Goal: Transaction & Acquisition: Purchase product/service

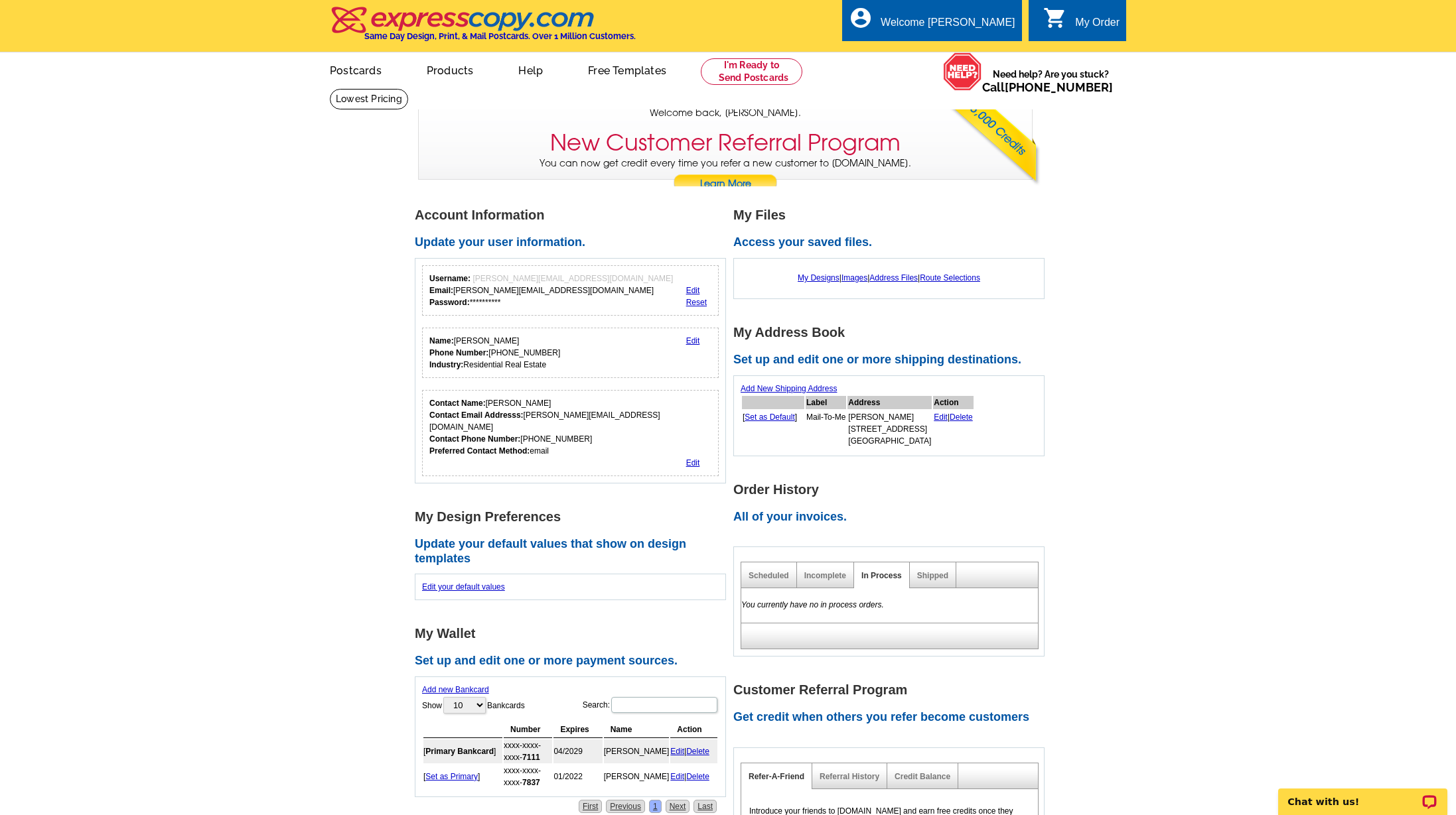
click at [1223, 260] on main "**********" at bounding box center [728, 625] width 1456 height 879
click at [808, 275] on link "My Designs" at bounding box center [818, 277] width 42 height 9
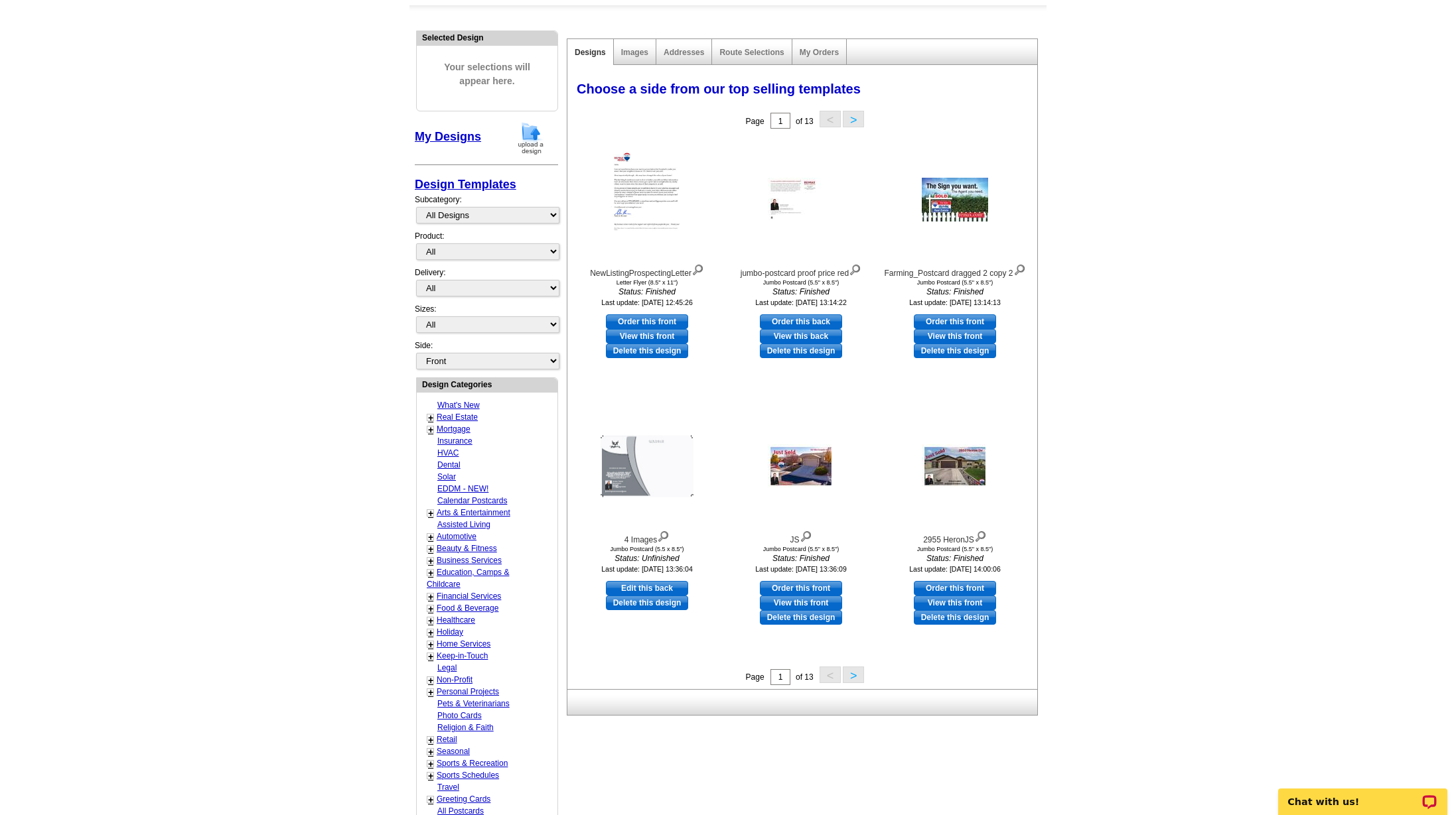
scroll to position [115, 0]
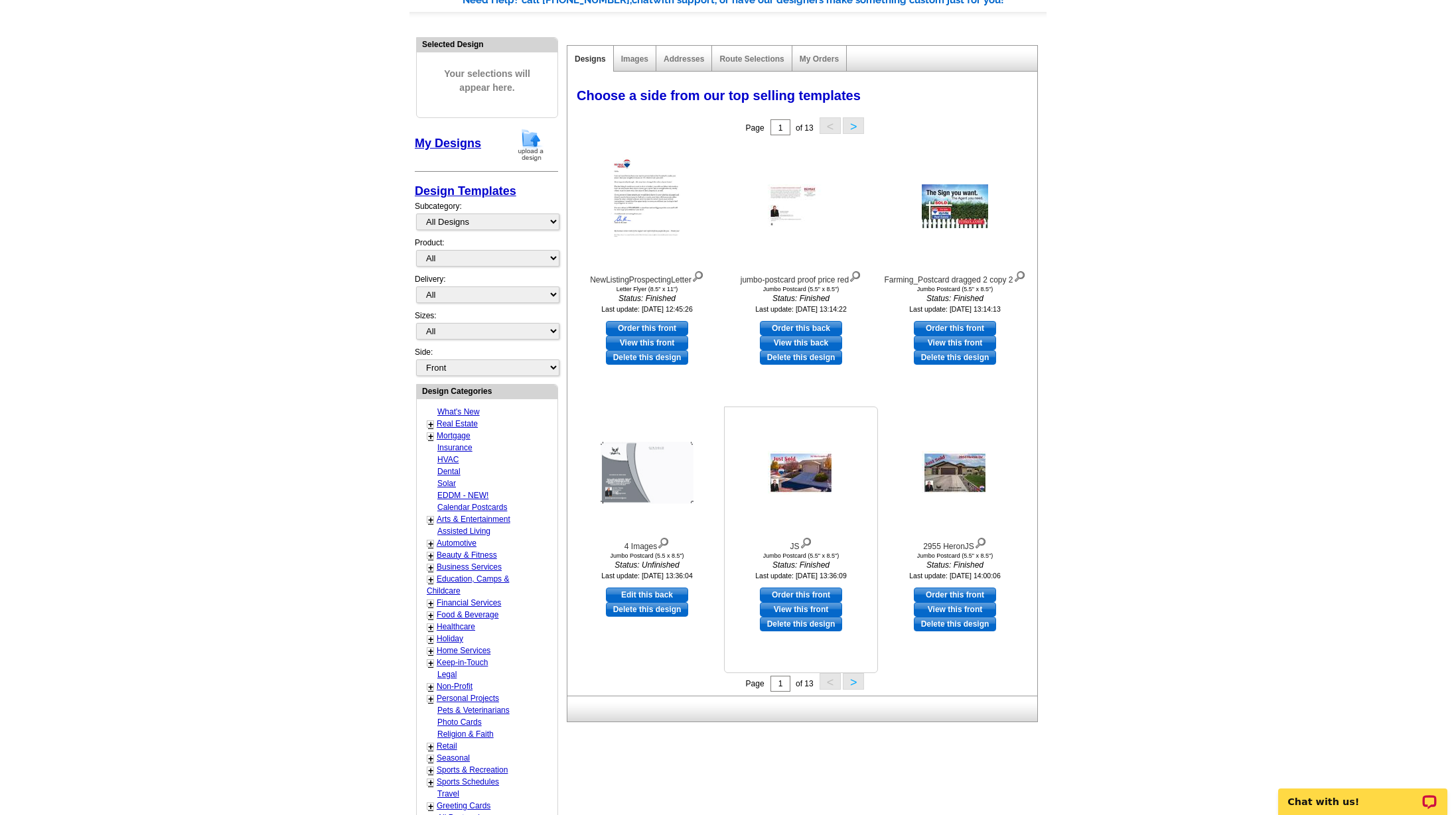
click at [804, 624] on link "Delete this design" at bounding box center [801, 624] width 82 height 15
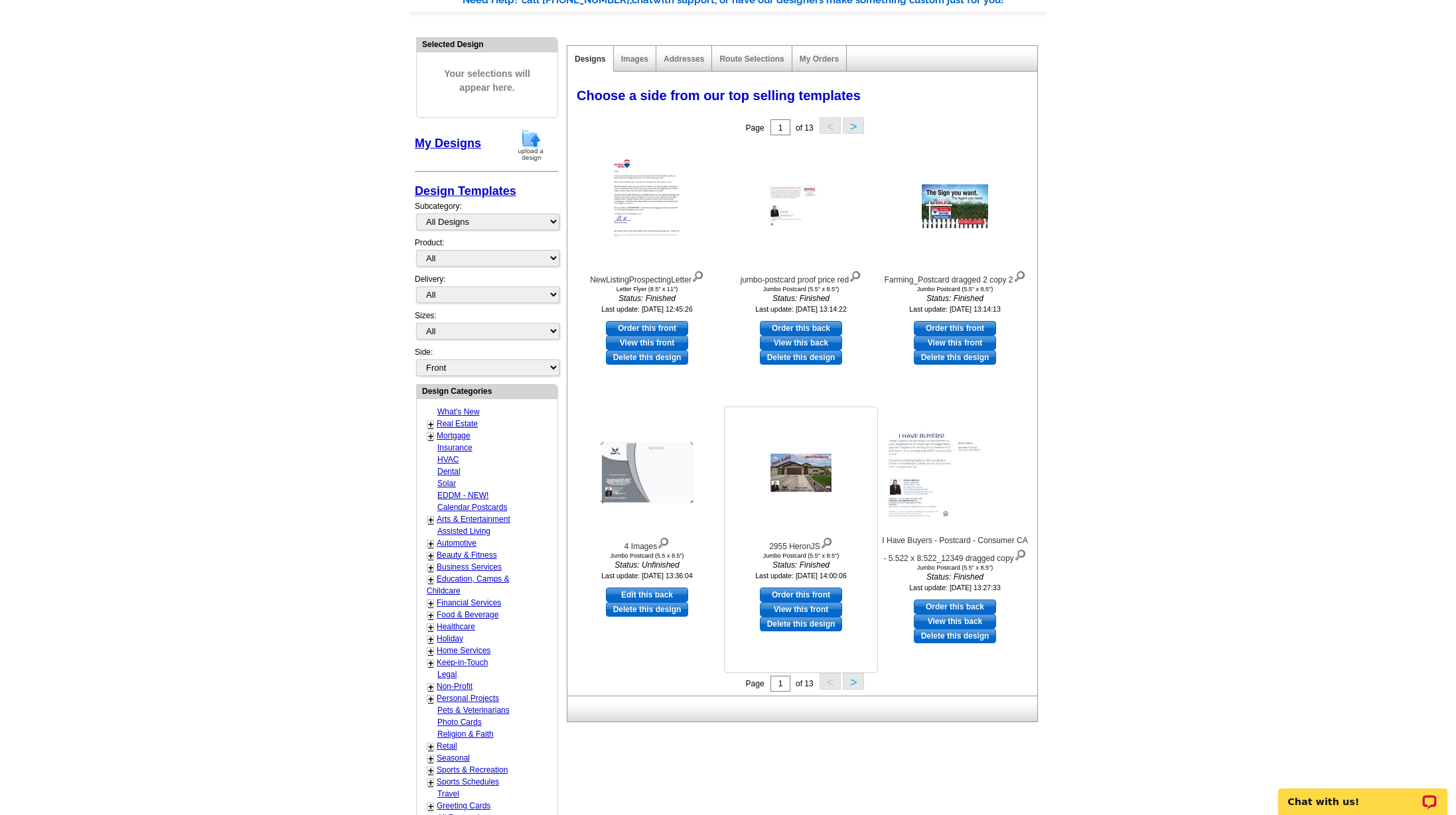
click at [780, 621] on link "Delete this design" at bounding box center [801, 624] width 82 height 15
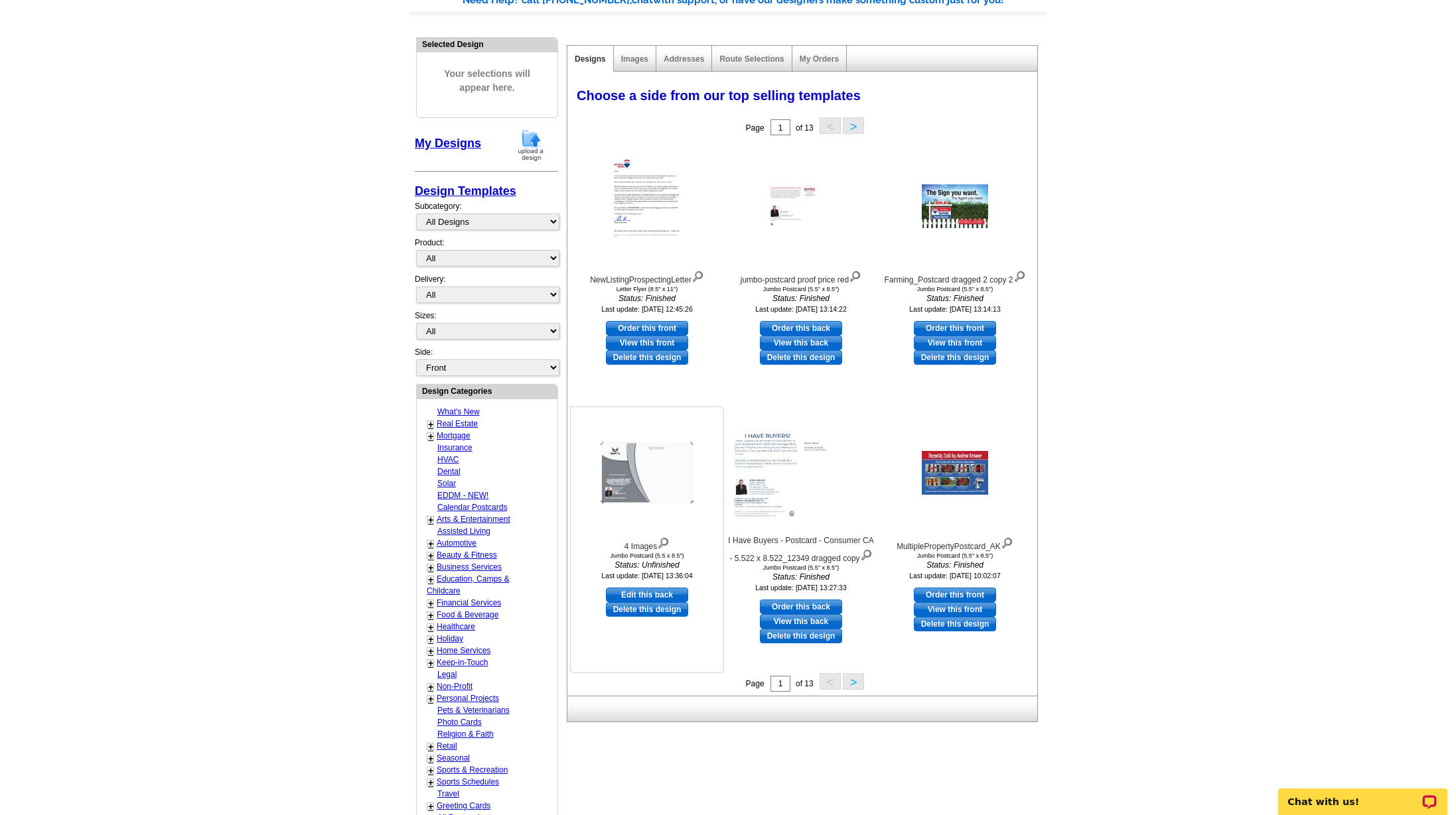
click at [631, 468] on img at bounding box center [646, 473] width 93 height 62
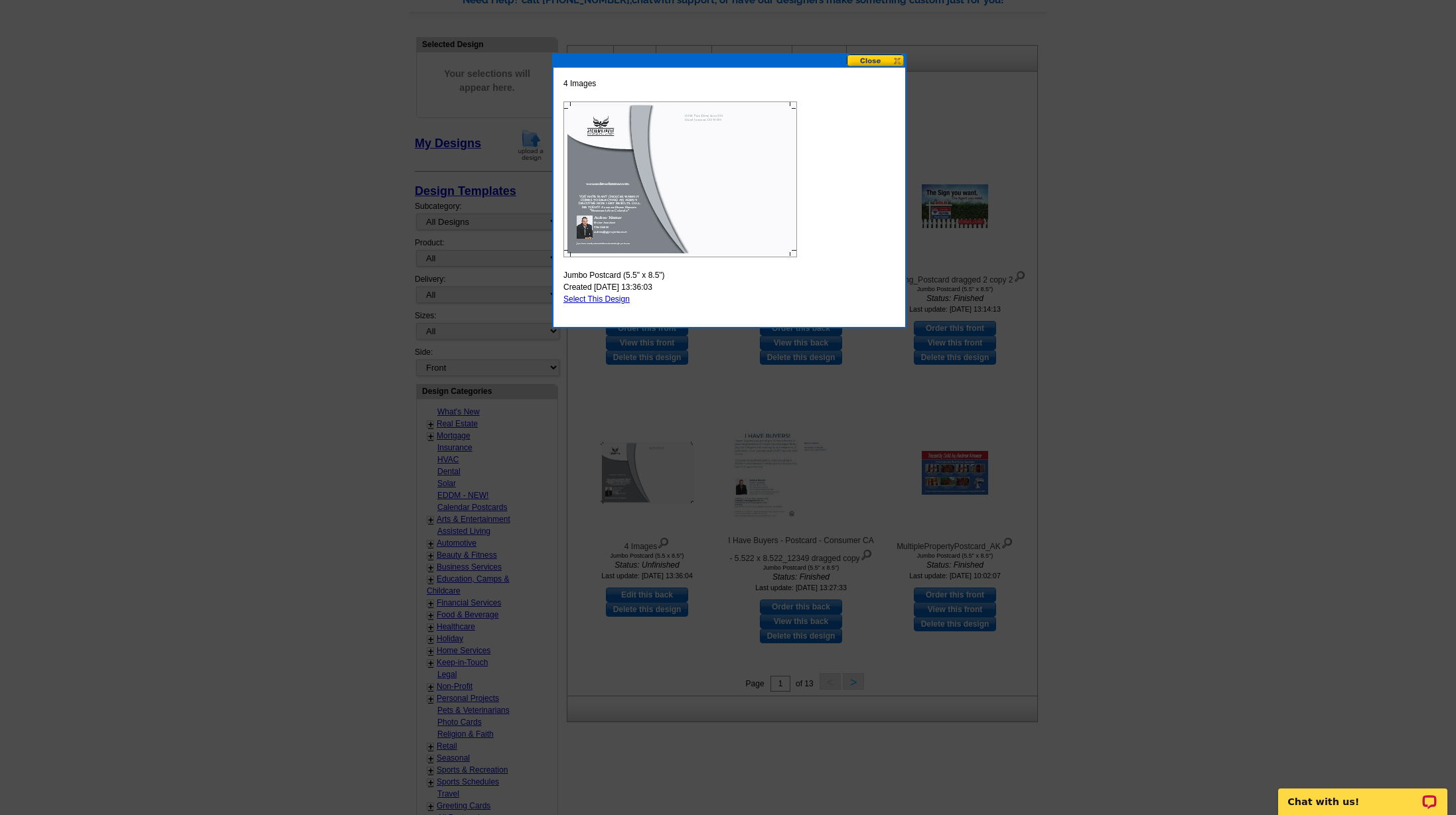
click at [892, 59] on button at bounding box center [876, 61] width 58 height 13
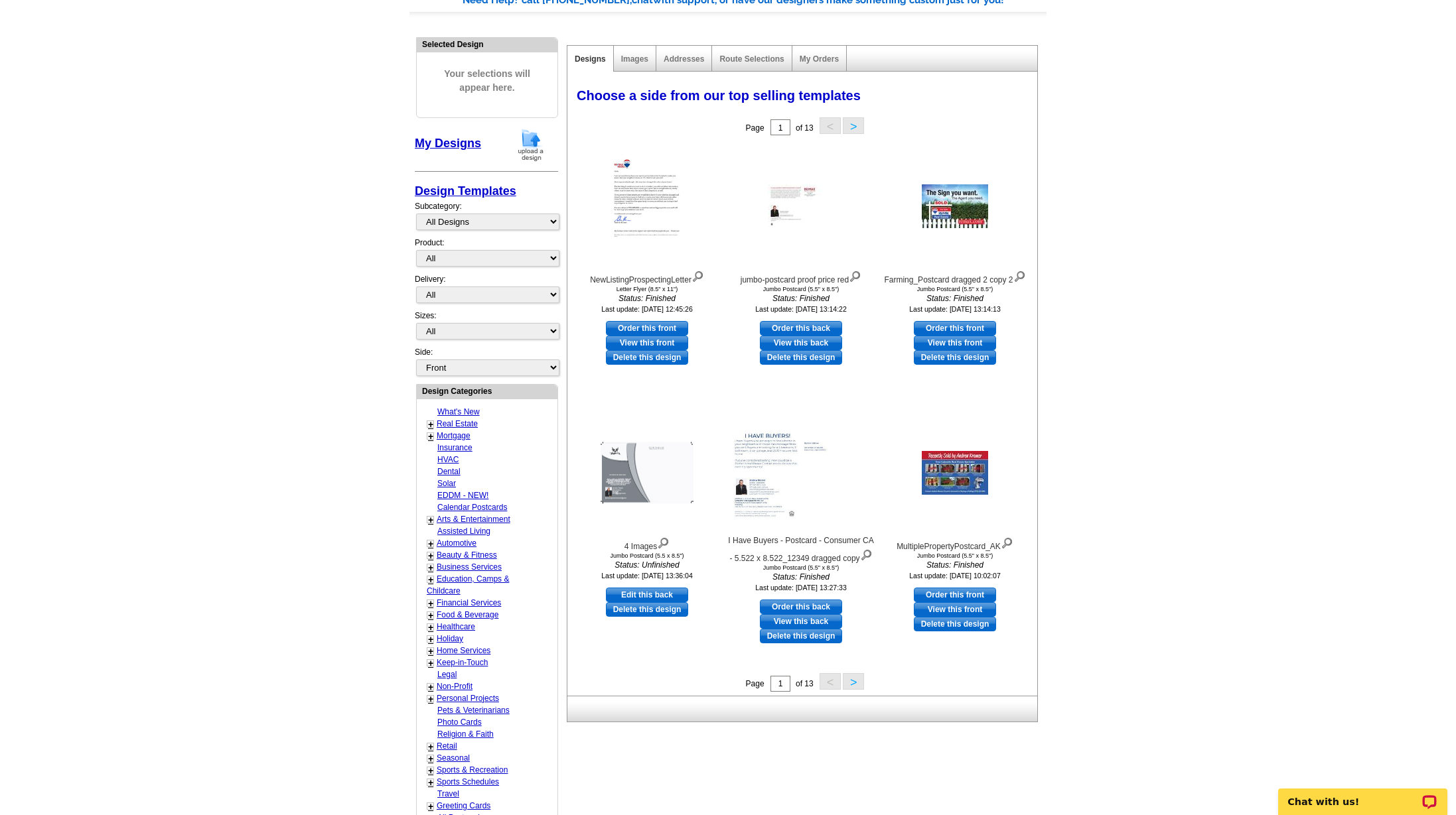
click at [854, 683] on button ">" at bounding box center [853, 681] width 21 height 16
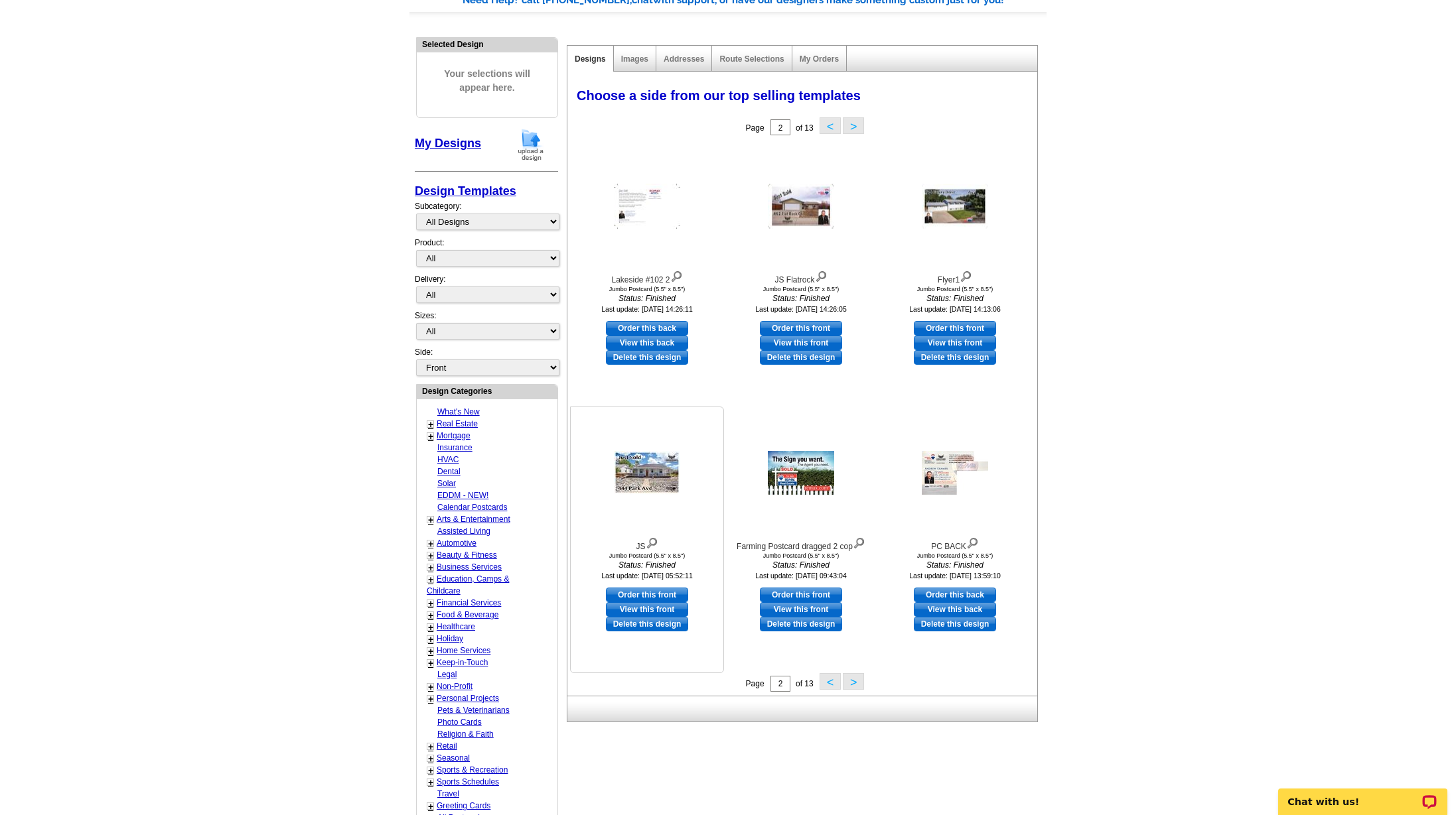
click at [640, 626] on link "Delete this design" at bounding box center [647, 624] width 82 height 15
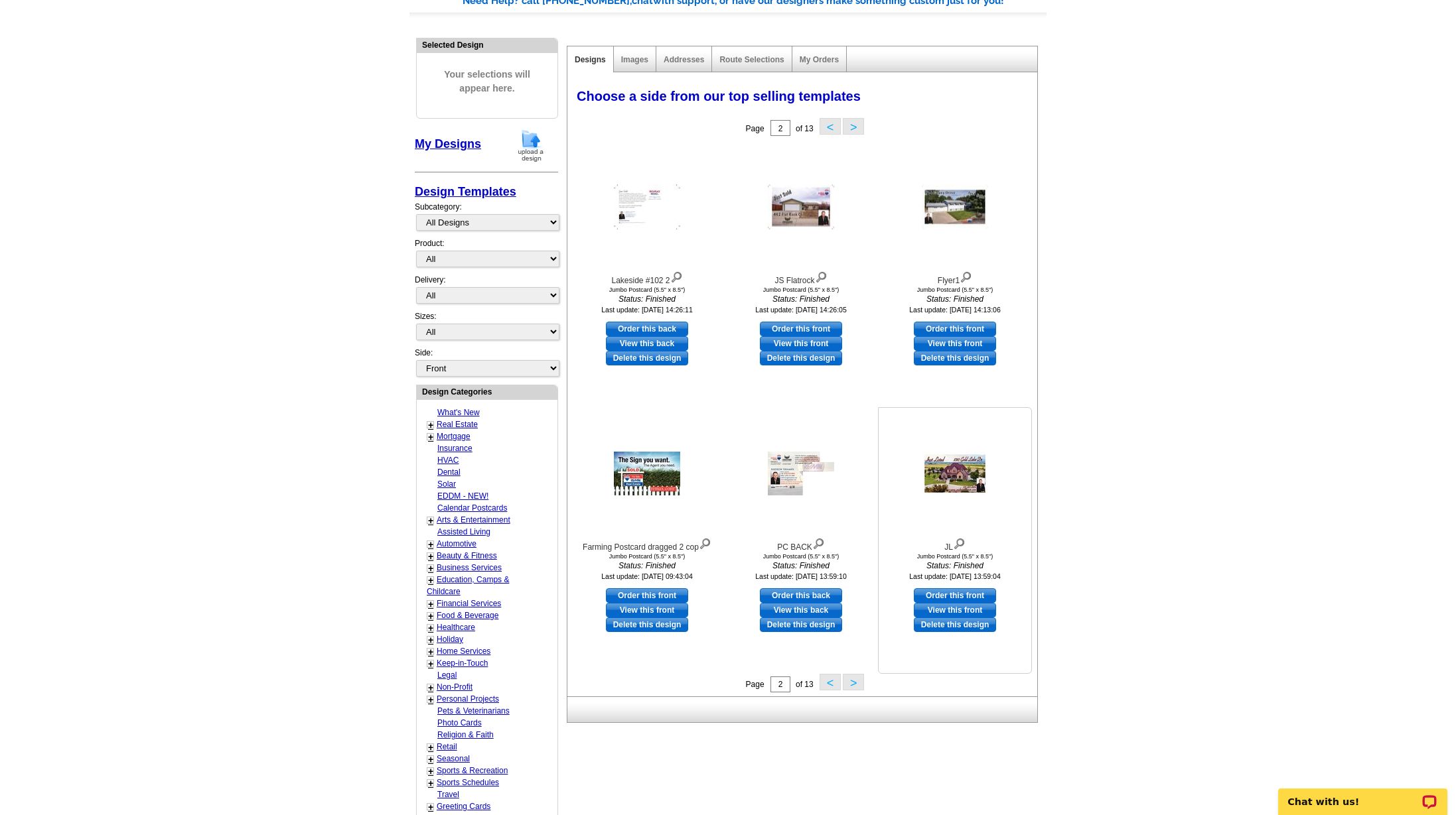
click at [959, 624] on link "Delete this design" at bounding box center [955, 625] width 82 height 15
click at [955, 359] on link "Delete this design" at bounding box center [955, 358] width 82 height 15
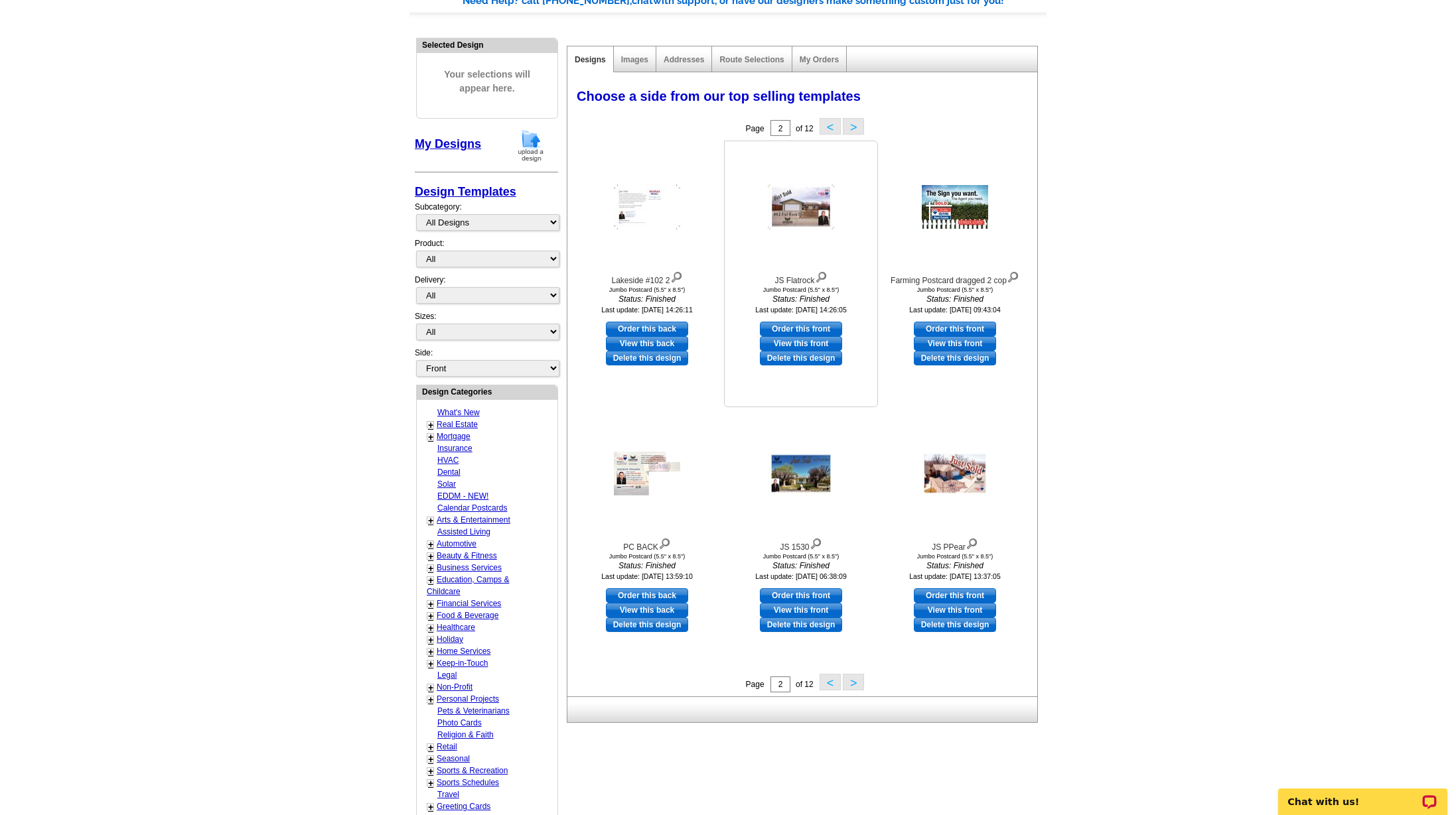
click at [789, 358] on link "Delete this design" at bounding box center [801, 358] width 82 height 15
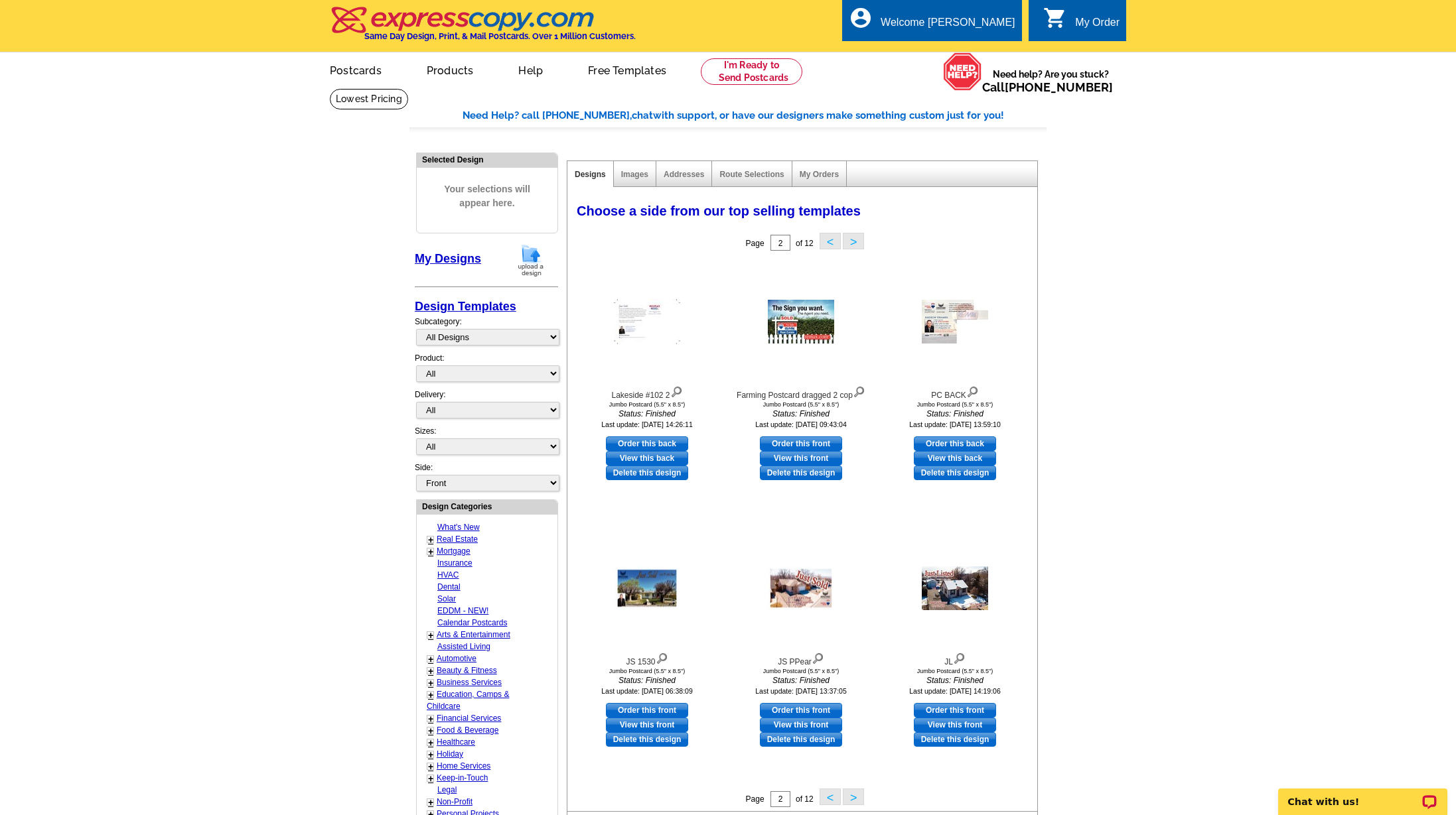
scroll to position [0, 0]
click at [646, 458] on link "View this back" at bounding box center [647, 458] width 82 height 15
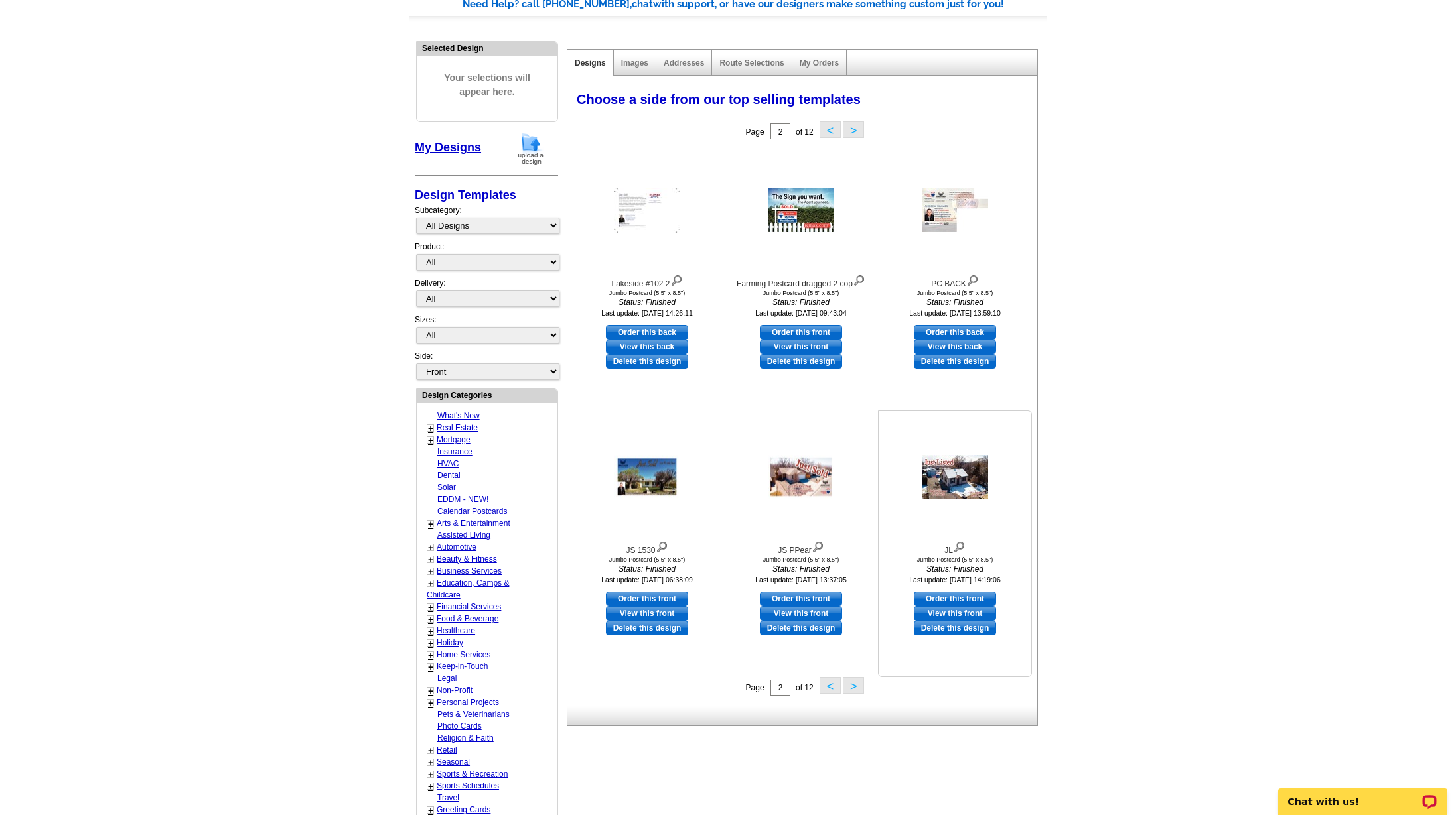
scroll to position [117, 0]
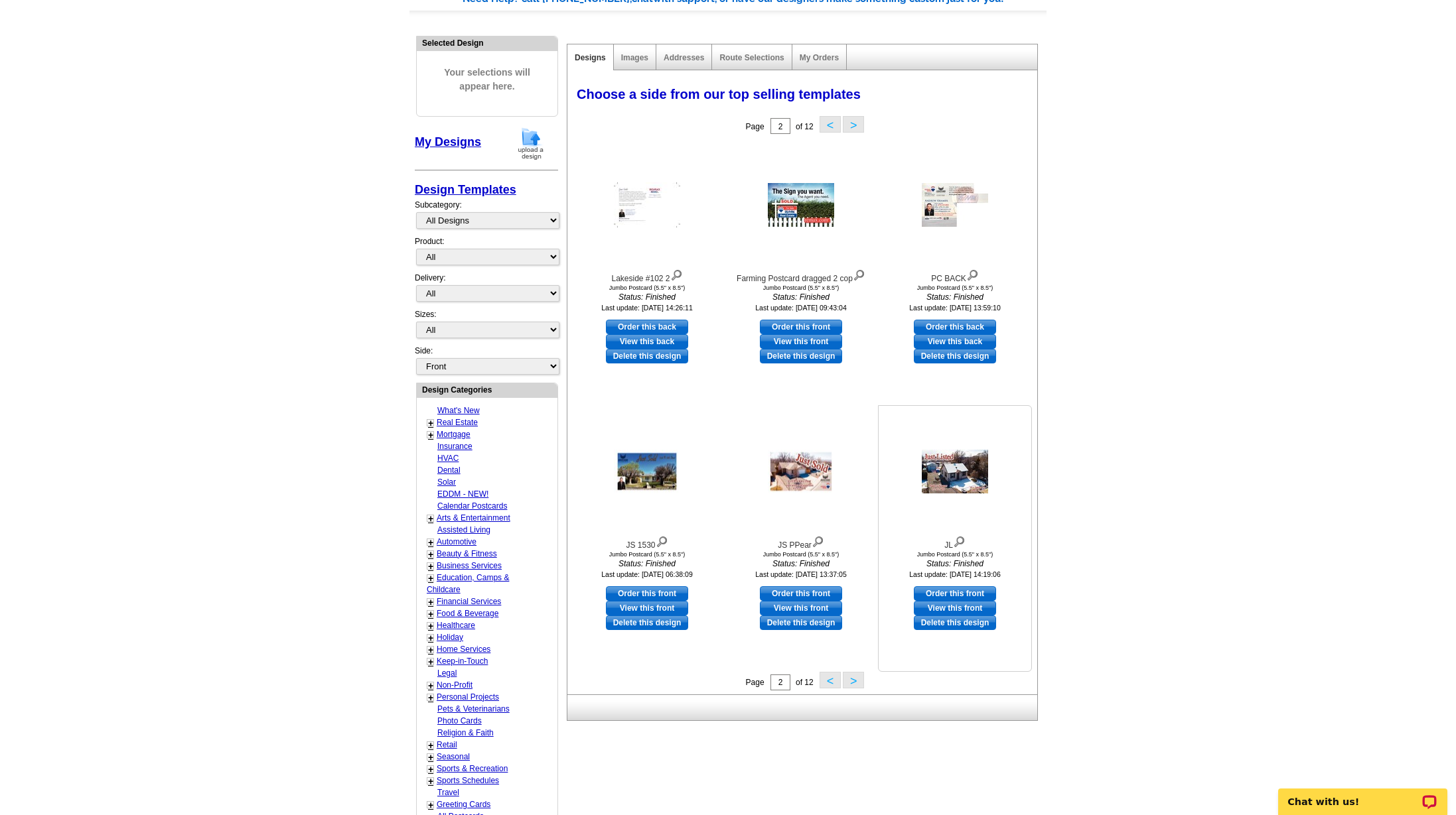
click at [951, 623] on link "Delete this design" at bounding box center [955, 623] width 82 height 15
click at [794, 622] on link "Delete this design" at bounding box center [801, 623] width 82 height 15
click at [803, 623] on link "Delete this design" at bounding box center [801, 623] width 82 height 15
click at [830, 682] on button "<" at bounding box center [830, 680] width 21 height 16
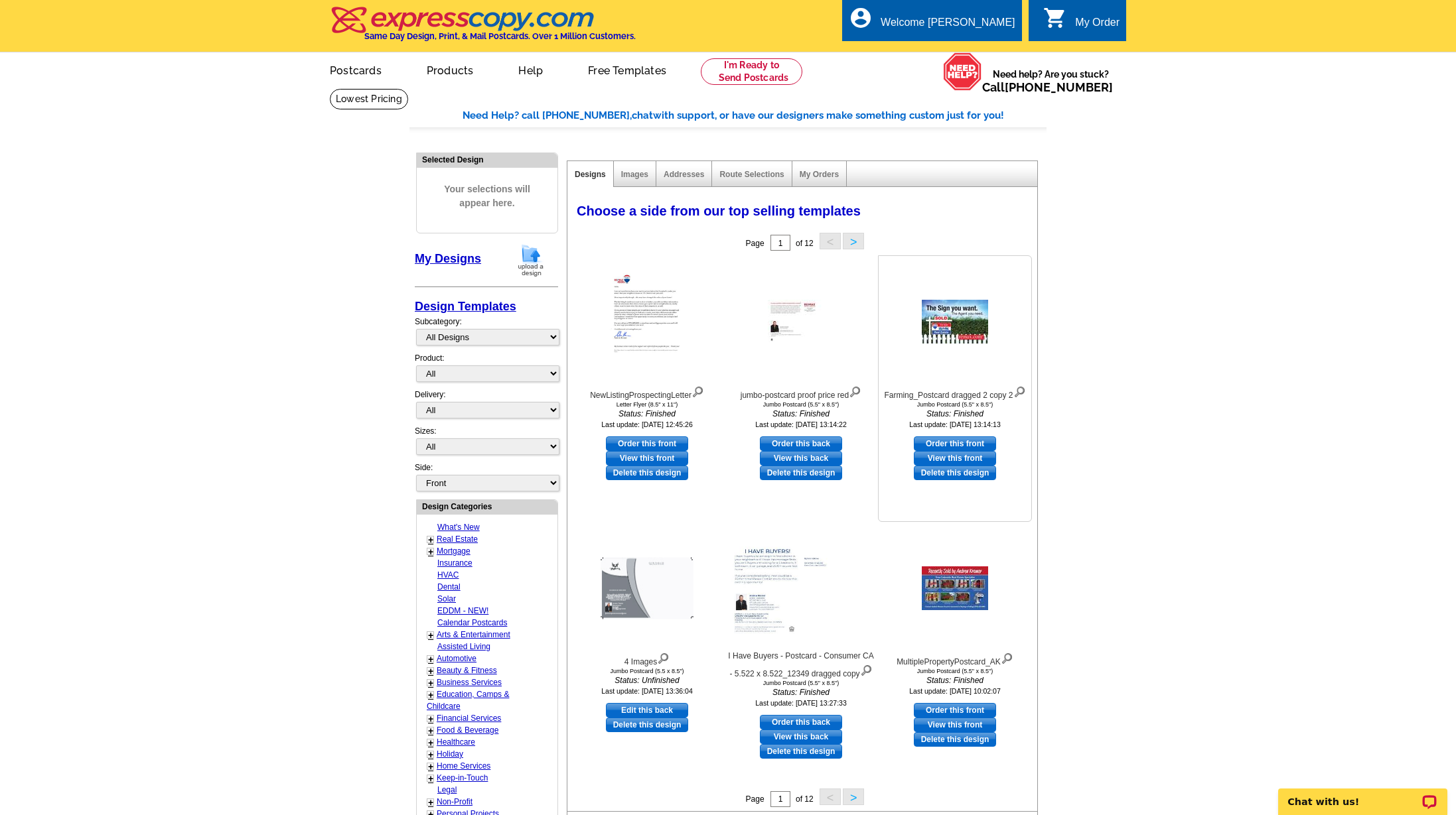
scroll to position [0, 0]
click at [799, 456] on link "View this back" at bounding box center [801, 458] width 82 height 15
click at [954, 439] on link "Order this front" at bounding box center [955, 444] width 82 height 15
select select "2"
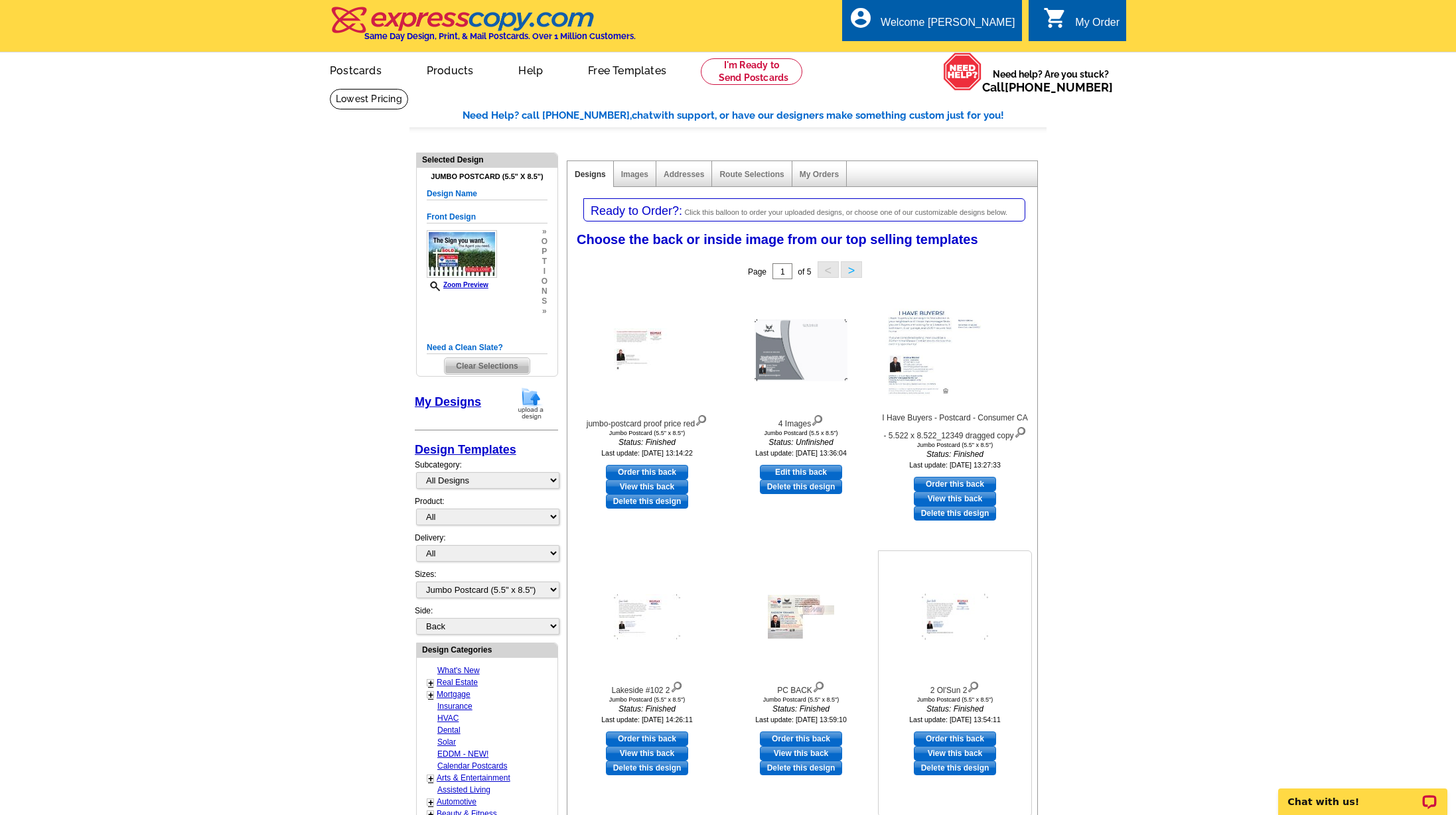
click at [953, 768] on link "Delete this design" at bounding box center [955, 768] width 82 height 15
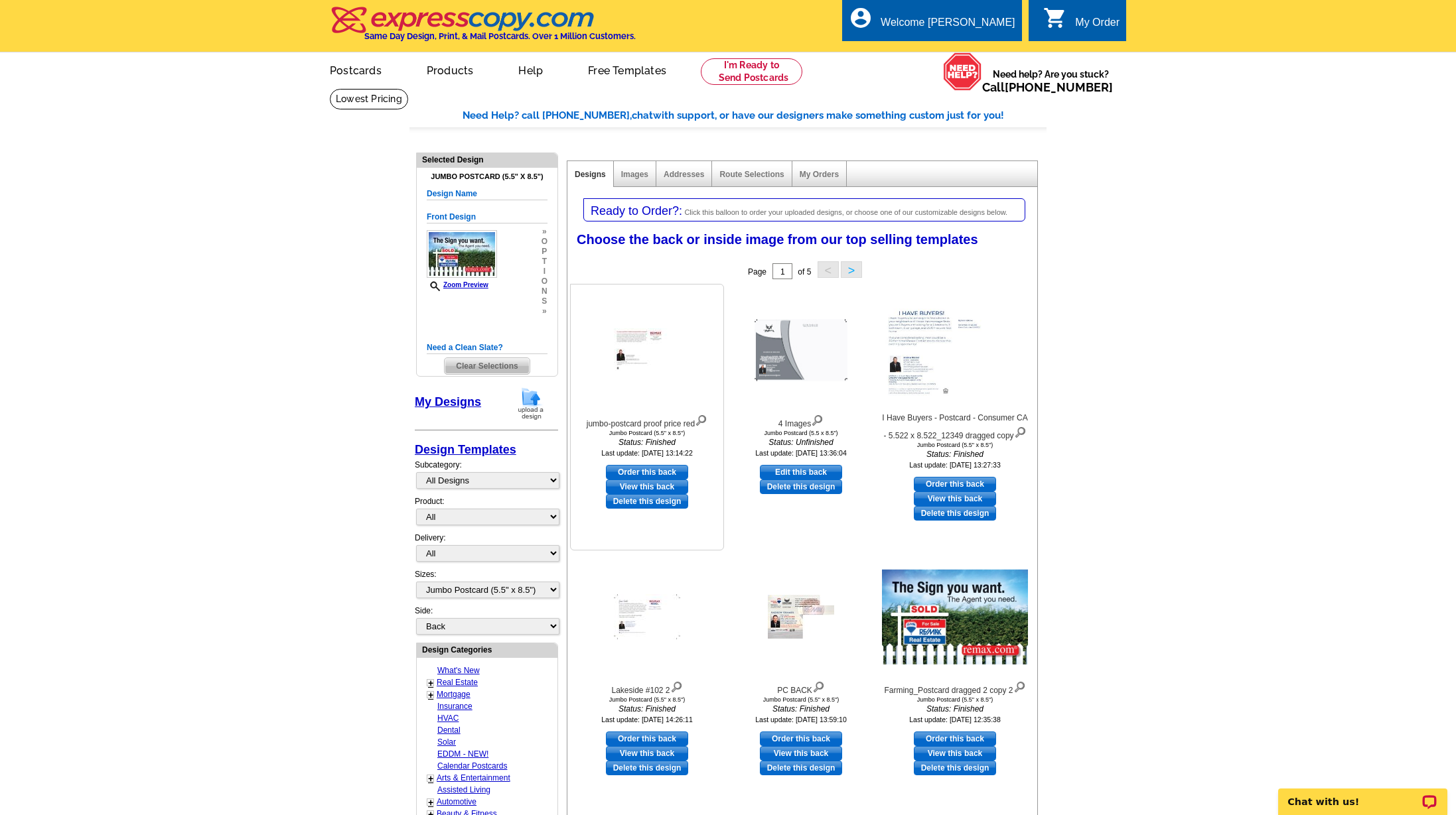
click at [647, 487] on link "View this back" at bounding box center [647, 487] width 82 height 15
click at [646, 469] on link "Order this back" at bounding box center [647, 472] width 82 height 15
select select "front"
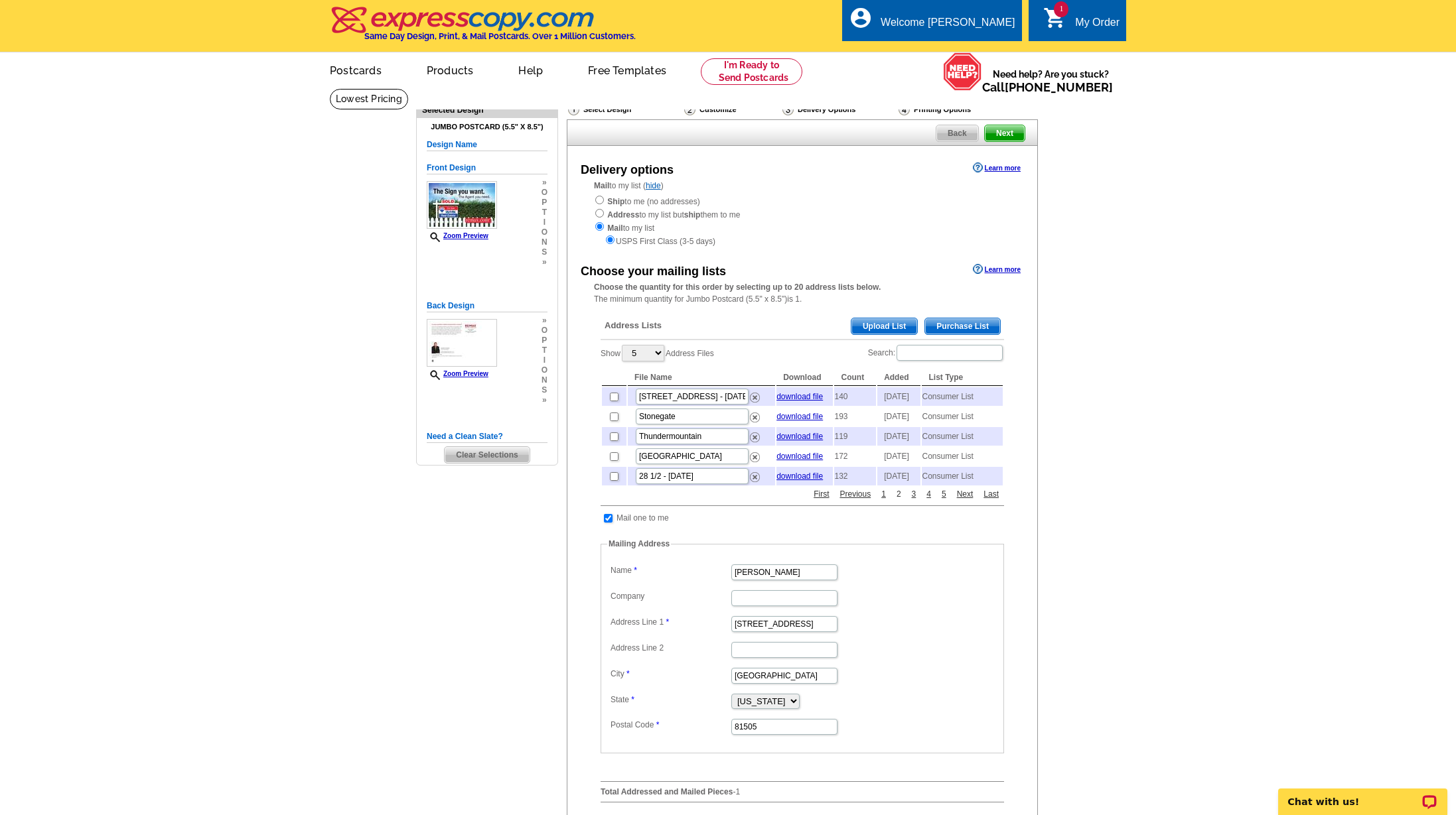
click at [898, 500] on link "2" at bounding box center [899, 494] width 11 height 12
click at [915, 500] on link "3" at bounding box center [914, 494] width 11 height 12
click at [944, 500] on link "5" at bounding box center [944, 494] width 11 height 12
click at [820, 500] on link "First" at bounding box center [820, 494] width 22 height 12
click at [612, 461] on input "checkbox" at bounding box center [614, 456] width 8 height 8
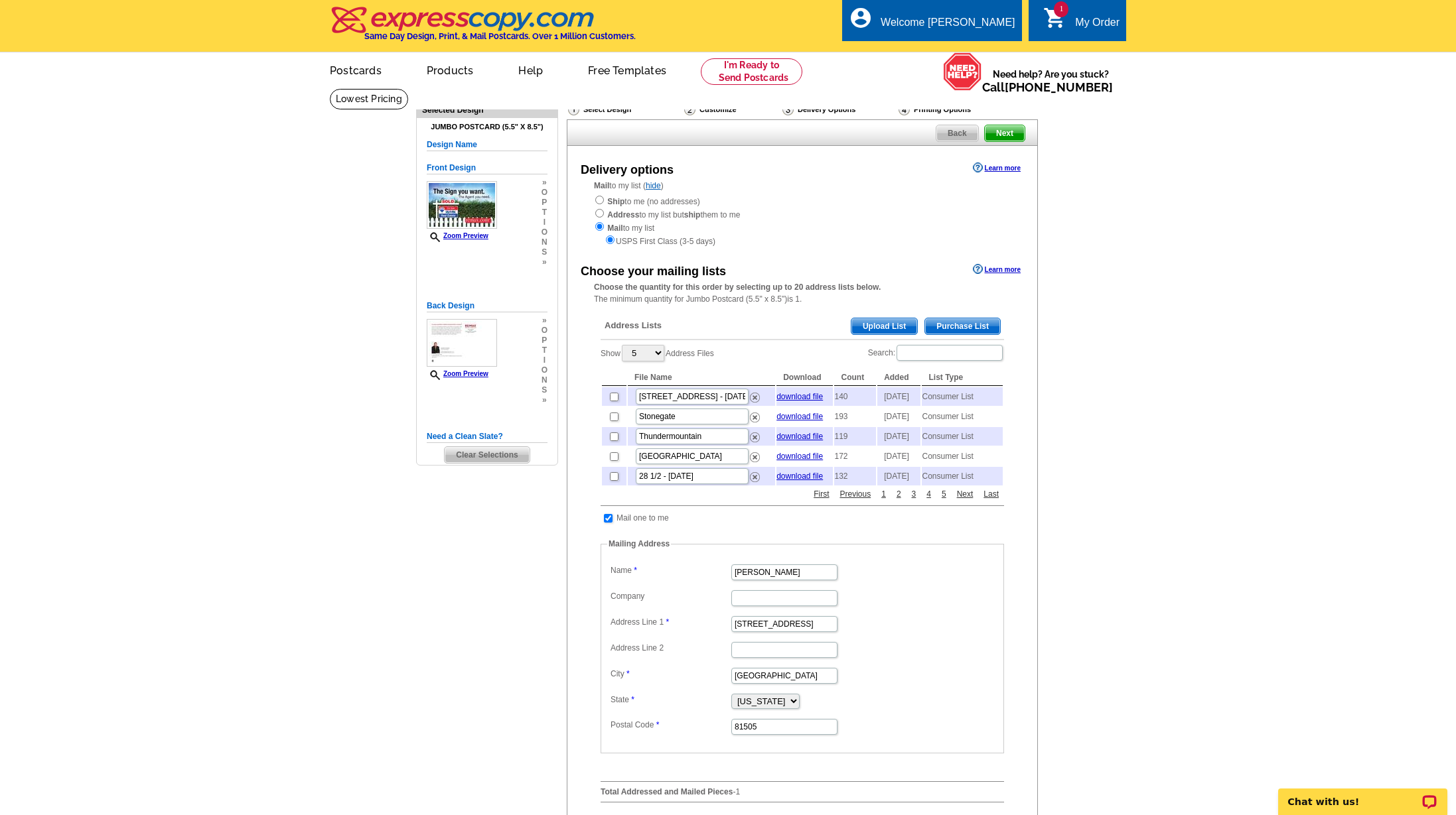
checkbox input "true"
click at [896, 500] on link "2" at bounding box center [899, 494] width 11 height 12
click at [930, 500] on link "4" at bounding box center [929, 494] width 11 height 12
click at [965, 500] on link "Next" at bounding box center [965, 494] width 23 height 12
click at [964, 500] on link "Next" at bounding box center [965, 494] width 23 height 12
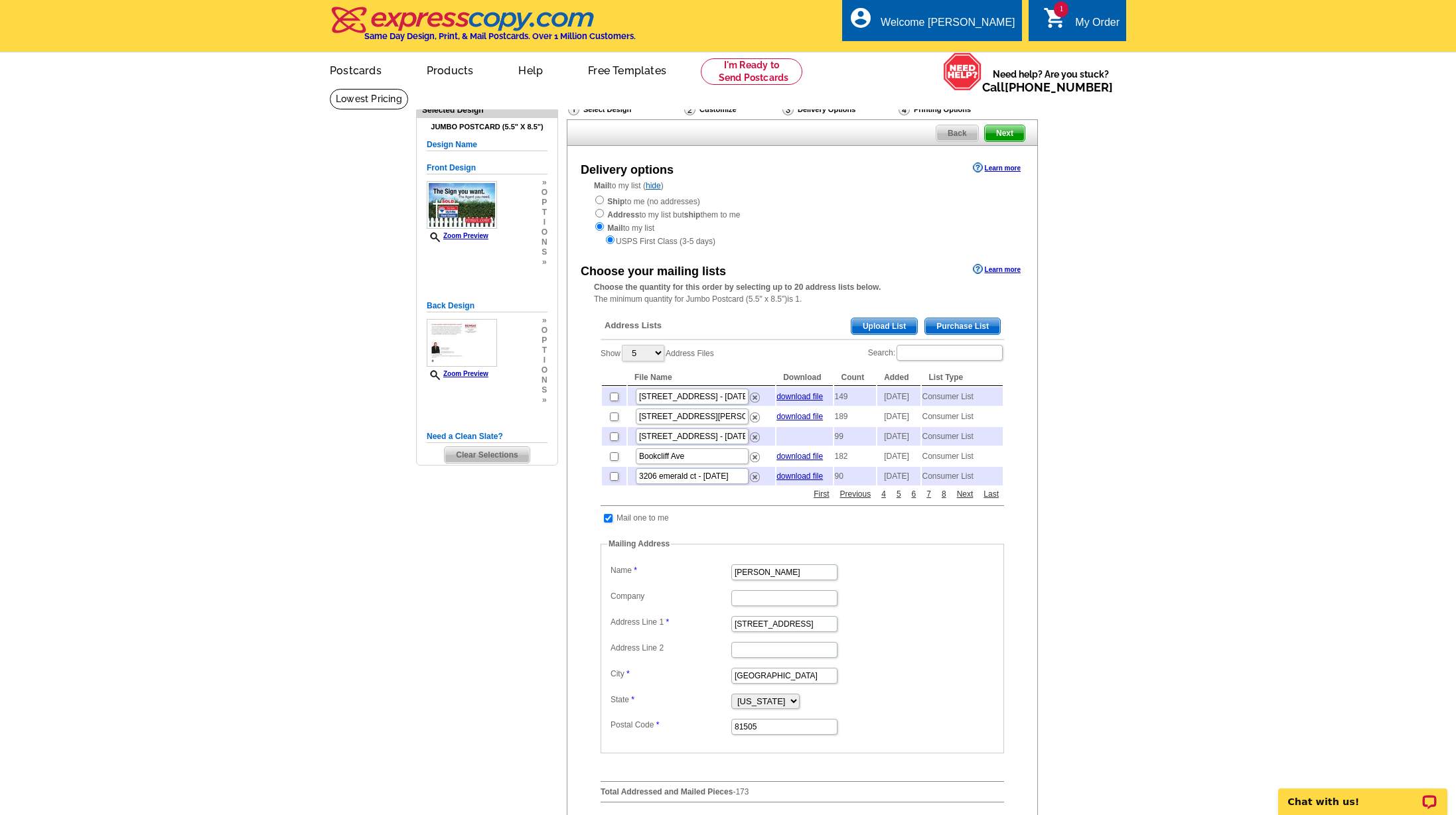
click at [614, 395] on input "checkbox" at bounding box center [614, 397] width 8 height 8
checkbox input "true"
click at [1001, 134] on span "Next" at bounding box center [1004, 133] width 40 height 16
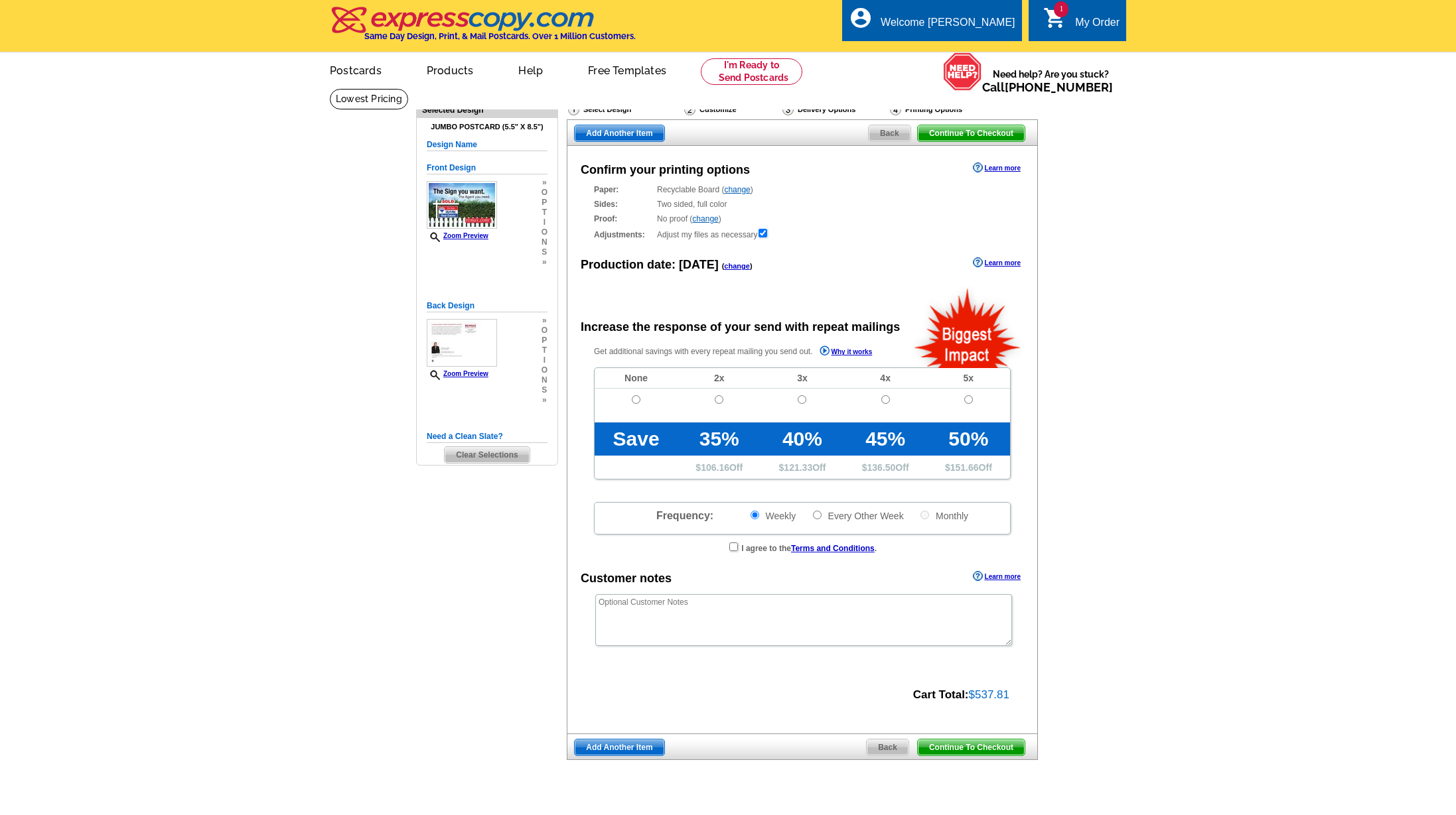
radio input "false"
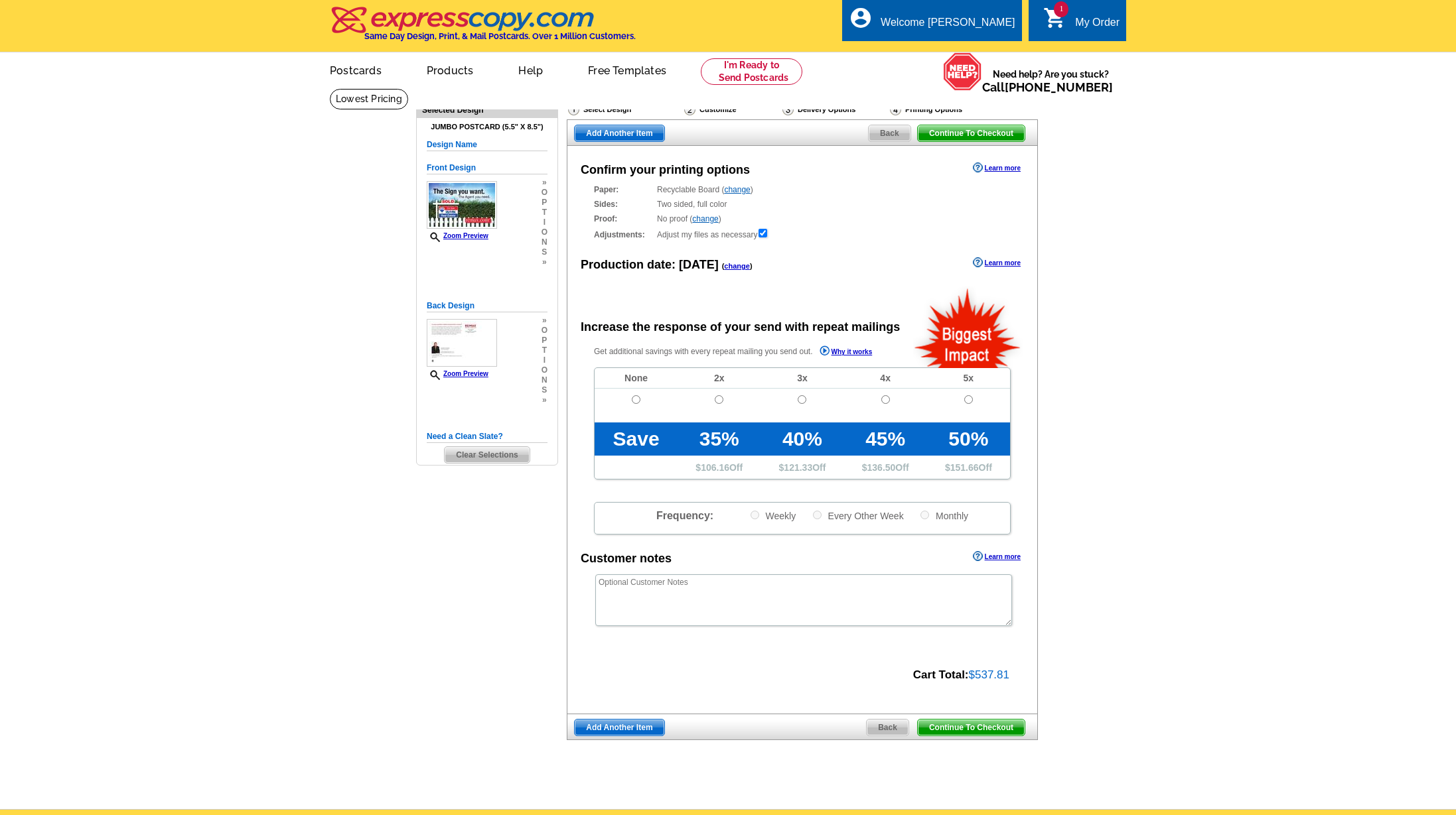
click at [635, 398] on input "radio" at bounding box center [636, 400] width 8 height 8
radio input "true"
click at [964, 722] on span "Continue To Checkout" at bounding box center [970, 727] width 107 height 16
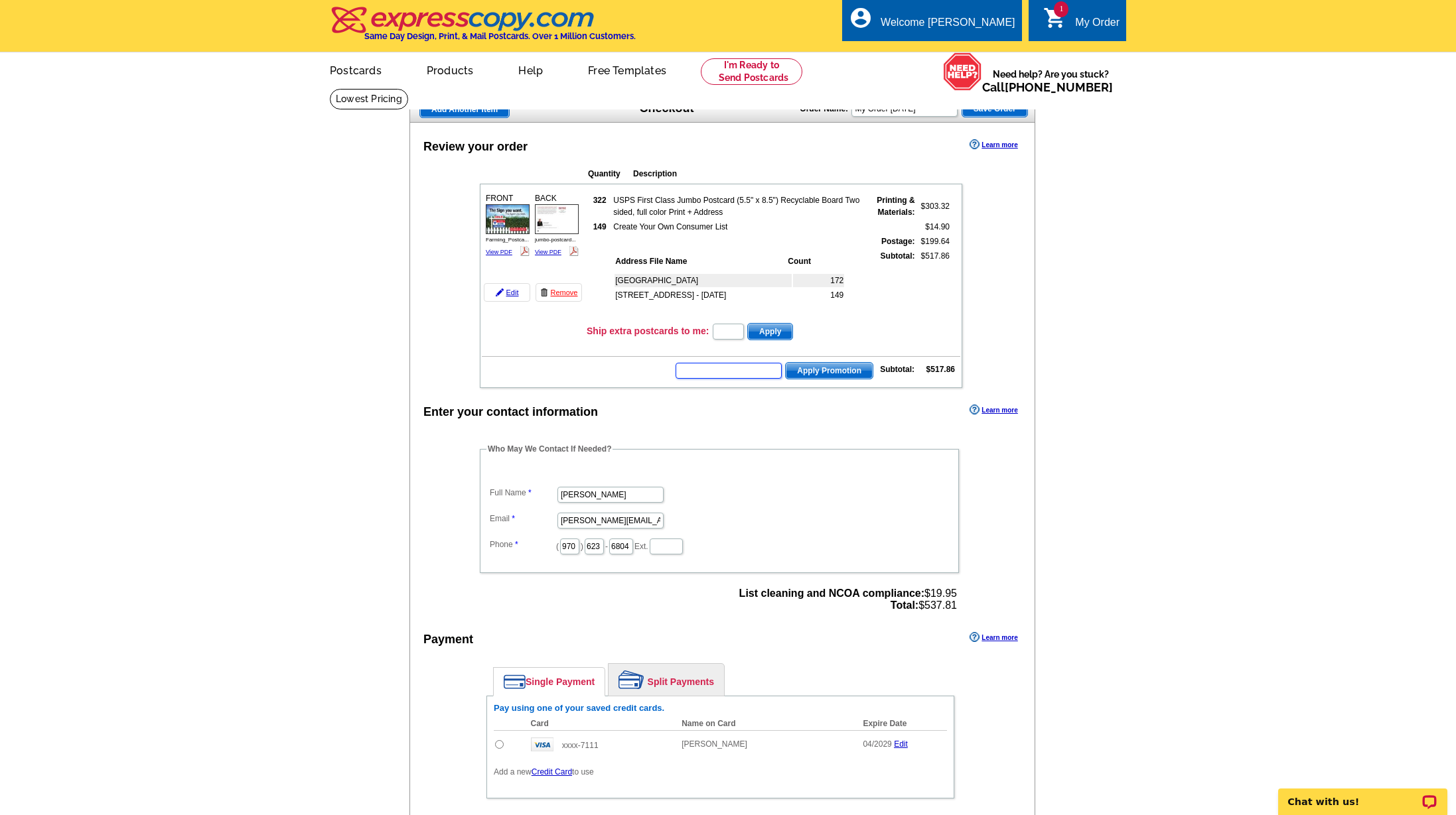
click at [734, 372] on input "text" at bounding box center [728, 371] width 106 height 16
type input "REM40"
click at [833, 366] on span "Apply Promotion" at bounding box center [829, 371] width 87 height 16
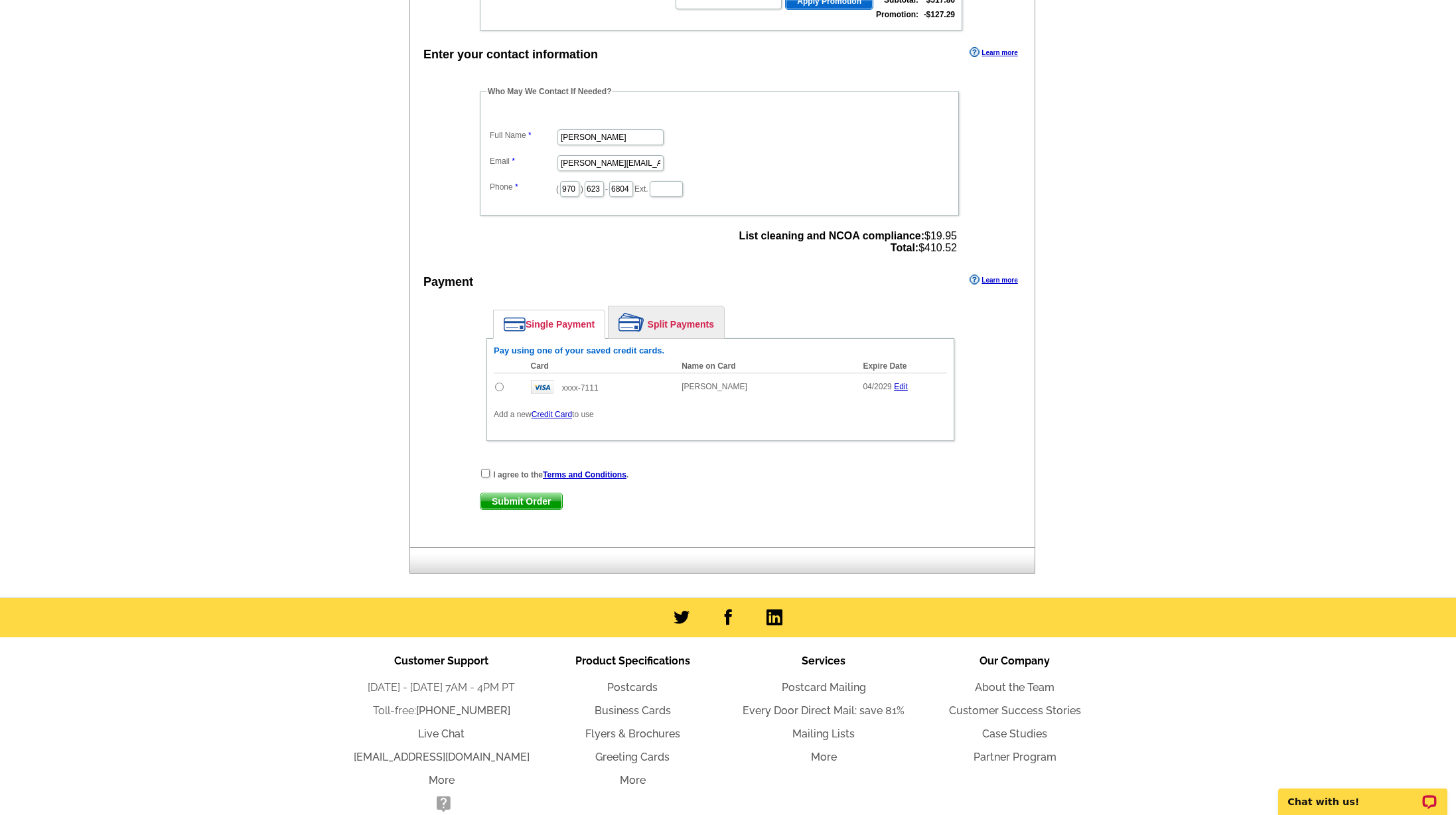
scroll to position [407, 0]
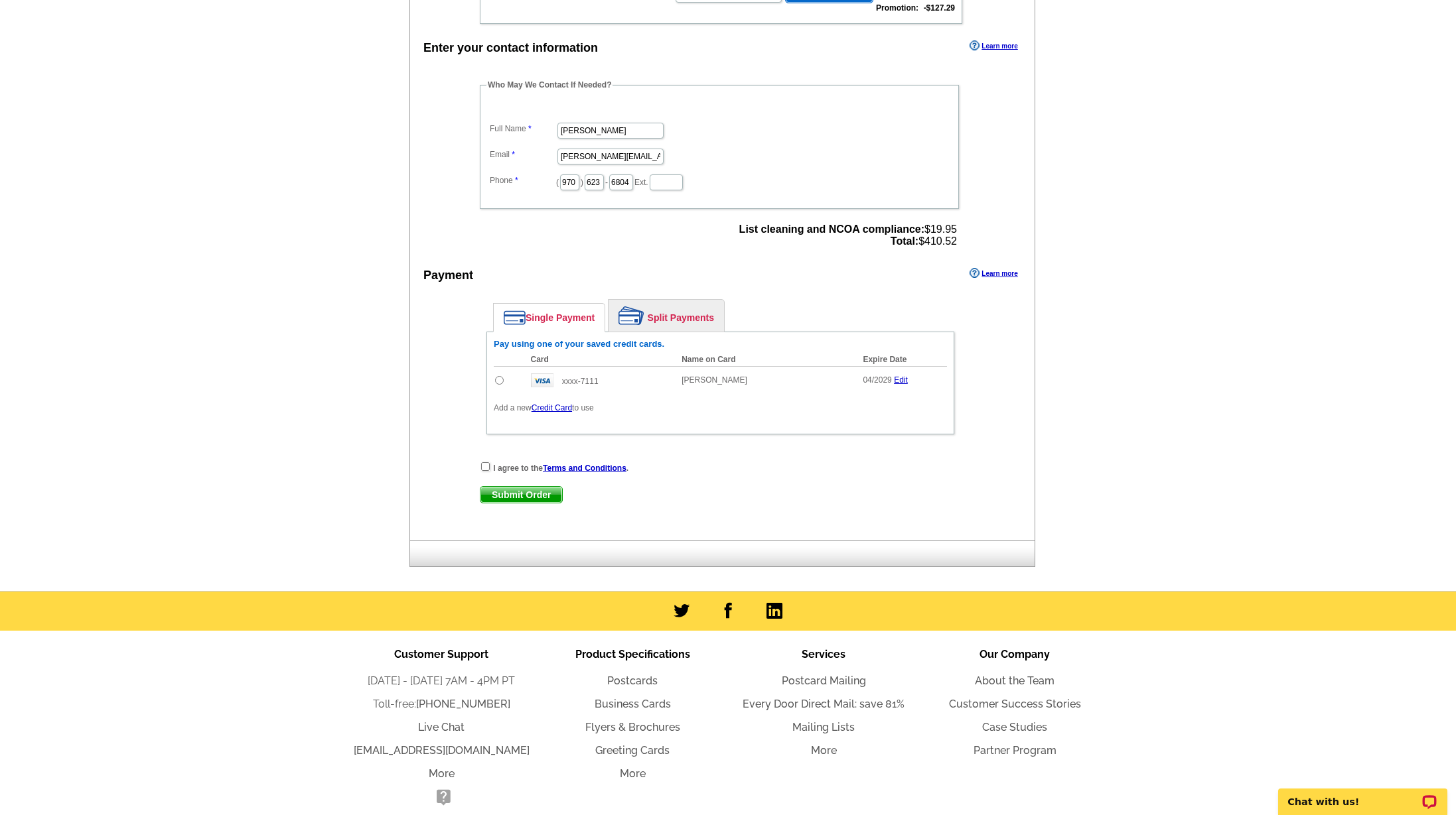
click at [498, 378] on input "radio" at bounding box center [499, 380] width 8 height 8
radio input "true"
click at [481, 466] on div "I agree to the Terms and Conditions ." at bounding box center [721, 467] width 481 height 13
click at [483, 466] on input "checkbox" at bounding box center [486, 466] width 8 height 8
checkbox input "true"
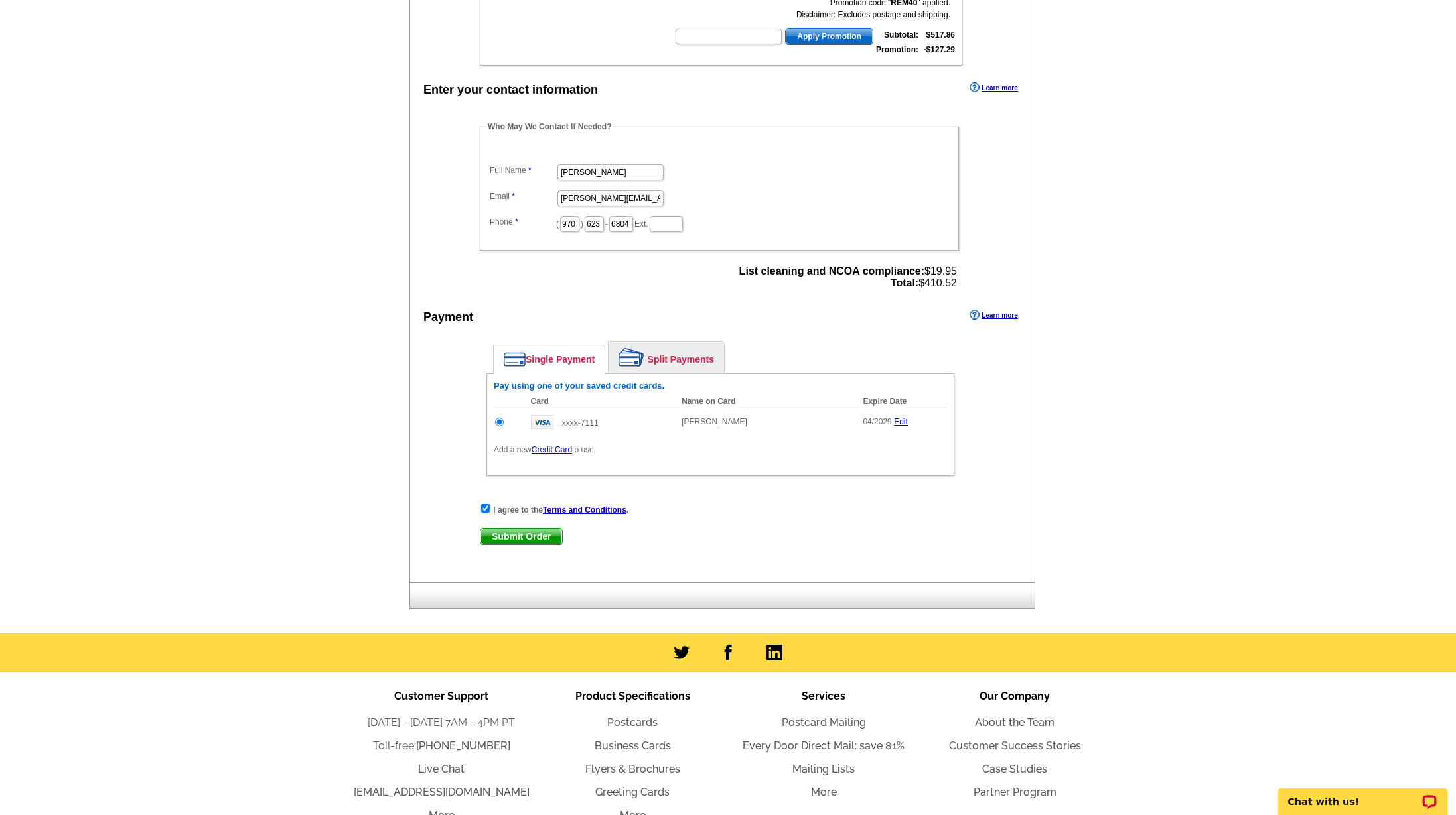
scroll to position [370, 0]
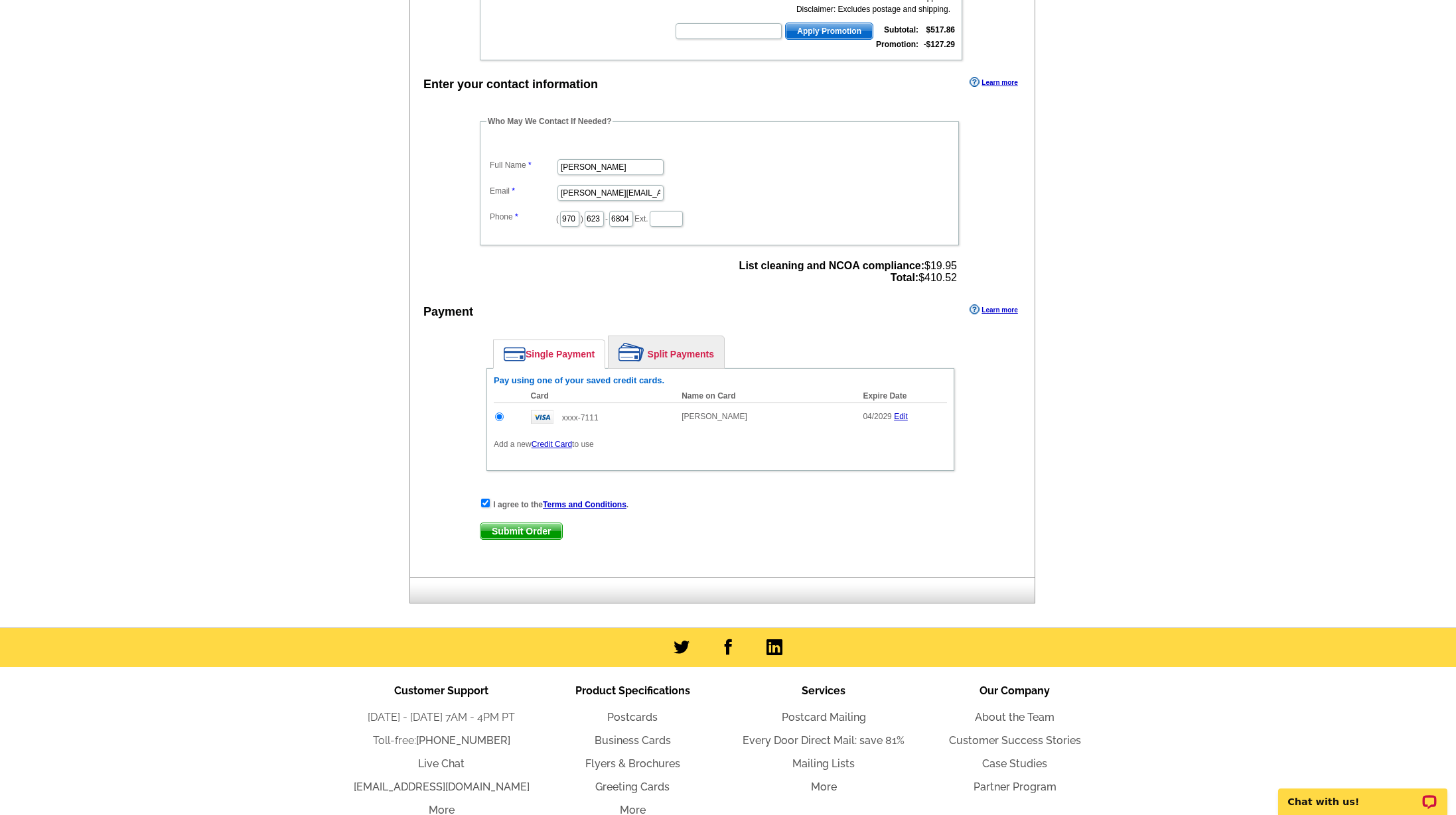
click at [517, 531] on span "Submit Order" at bounding box center [521, 531] width 81 height 16
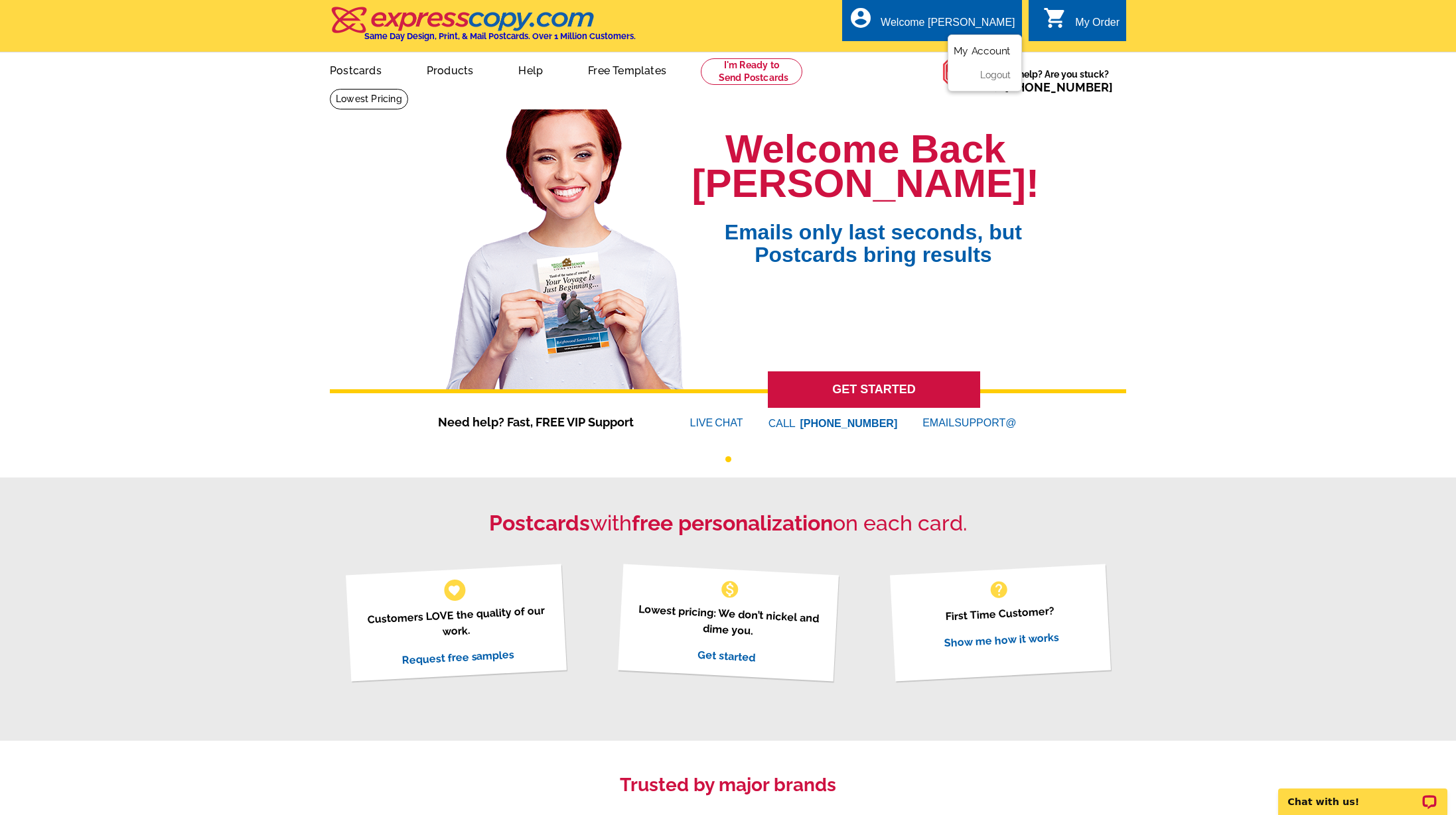
click at [974, 47] on link "My Account" at bounding box center [982, 51] width 57 height 12
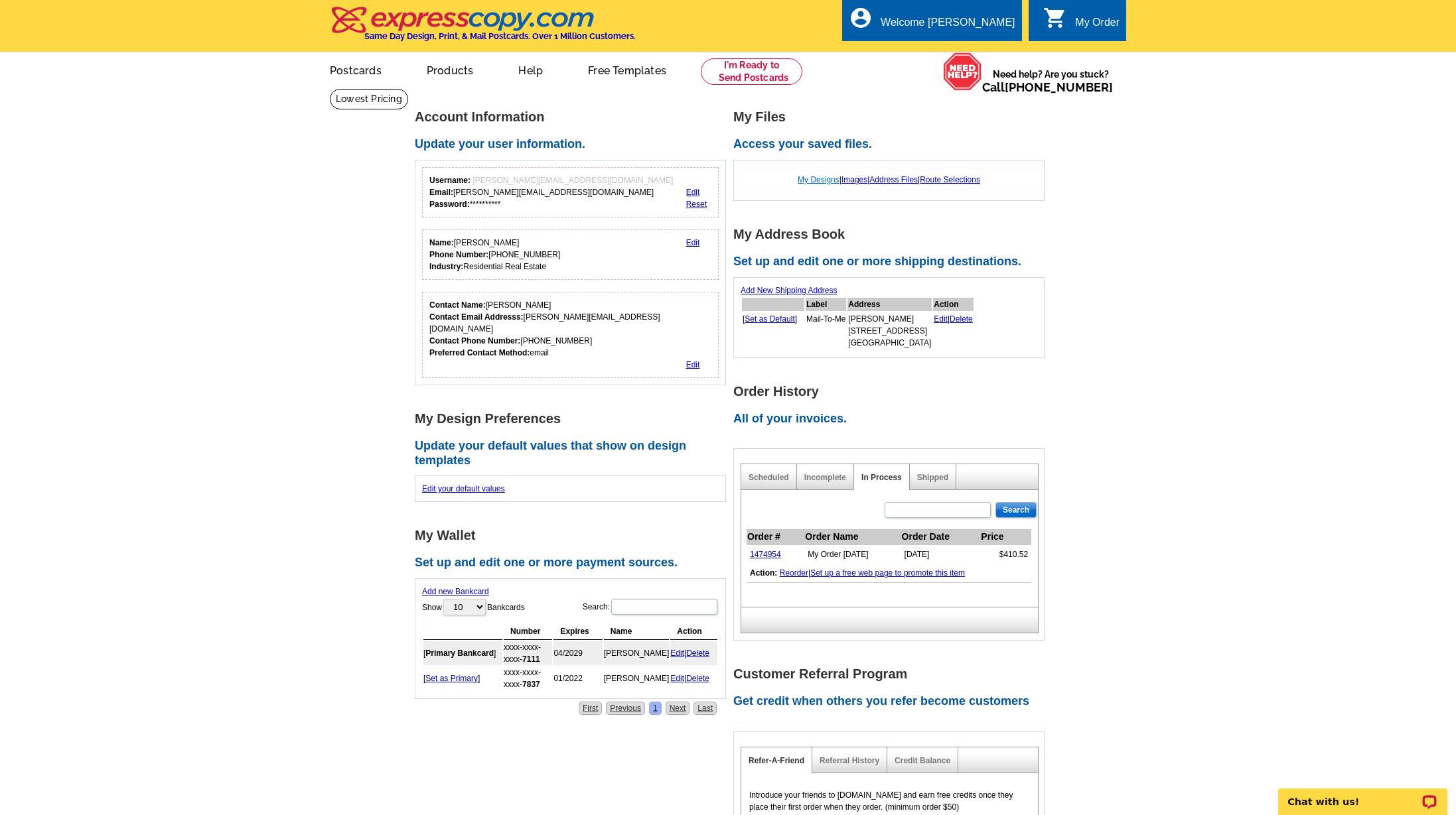
click at [813, 179] on link "My Designs" at bounding box center [818, 179] width 42 height 9
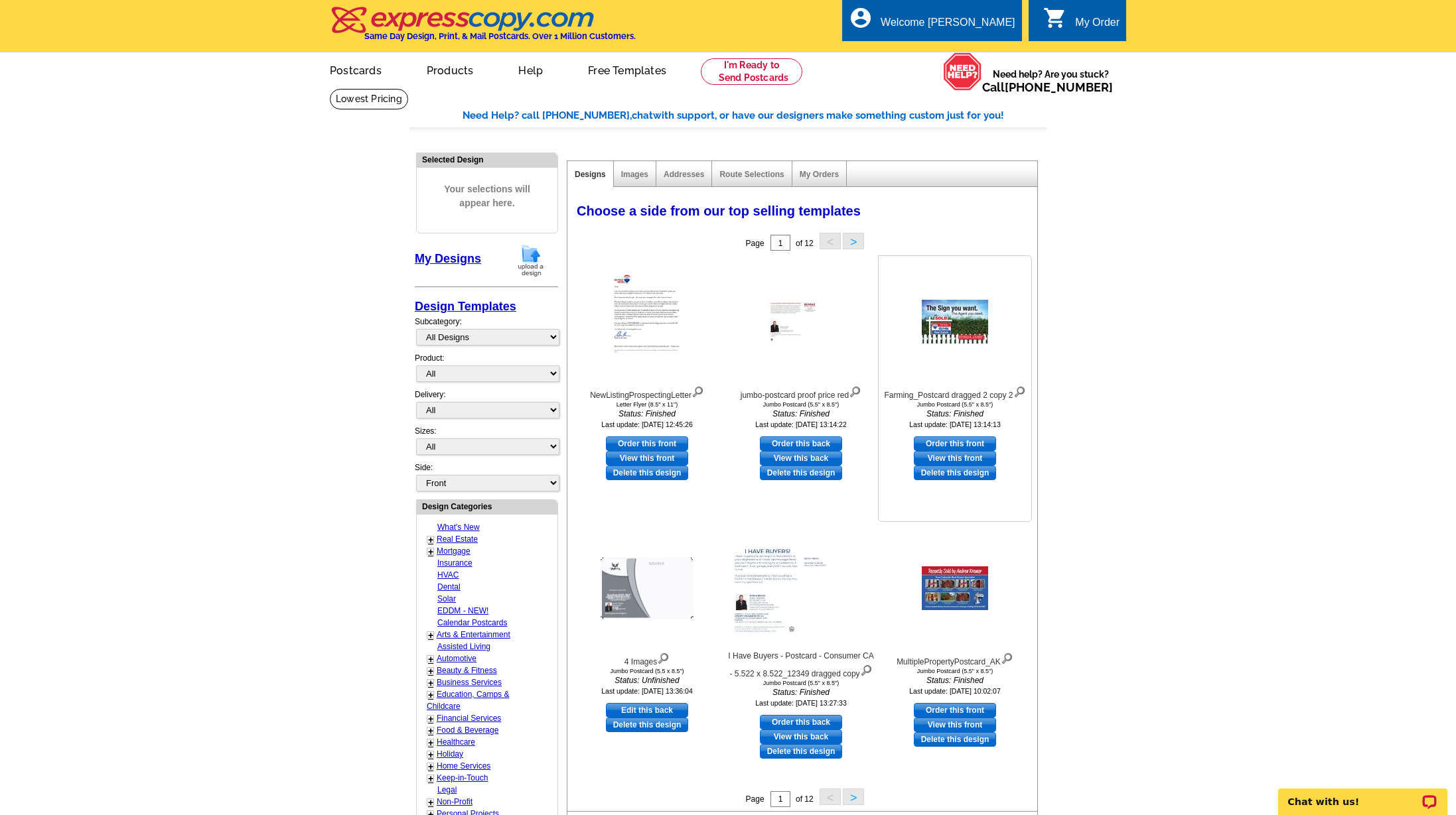
click at [951, 441] on link "Order this front" at bounding box center [955, 444] width 82 height 15
select select "2"
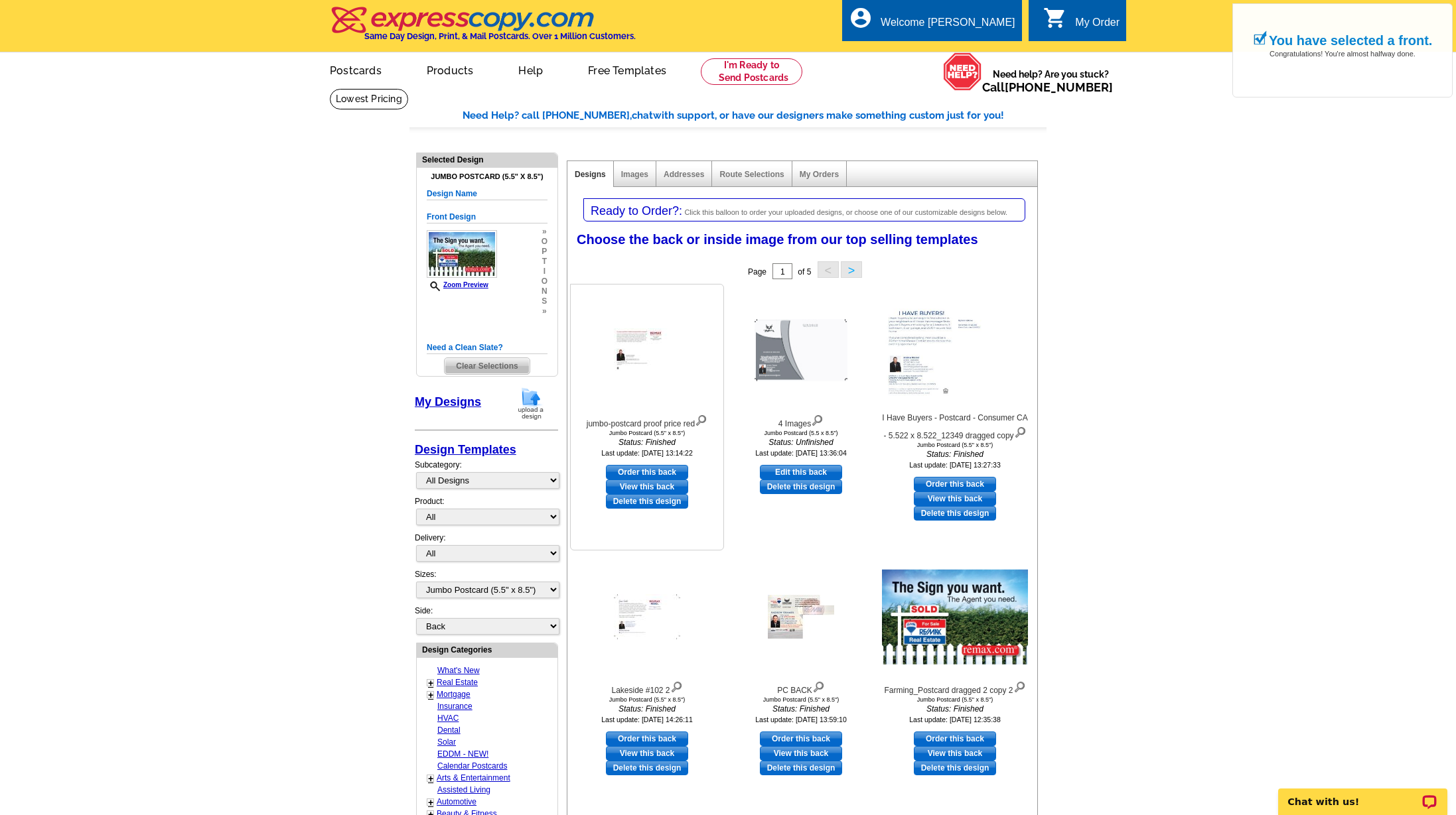
click at [646, 470] on link "Order this back" at bounding box center [647, 472] width 82 height 15
select select "front"
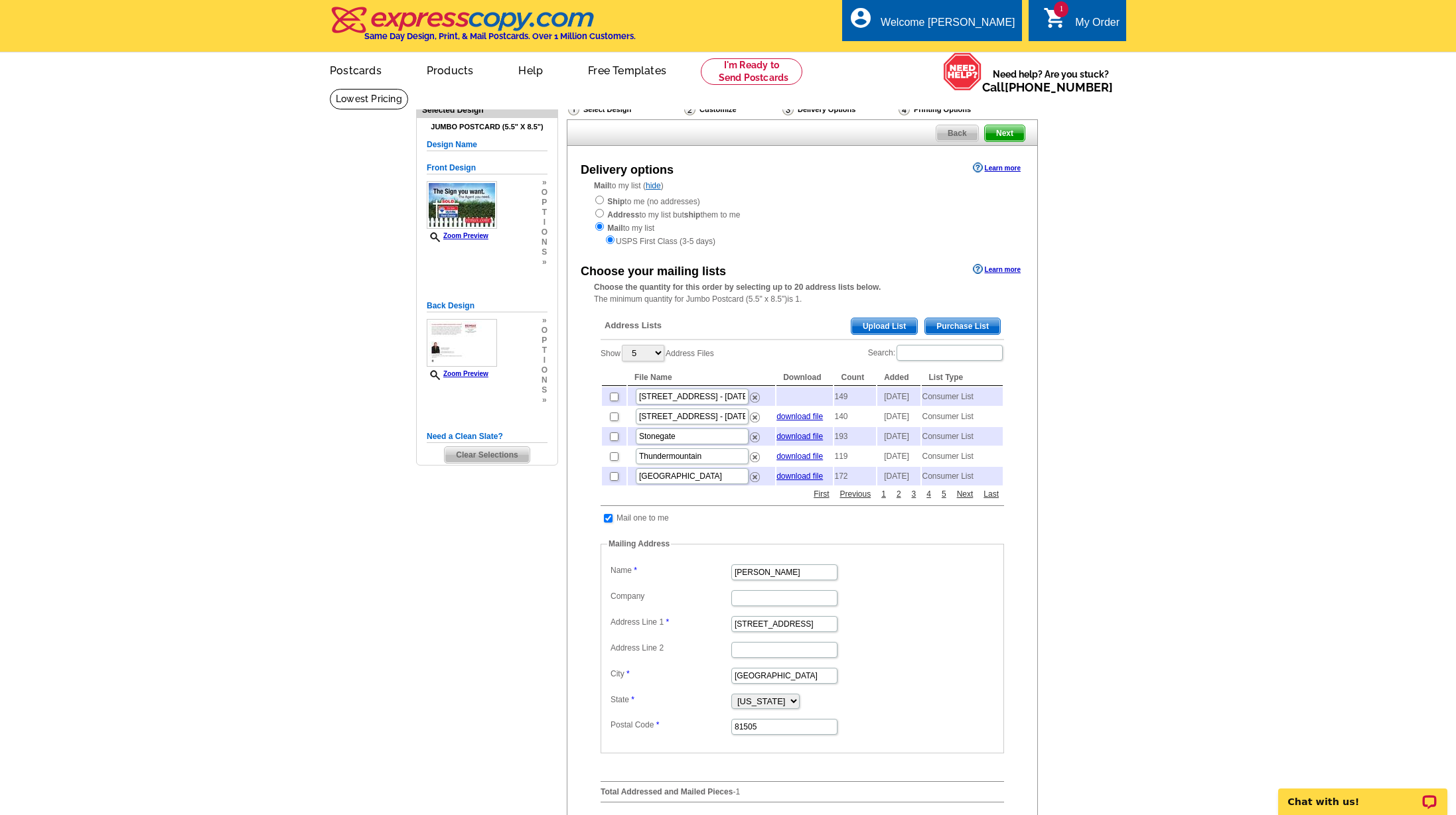
click at [954, 320] on span "Purchase List" at bounding box center [963, 326] width 75 height 16
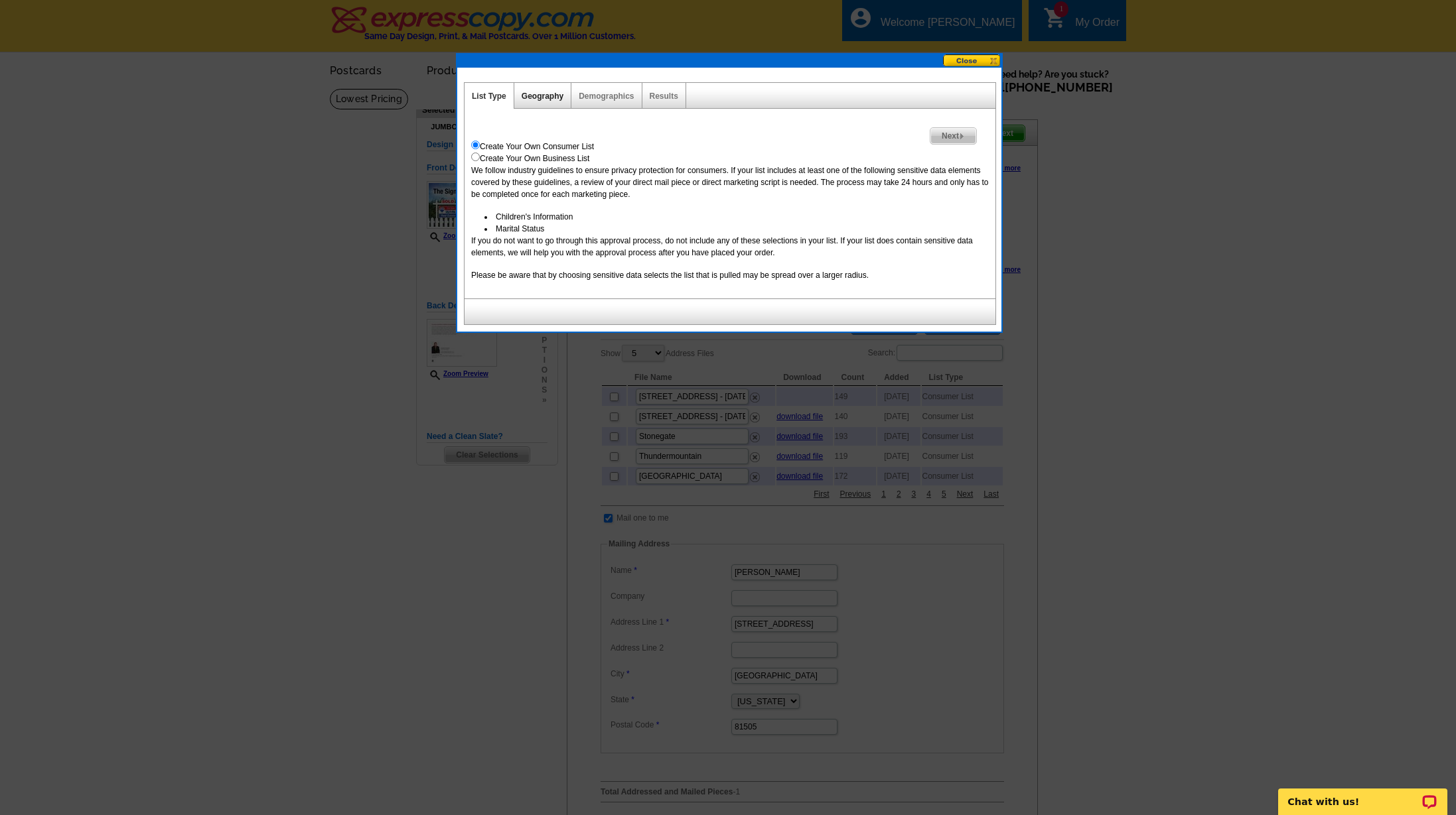
click at [537, 93] on link "Geography" at bounding box center [542, 96] width 42 height 9
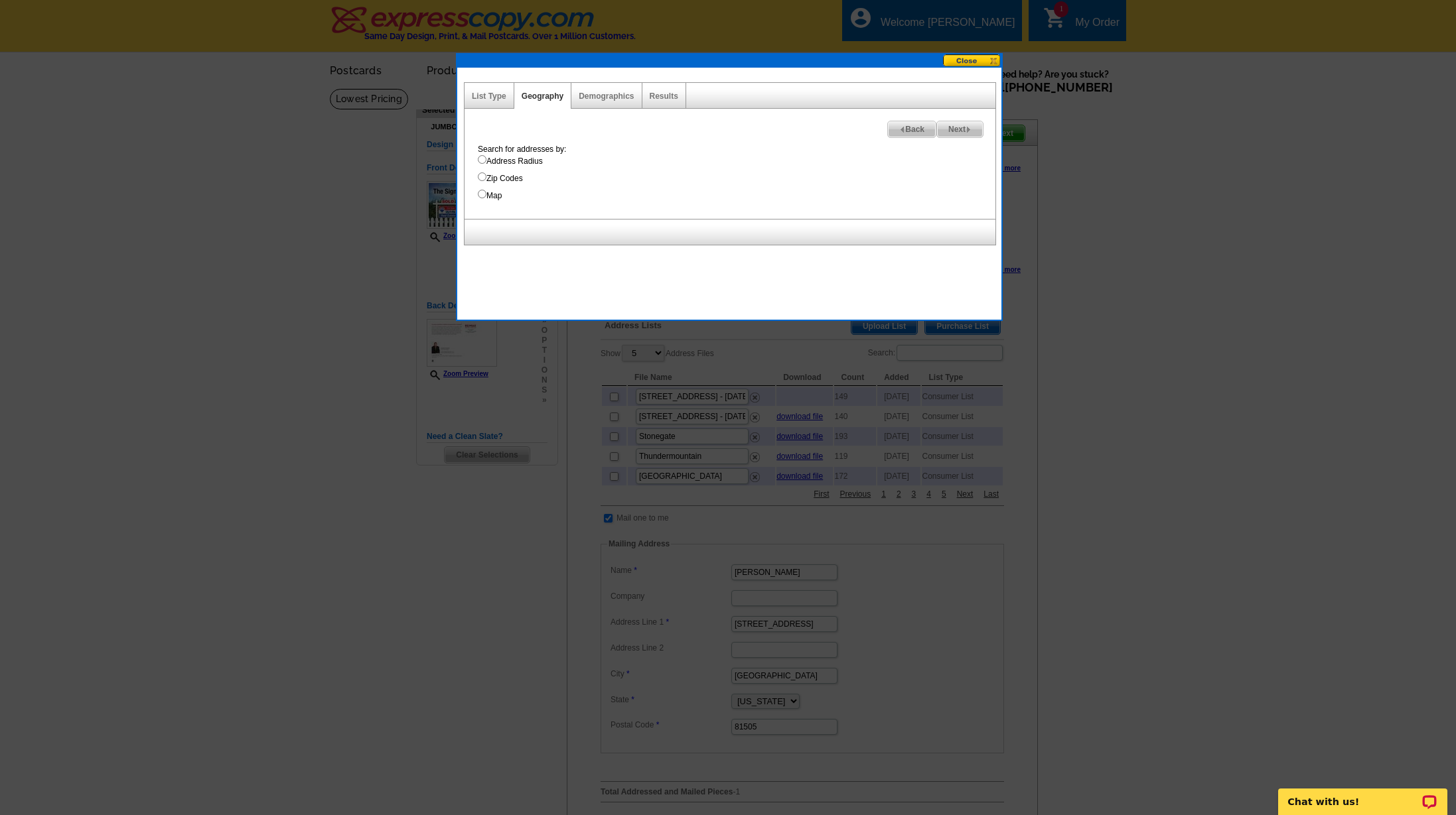
click at [482, 194] on input "Map" at bounding box center [482, 194] width 8 height 8
radio input "true"
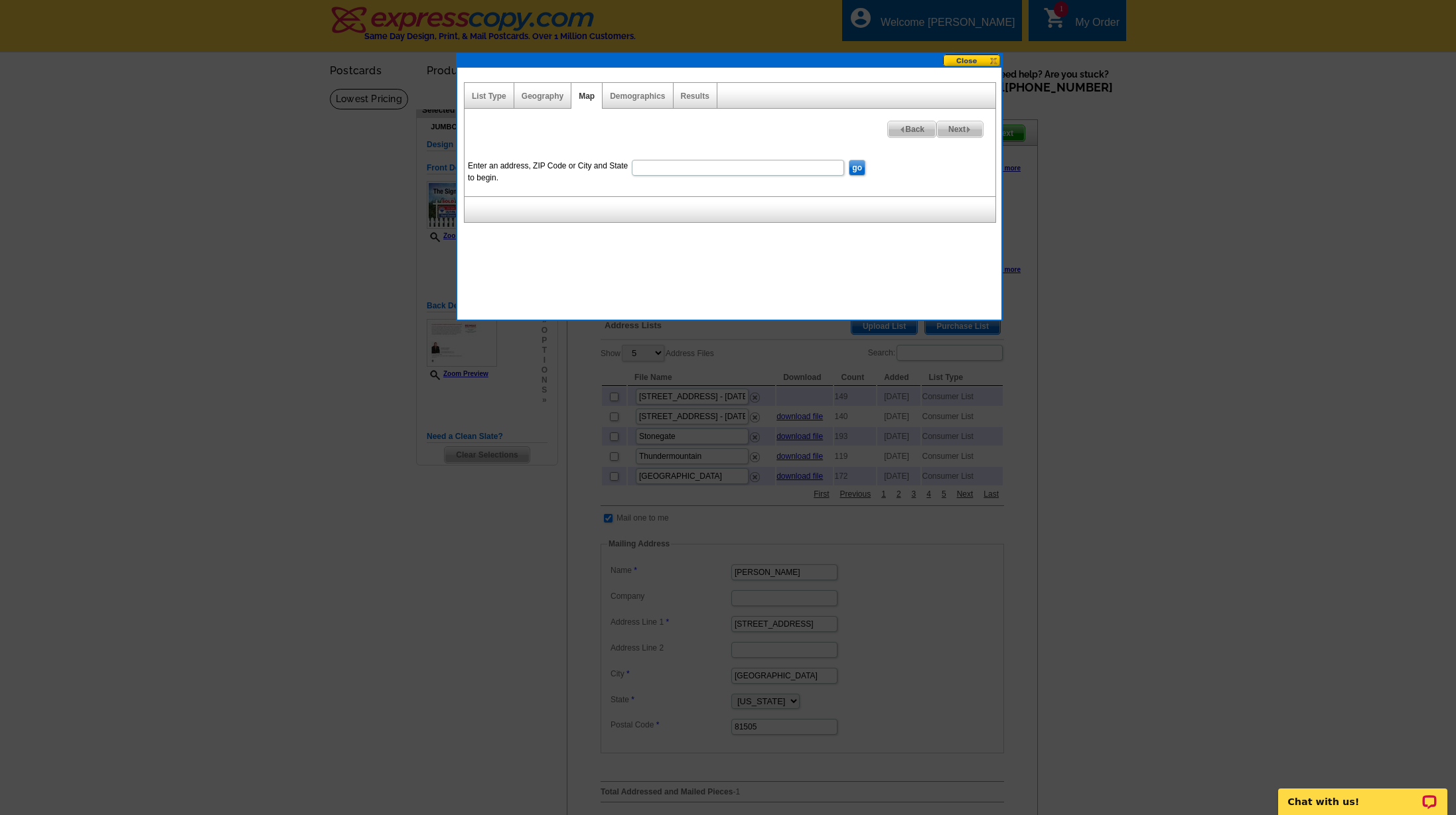
click at [666, 172] on input "Enter an address, ZIP Code or City and State to begin." at bounding box center [738, 168] width 212 height 16
type input "495 mcmullin"
click at [856, 169] on input "go" at bounding box center [856, 168] width 16 height 16
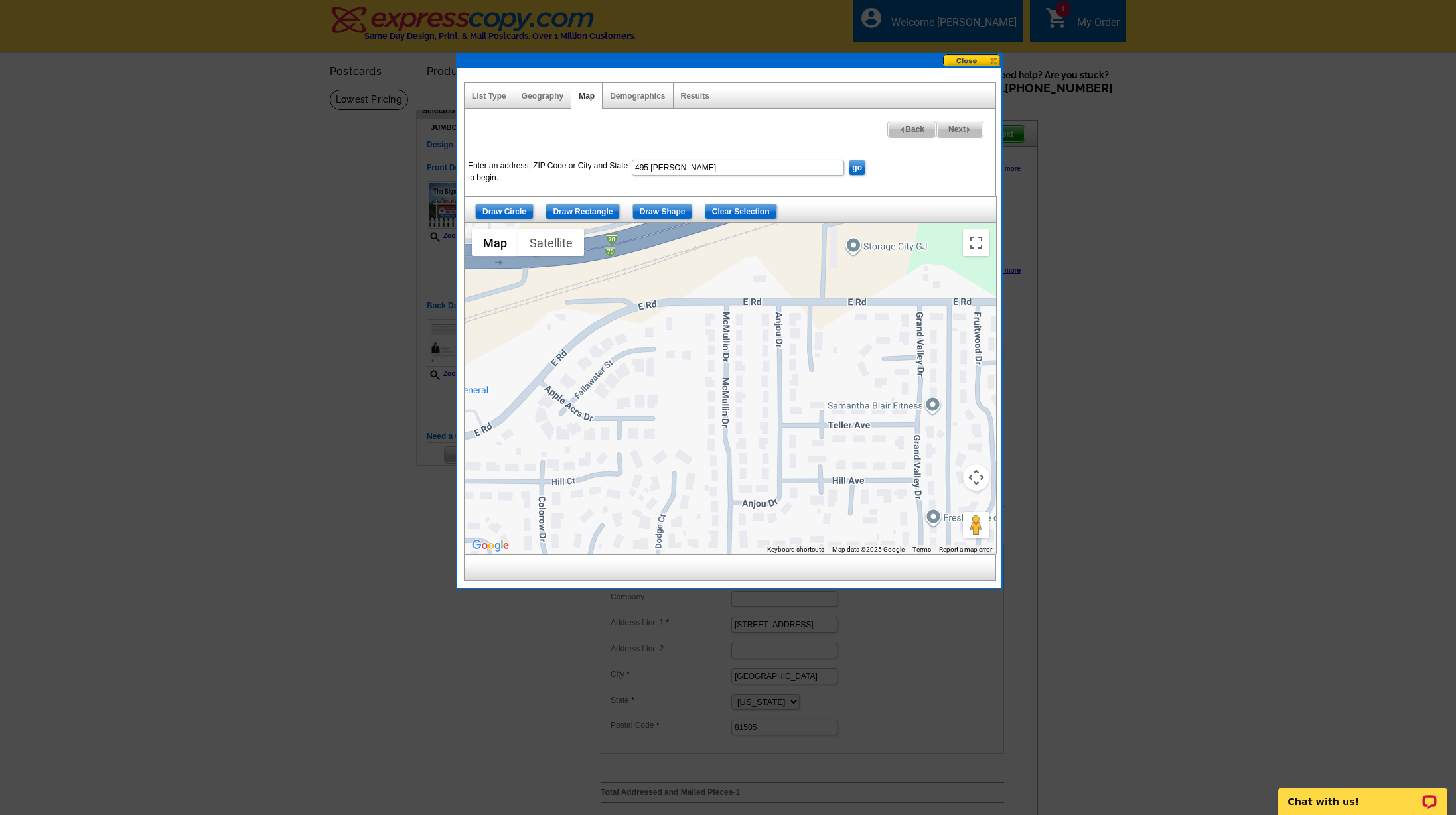
drag, startPoint x: 683, startPoint y: 357, endPoint x: 669, endPoint y: 332, distance: 28.7
click at [669, 332] on div at bounding box center [730, 388] width 531 height 332
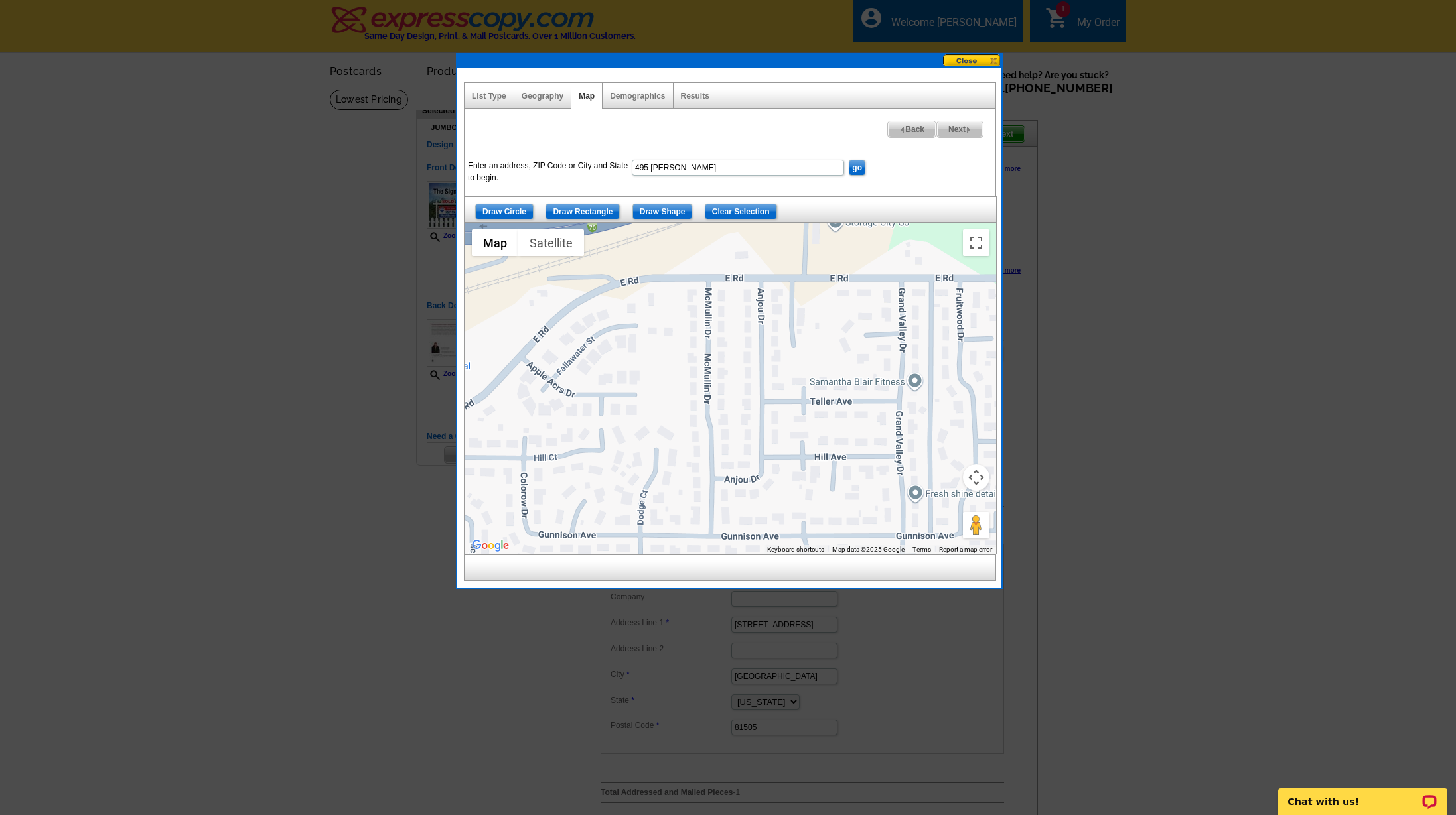
drag, startPoint x: 779, startPoint y: 451, endPoint x: 759, endPoint y: 424, distance: 33.6
click at [759, 424] on div at bounding box center [730, 388] width 531 height 332
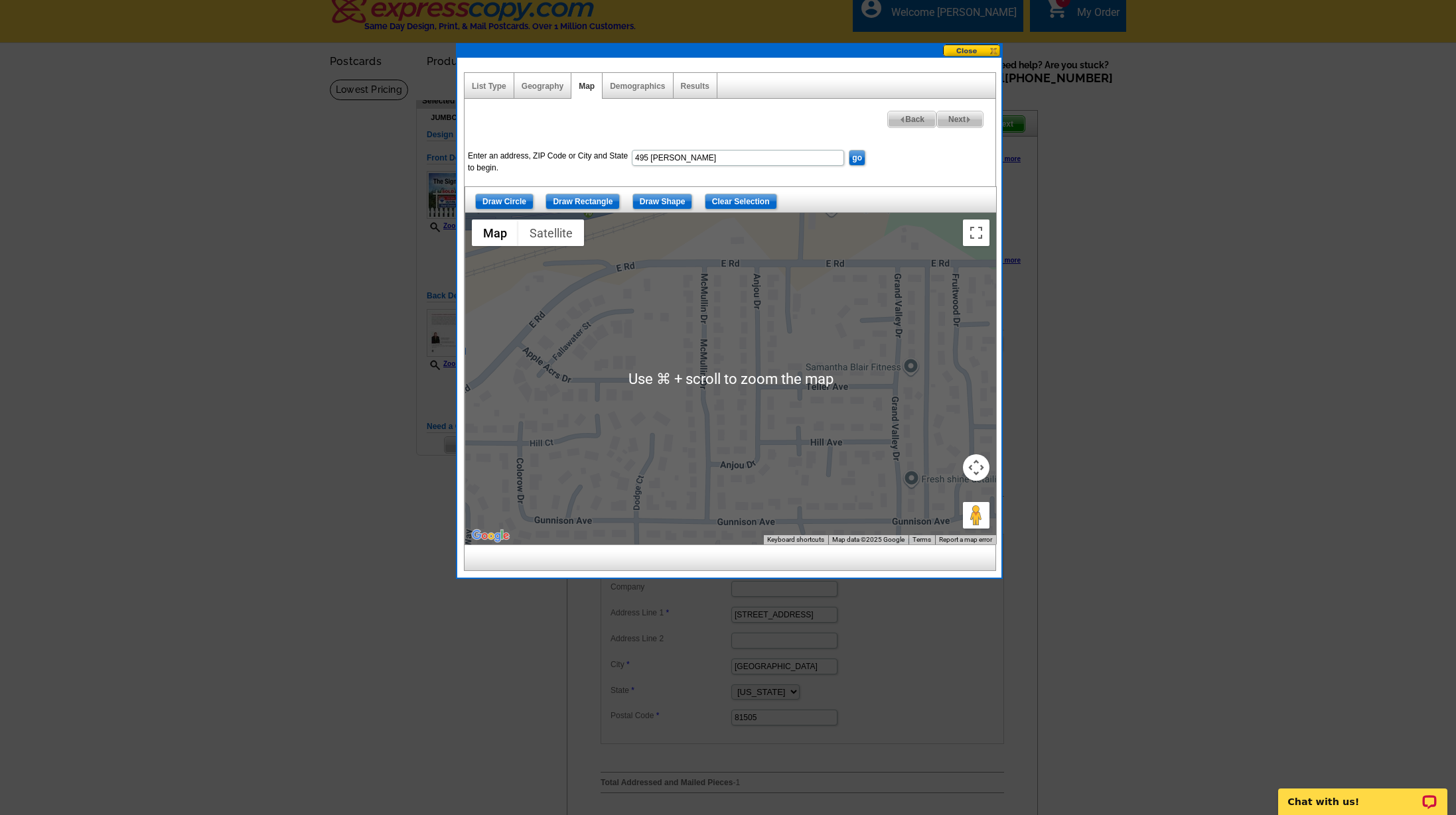
scroll to position [11, 0]
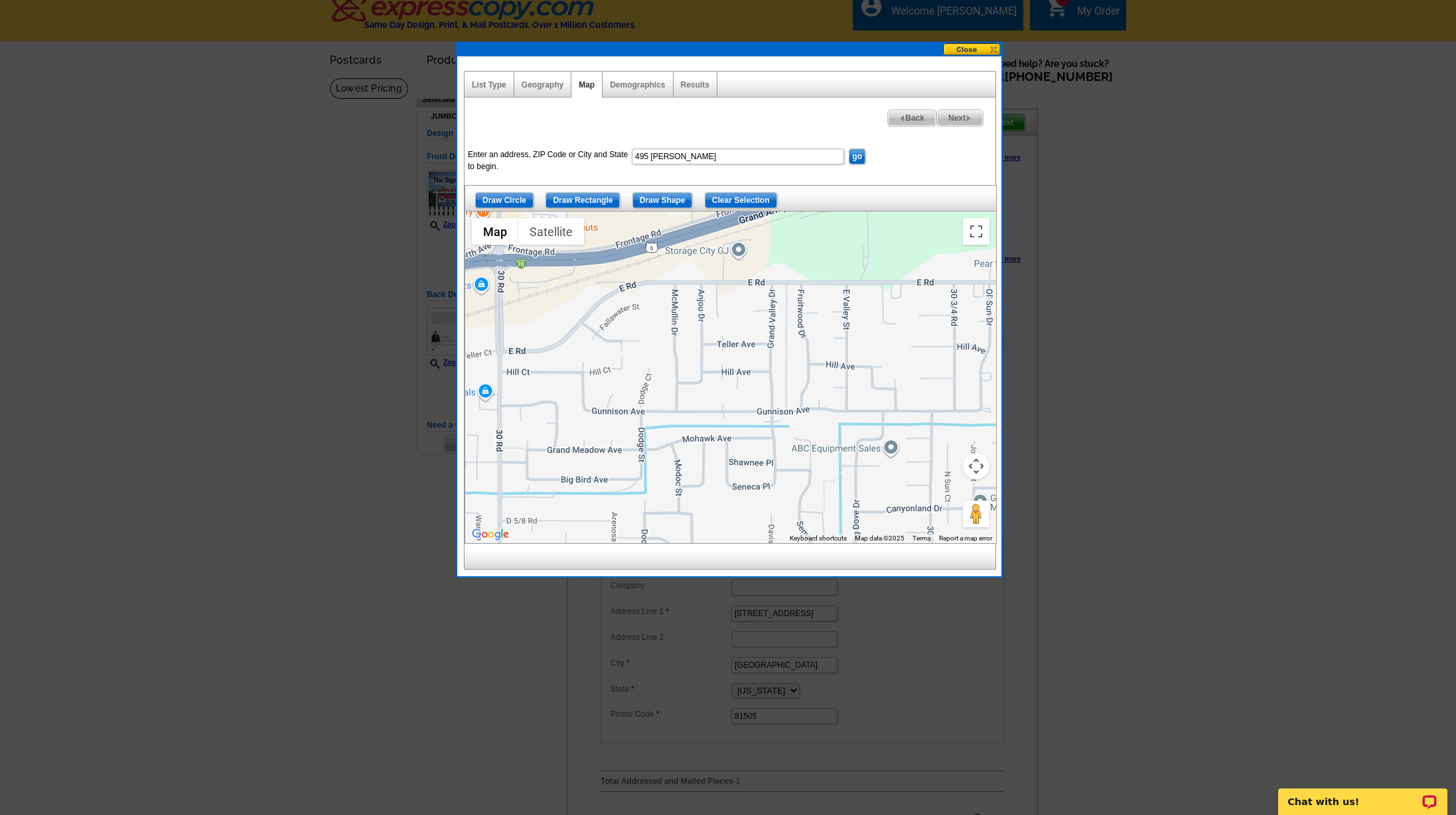
drag, startPoint x: 677, startPoint y: 310, endPoint x: 674, endPoint y: 323, distance: 13.3
click at [674, 323] on div at bounding box center [730, 377] width 531 height 332
click at [582, 196] on input "Draw Rectangle" at bounding box center [582, 200] width 74 height 16
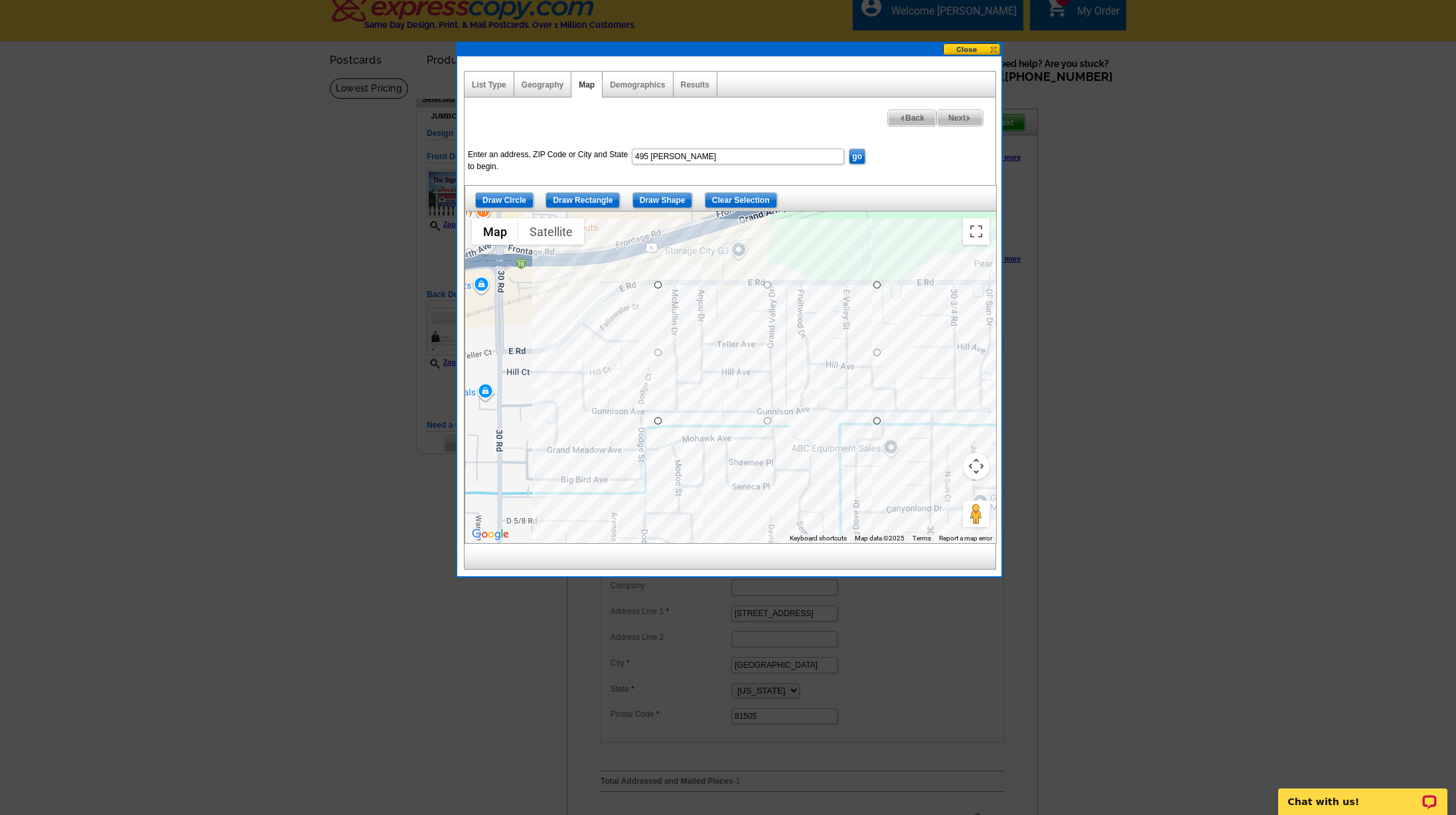
drag, startPoint x: 658, startPoint y: 282, endPoint x: 876, endPoint y: 420, distance: 258.0
click at [961, 120] on span "Next" at bounding box center [960, 118] width 46 height 16
select select
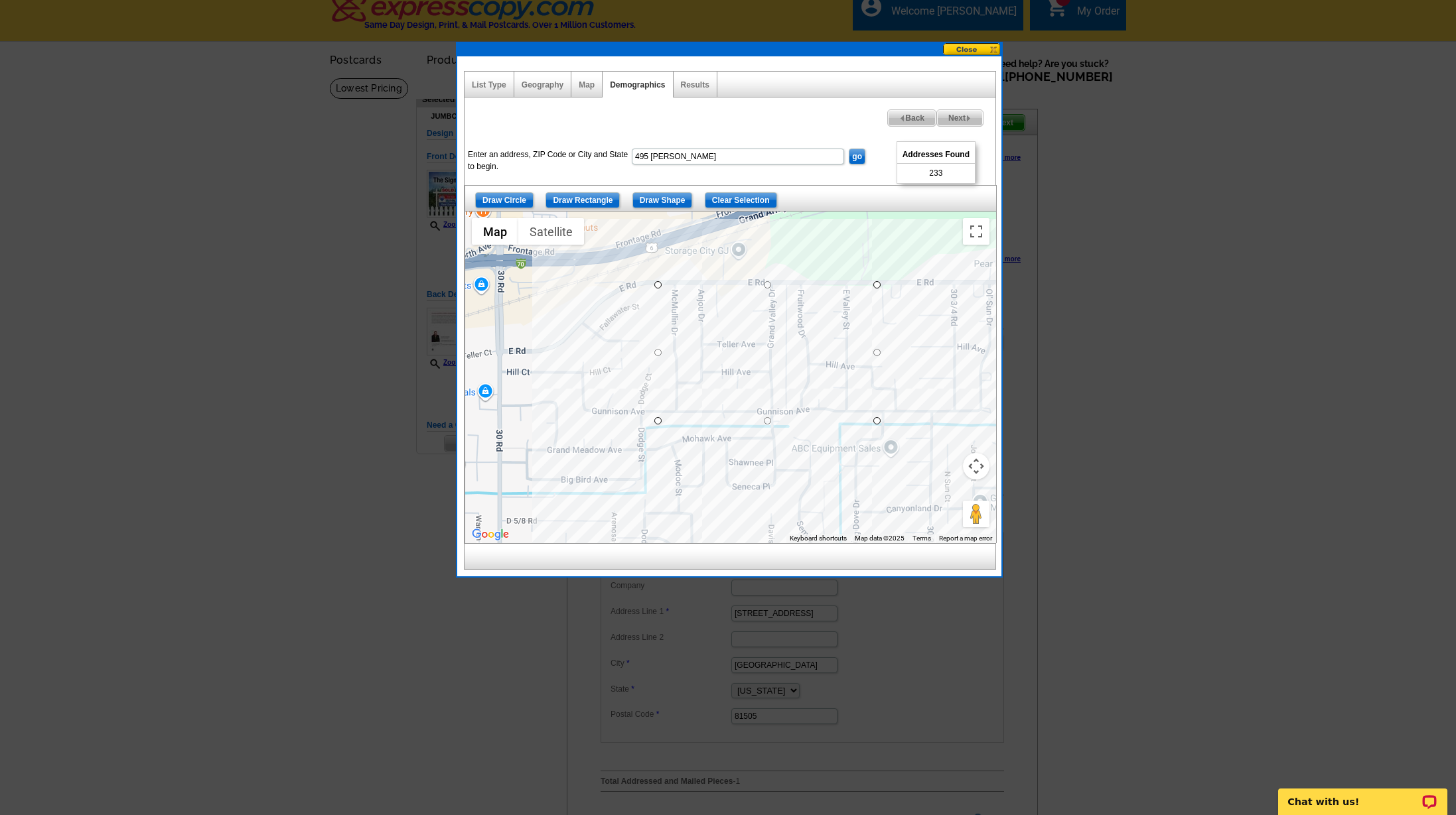
select select
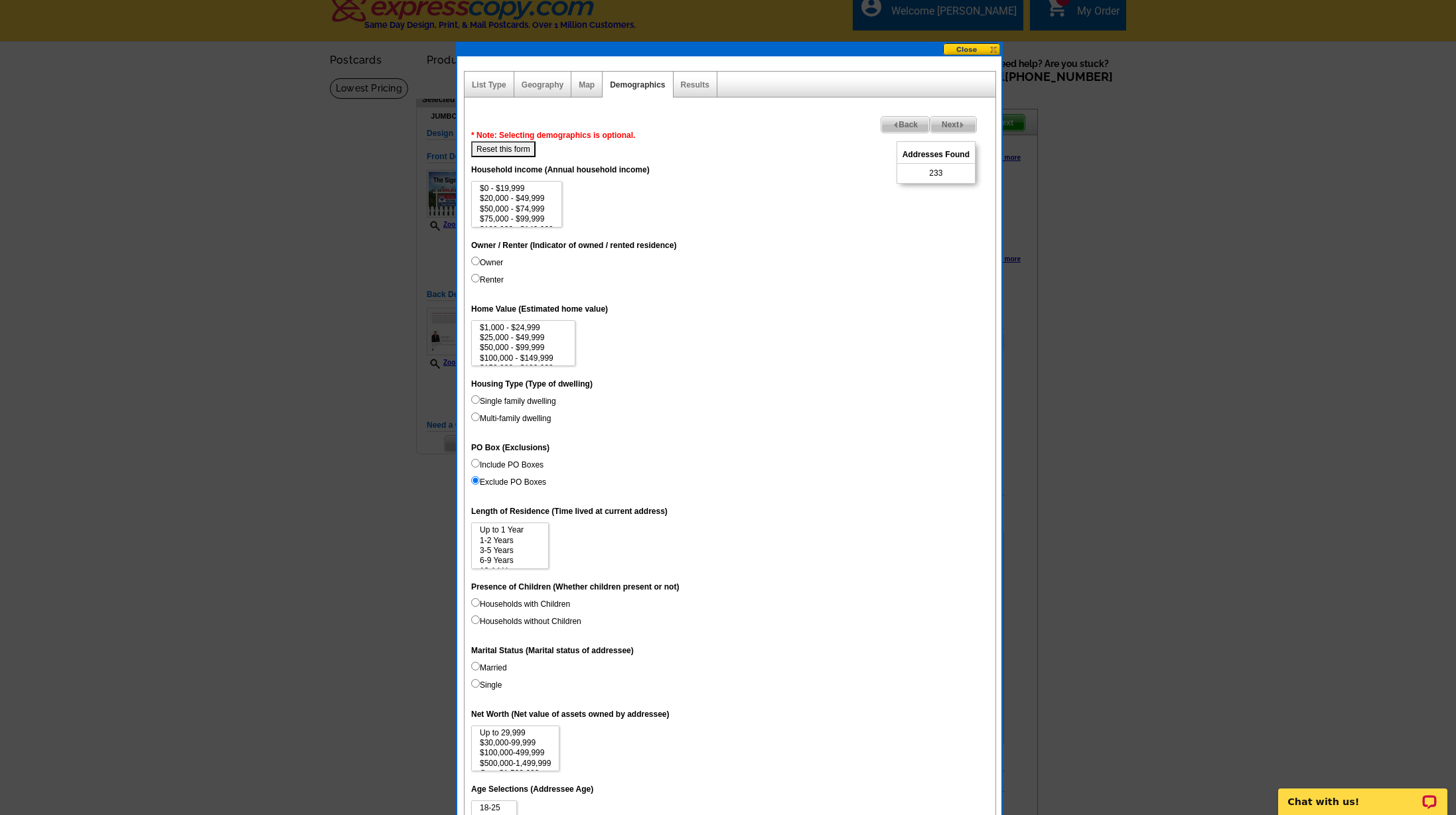
click at [476, 260] on input "Owner" at bounding box center [476, 261] width 8 height 8
radio input "true"
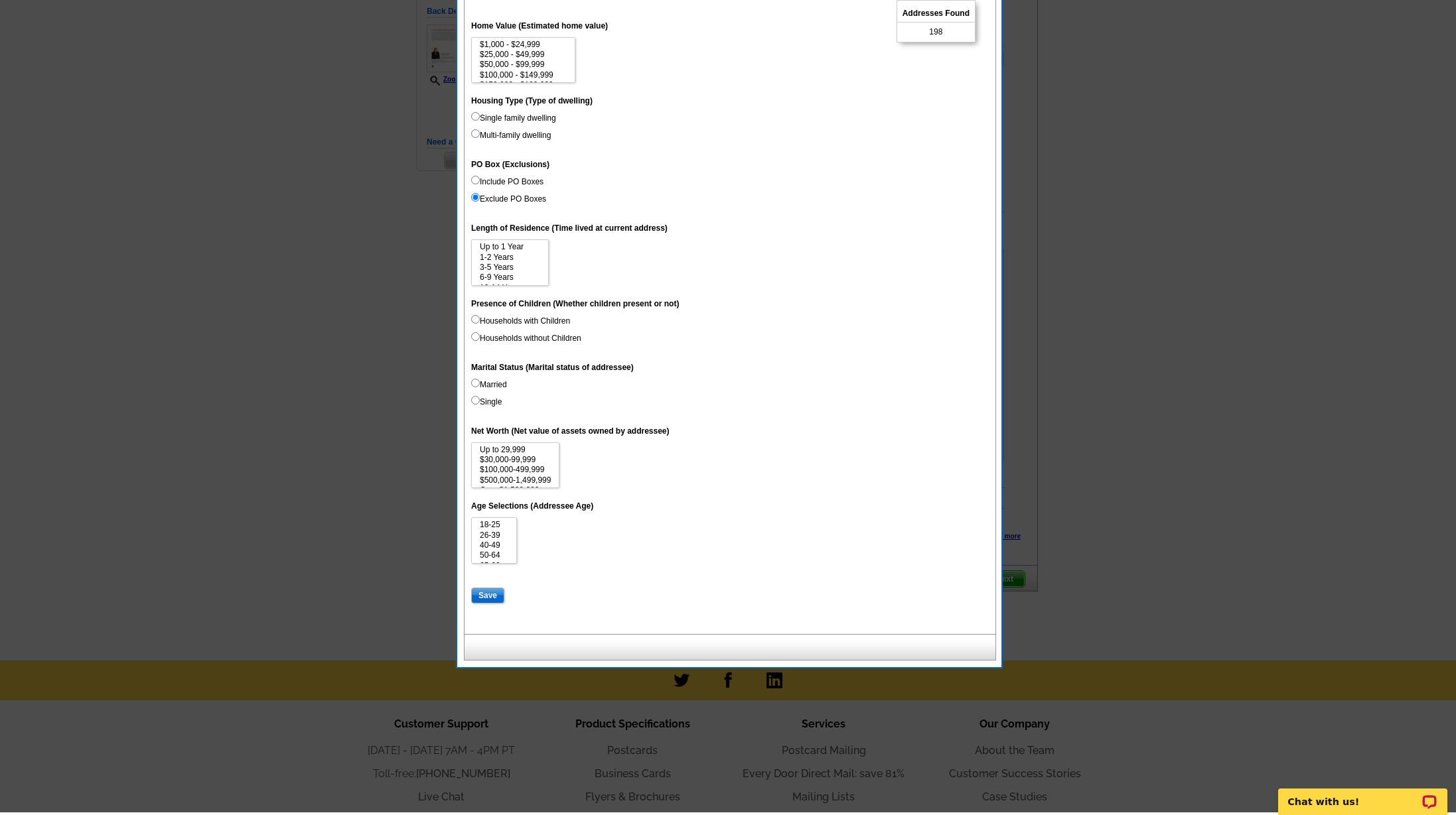
scroll to position [296, 0]
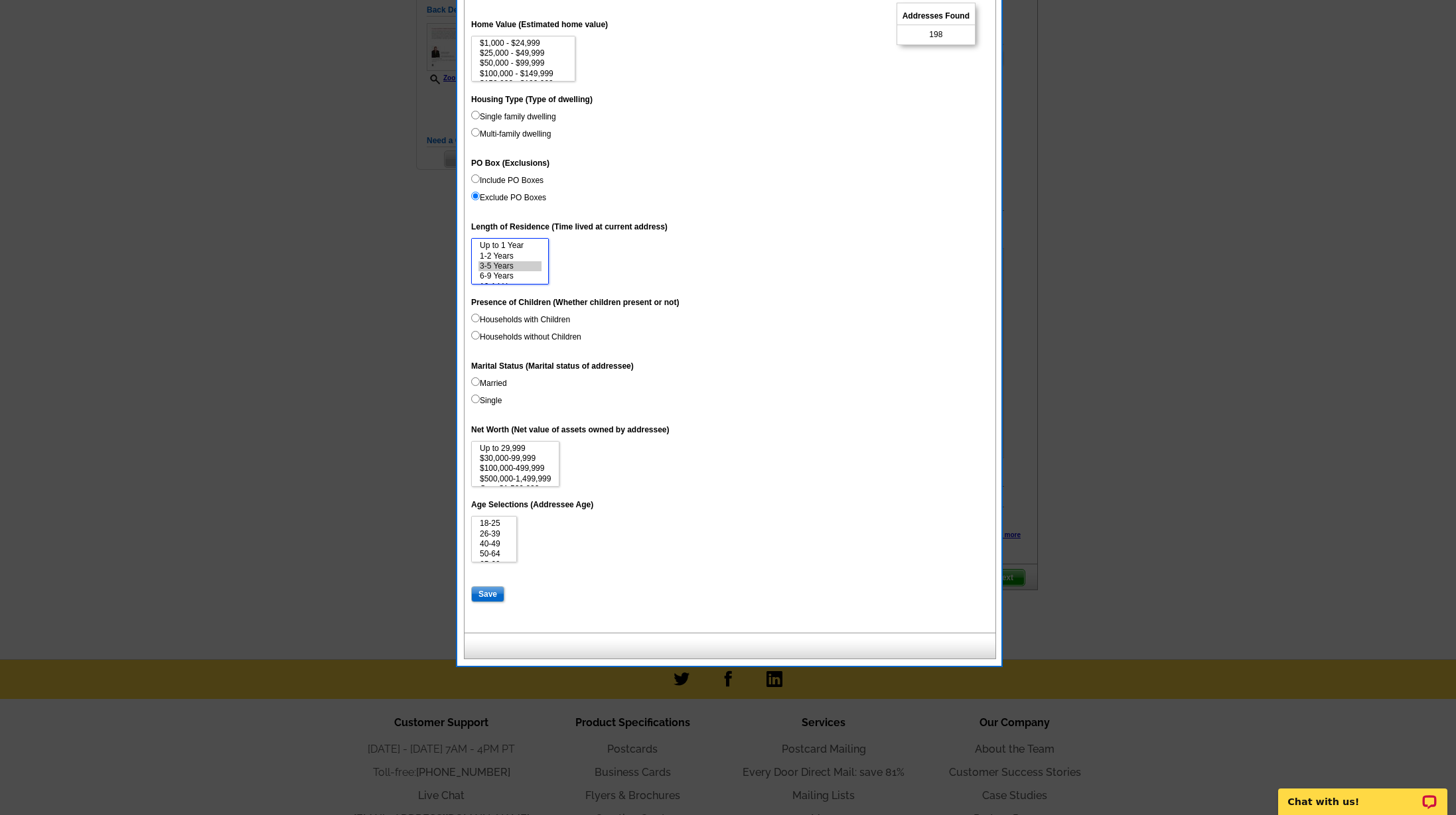
click at [498, 263] on option "3-5 Years" at bounding box center [510, 266] width 63 height 10
click at [501, 254] on option "1-2 Years" at bounding box center [510, 256] width 63 height 10
click at [518, 274] on option "15 Years or more" at bounding box center [510, 277] width 63 height 10
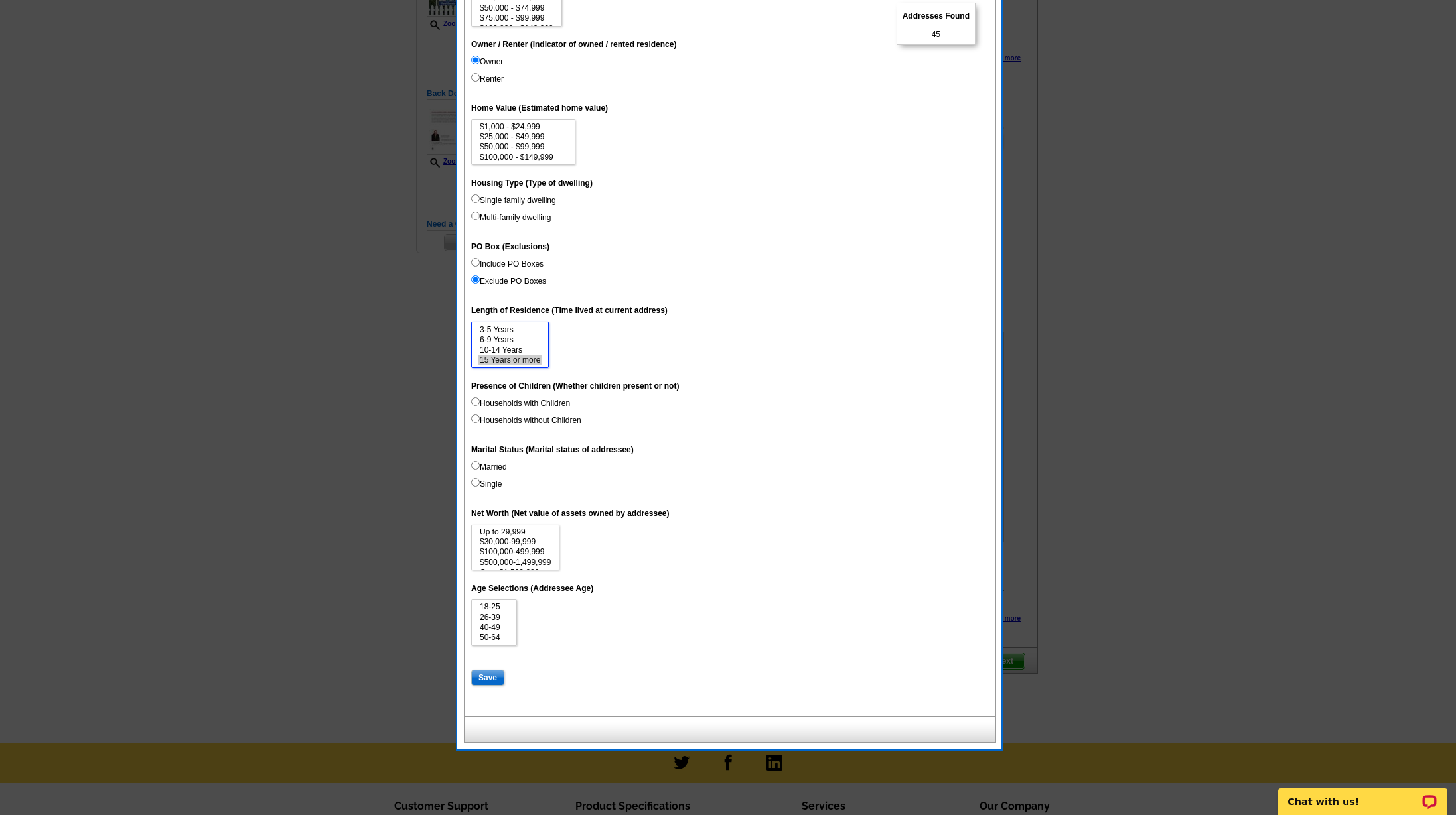
scroll to position [0, 0]
click at [513, 338] on option "1-2 Years" at bounding box center [510, 340] width 63 height 10
select select "1-2"
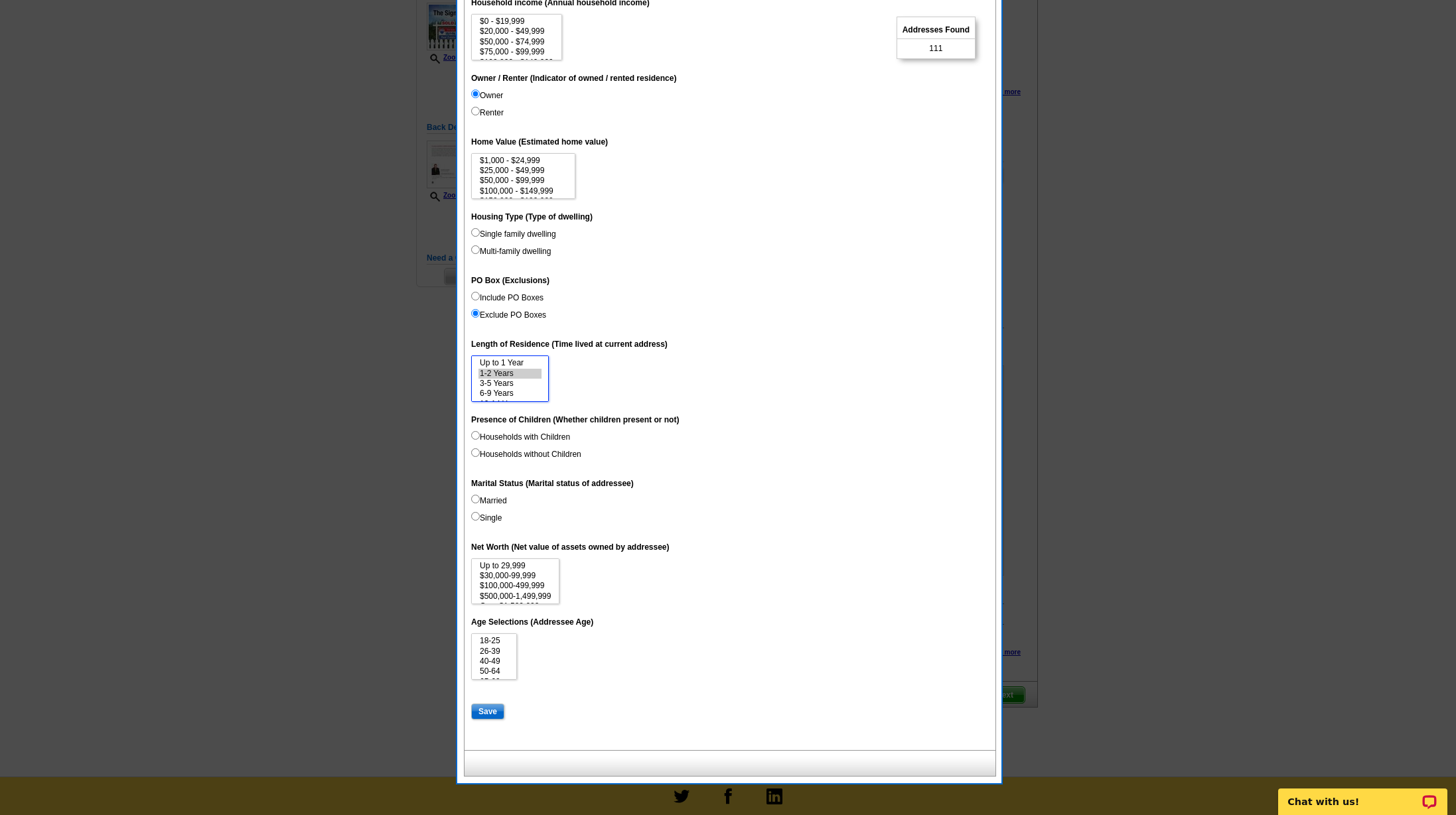
scroll to position [197, 0]
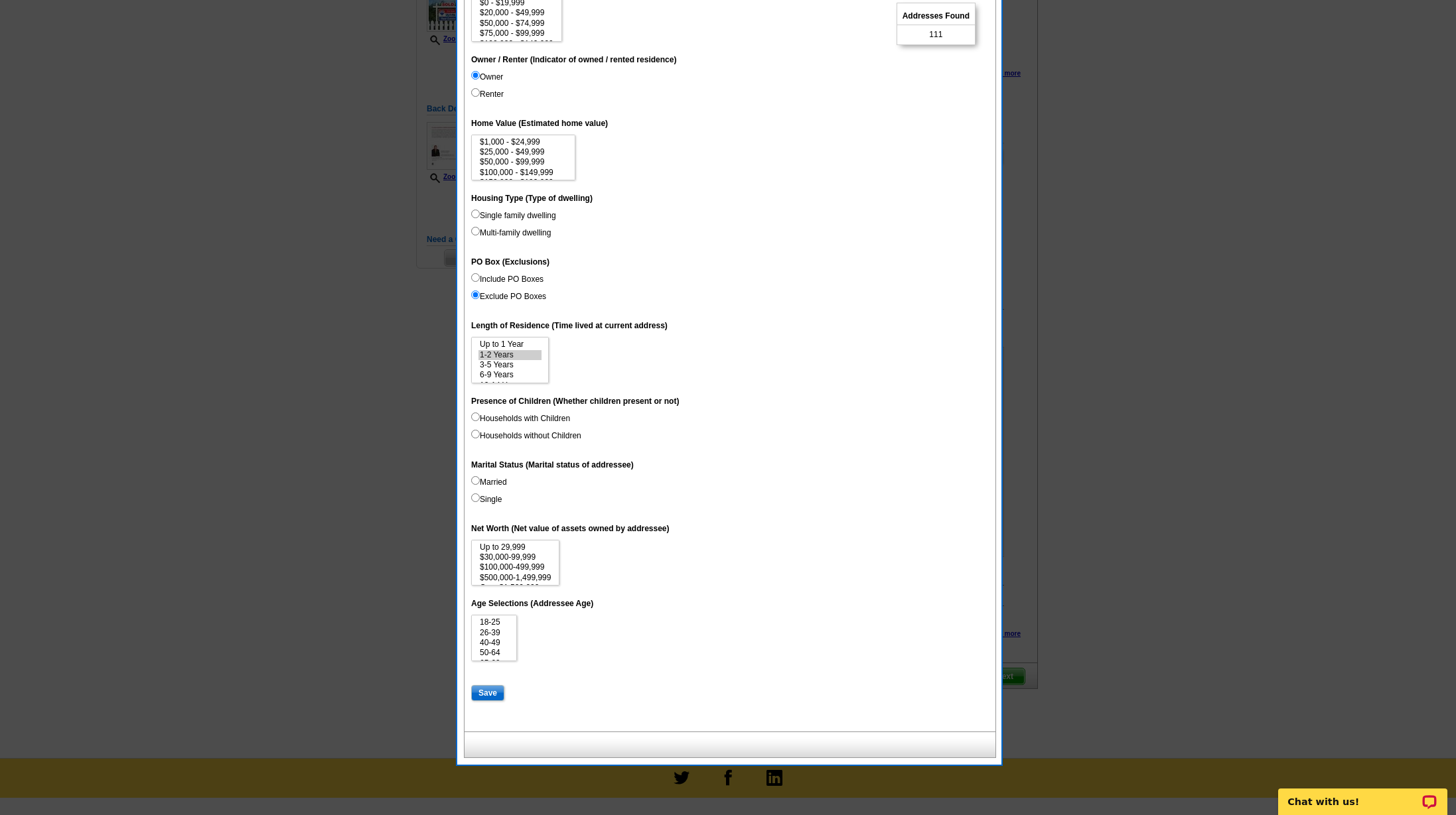
click at [481, 685] on input "Save" at bounding box center [488, 693] width 33 height 16
select select
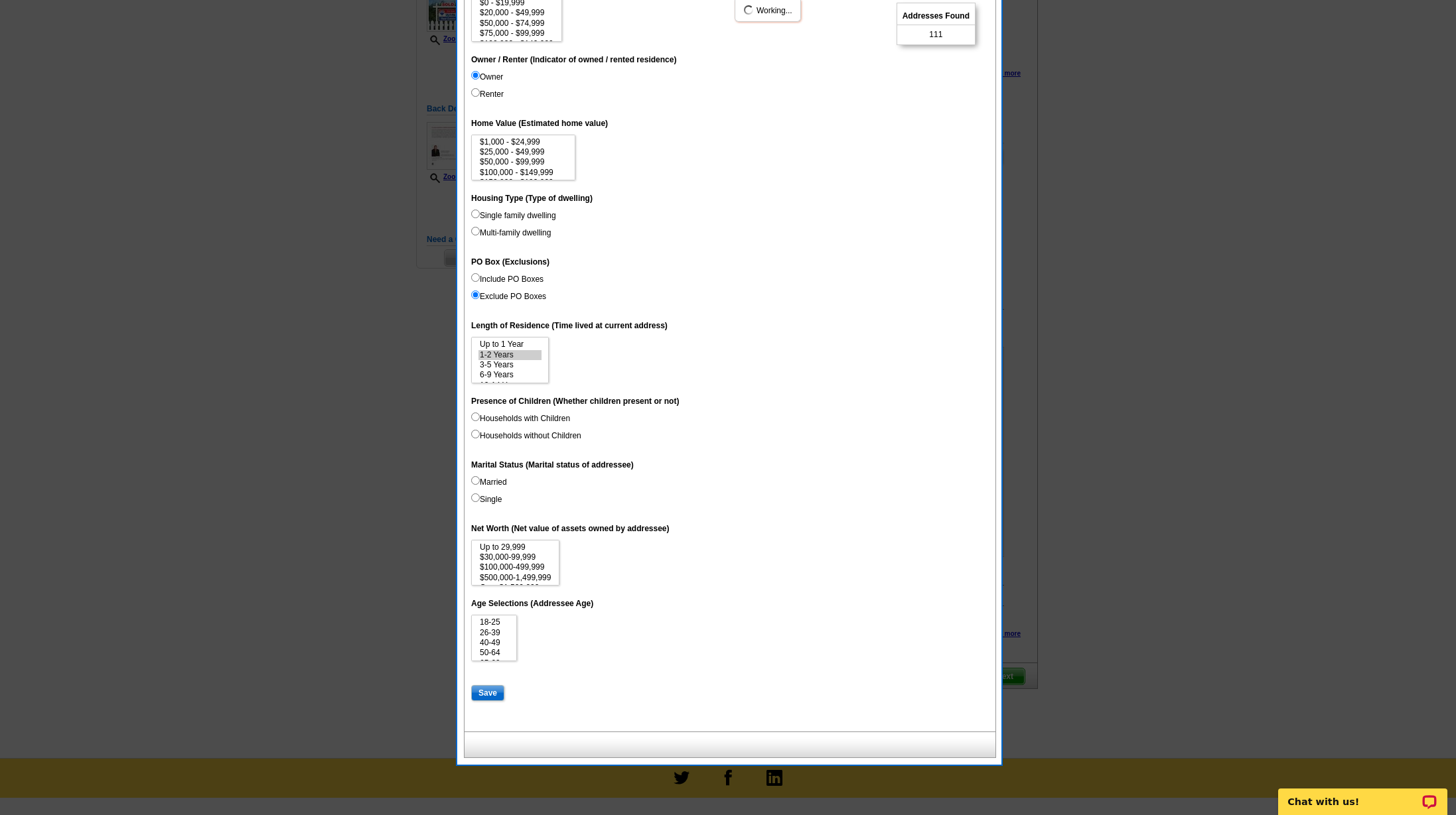
select select
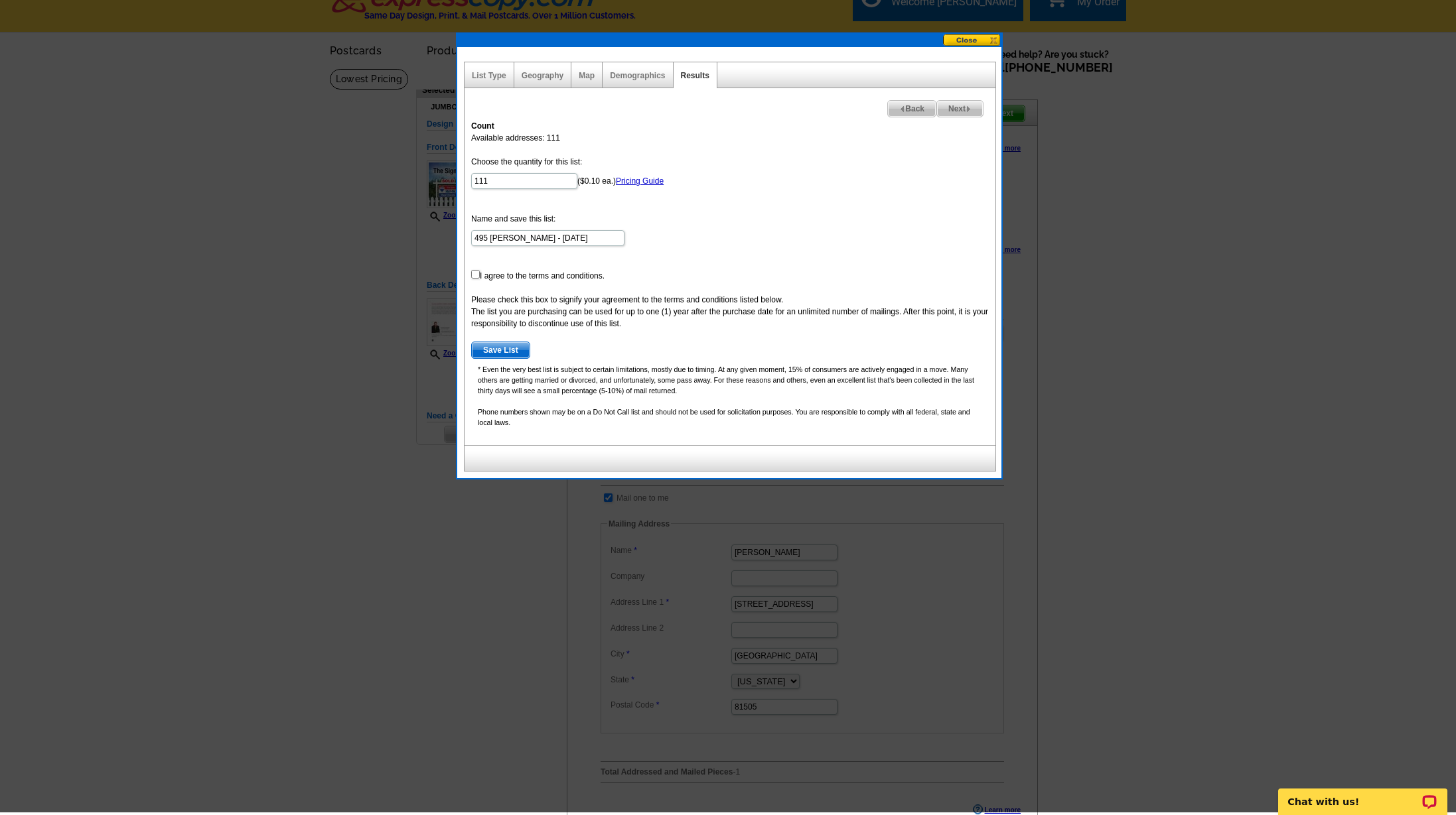
scroll to position [18, 0]
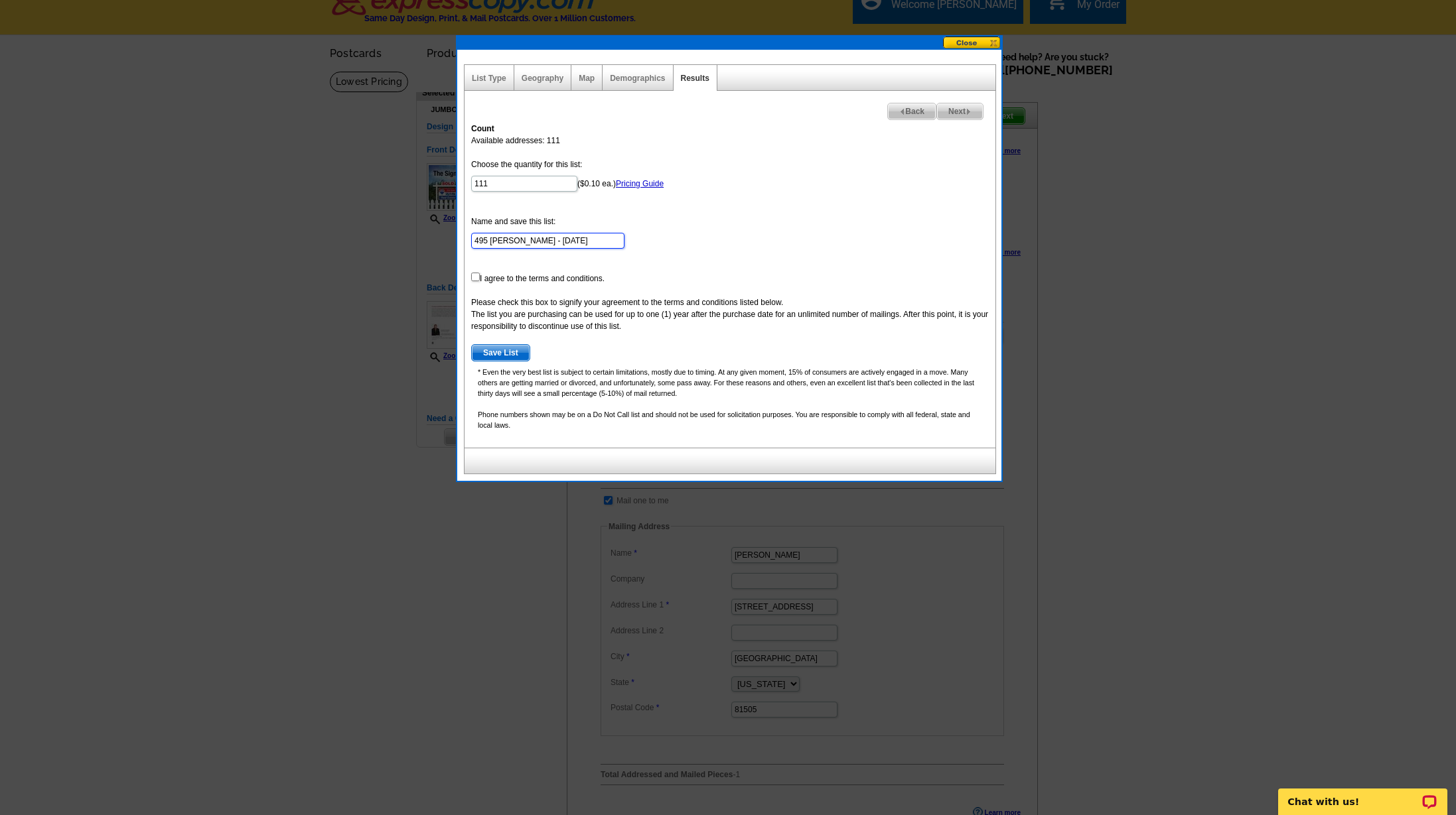
drag, startPoint x: 490, startPoint y: 241, endPoint x: 459, endPoint y: 238, distance: 31.1
click at [459, 239] on div "List Type Geography Map Demographics Results Next Back Count Available addresse…" at bounding box center [729, 265] width 544 height 431
drag, startPoint x: 480, startPoint y: 241, endPoint x: 510, endPoint y: 250, distance: 31.3
click at [481, 241] on input "mcmullin - Sep 17" at bounding box center [548, 241] width 154 height 16
drag, startPoint x: 513, startPoint y: 240, endPoint x: 575, endPoint y: 242, distance: 62.0
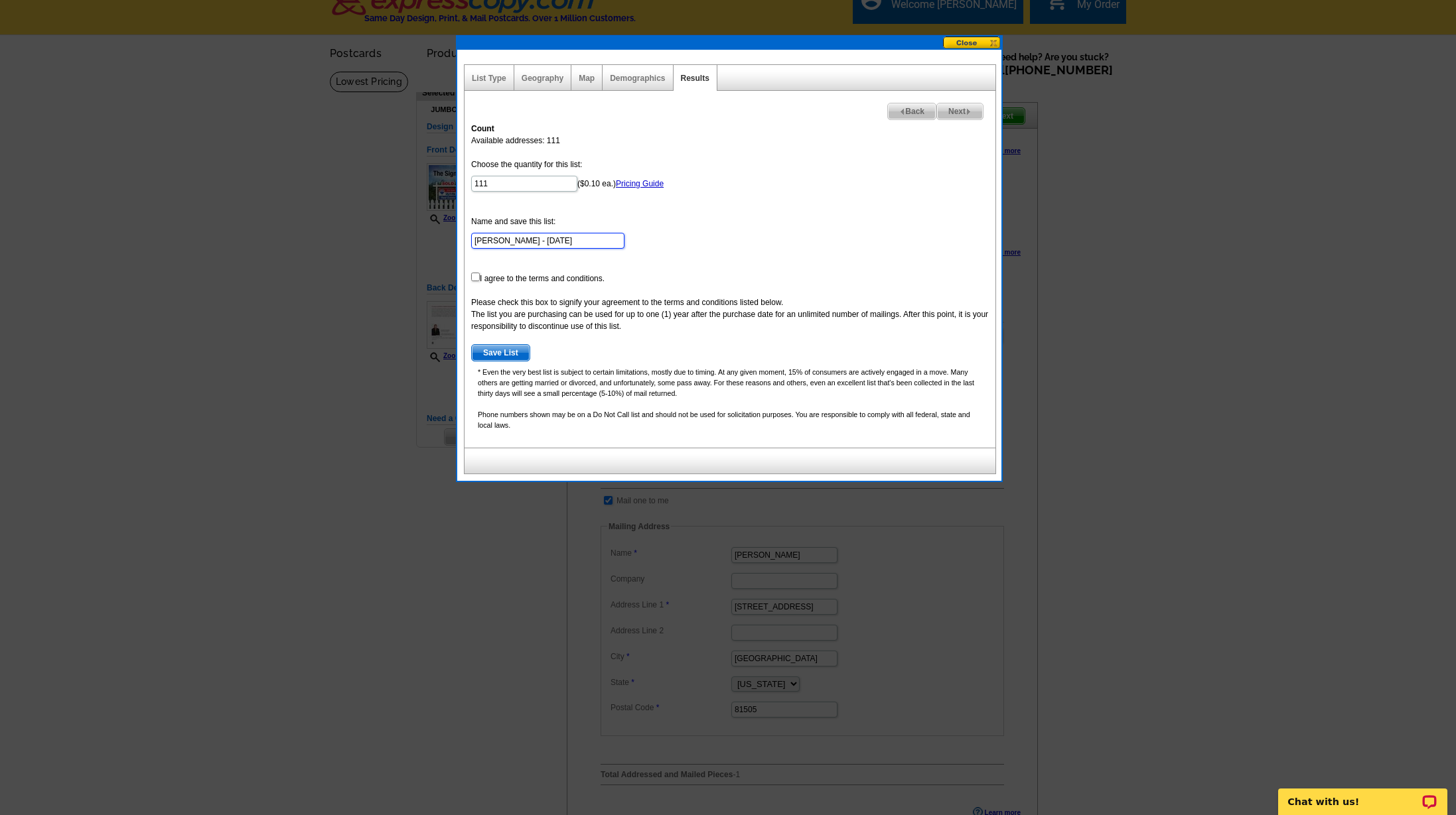
click at [575, 242] on input "Mcmullin - Sep 17" at bounding box center [548, 241] width 154 height 16
type input "[PERSON_NAME] - [DATE]"
click at [476, 278] on input "checkbox" at bounding box center [476, 277] width 8 height 8
checkbox input "true"
click at [507, 352] on span "Save List" at bounding box center [500, 352] width 58 height 16
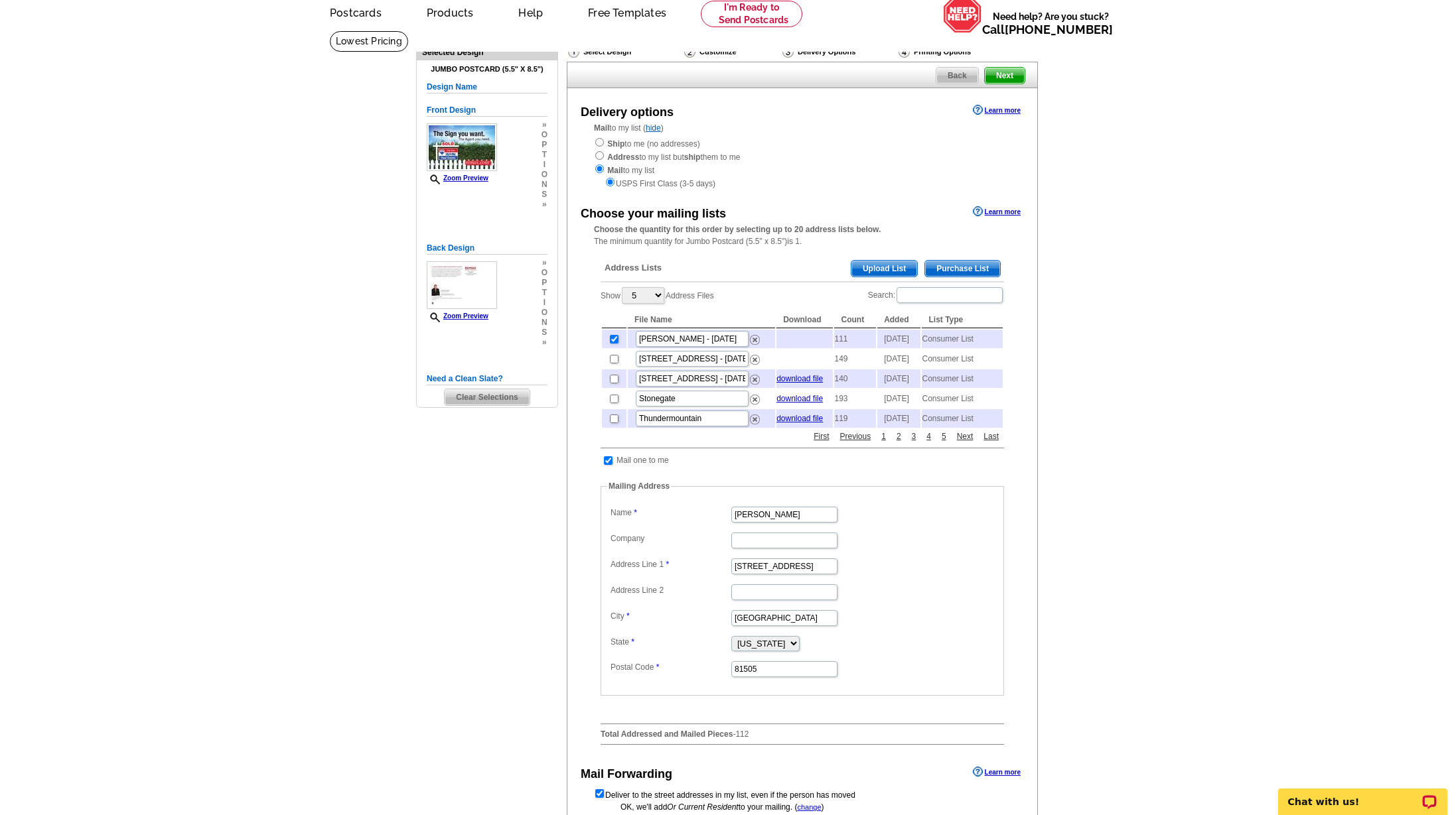
click at [1001, 72] on span "Next" at bounding box center [1004, 76] width 40 height 16
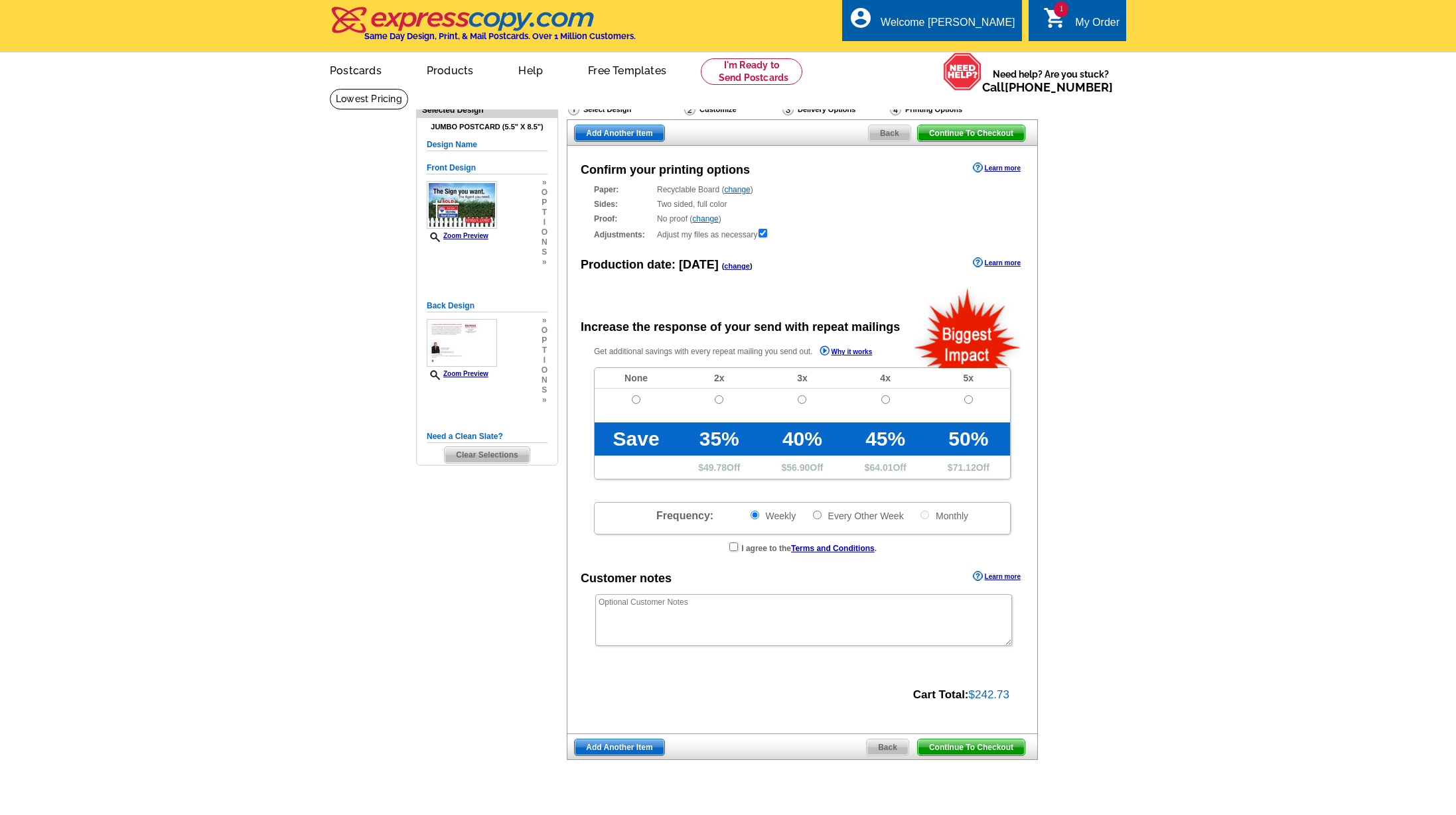
radio input "false"
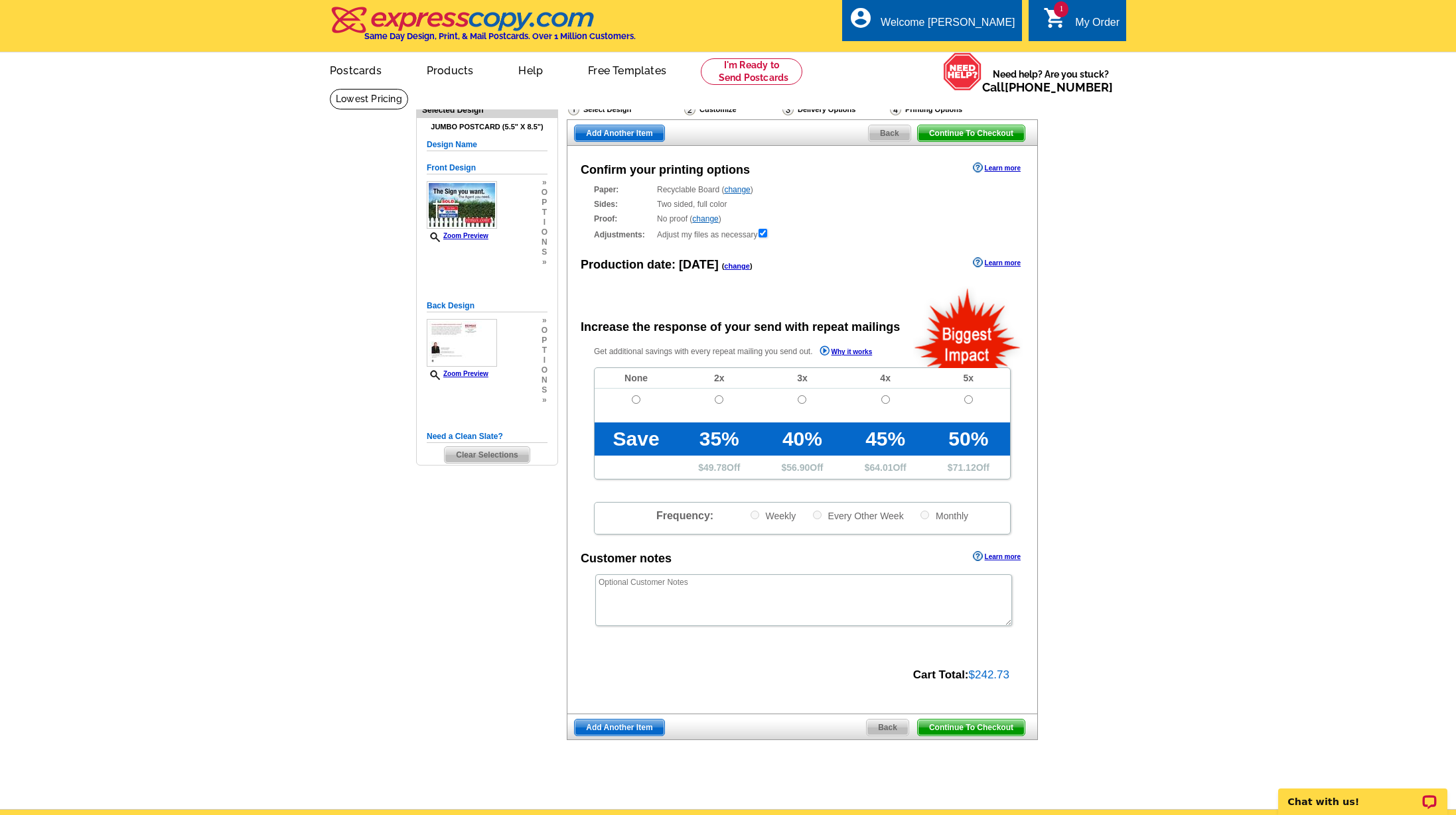
click at [961, 725] on span "Continue To Checkout" at bounding box center [970, 727] width 107 height 16
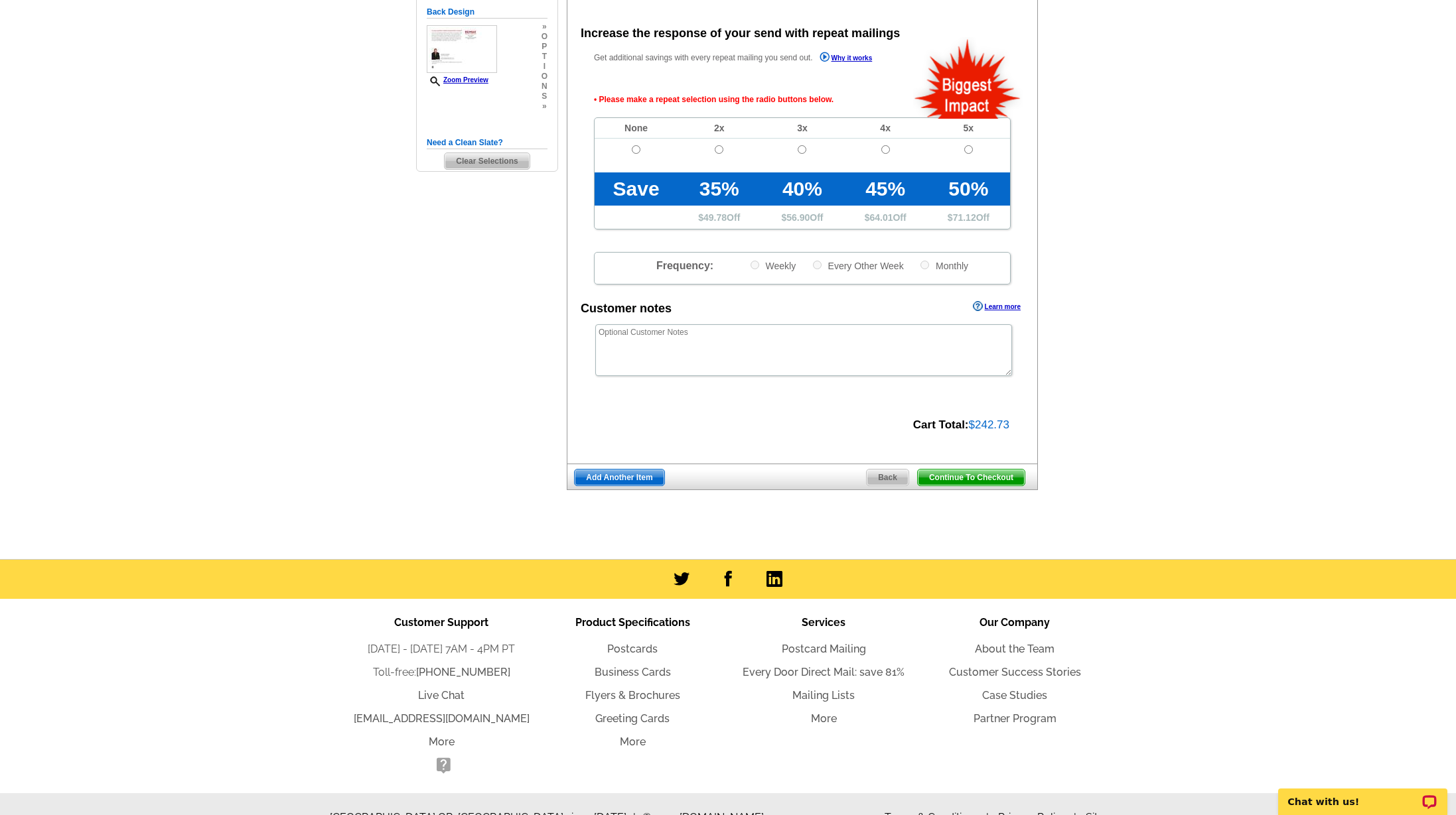
scroll to position [294, 0]
click at [634, 148] on input "radio" at bounding box center [636, 149] width 8 height 8
radio input "true"
click at [958, 471] on span "Continue To Checkout" at bounding box center [970, 477] width 107 height 16
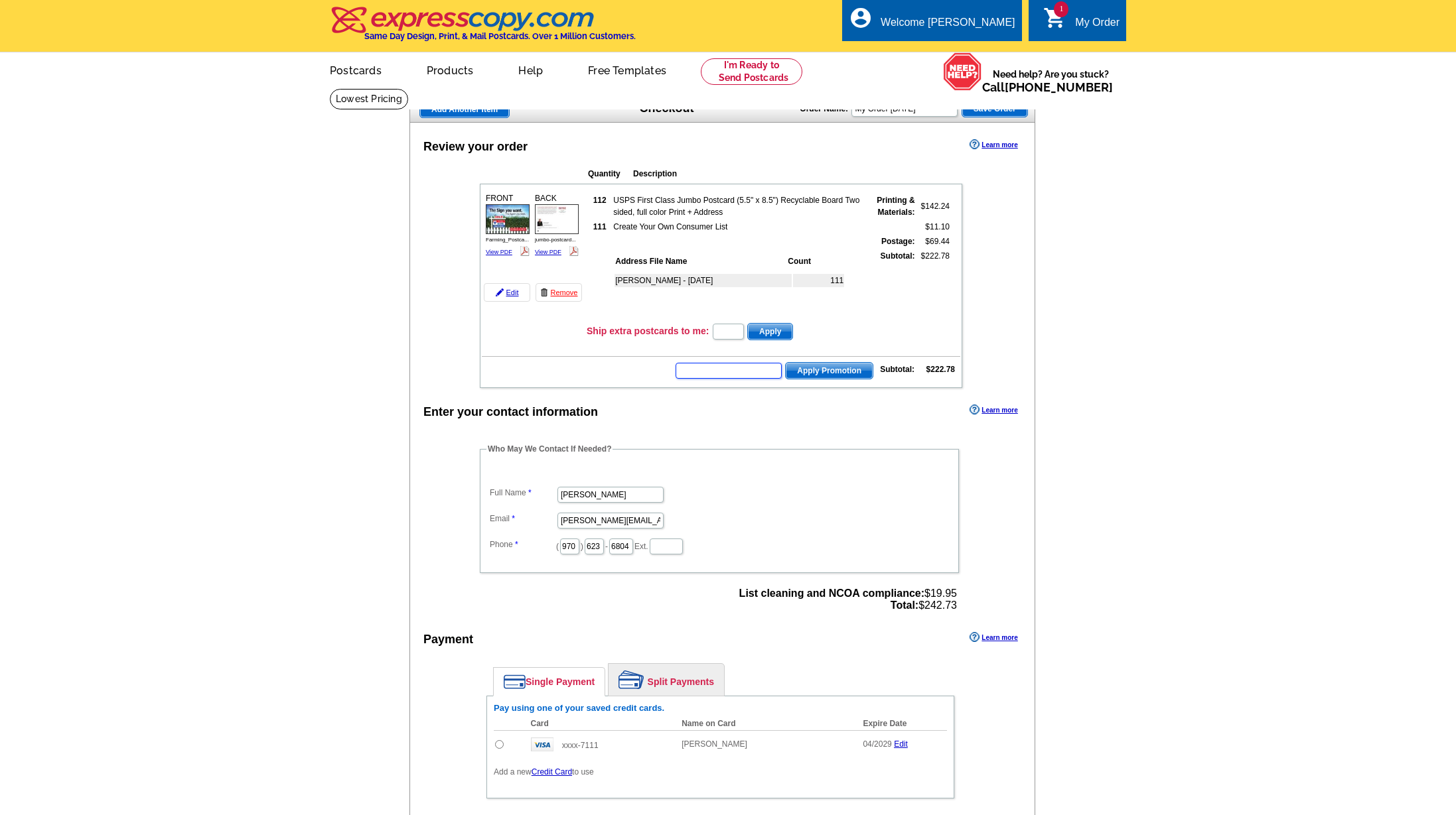
click at [721, 374] on input "text" at bounding box center [728, 371] width 106 height 16
type input "REM40"
click at [835, 368] on span "Apply Promotion" at bounding box center [829, 371] width 87 height 16
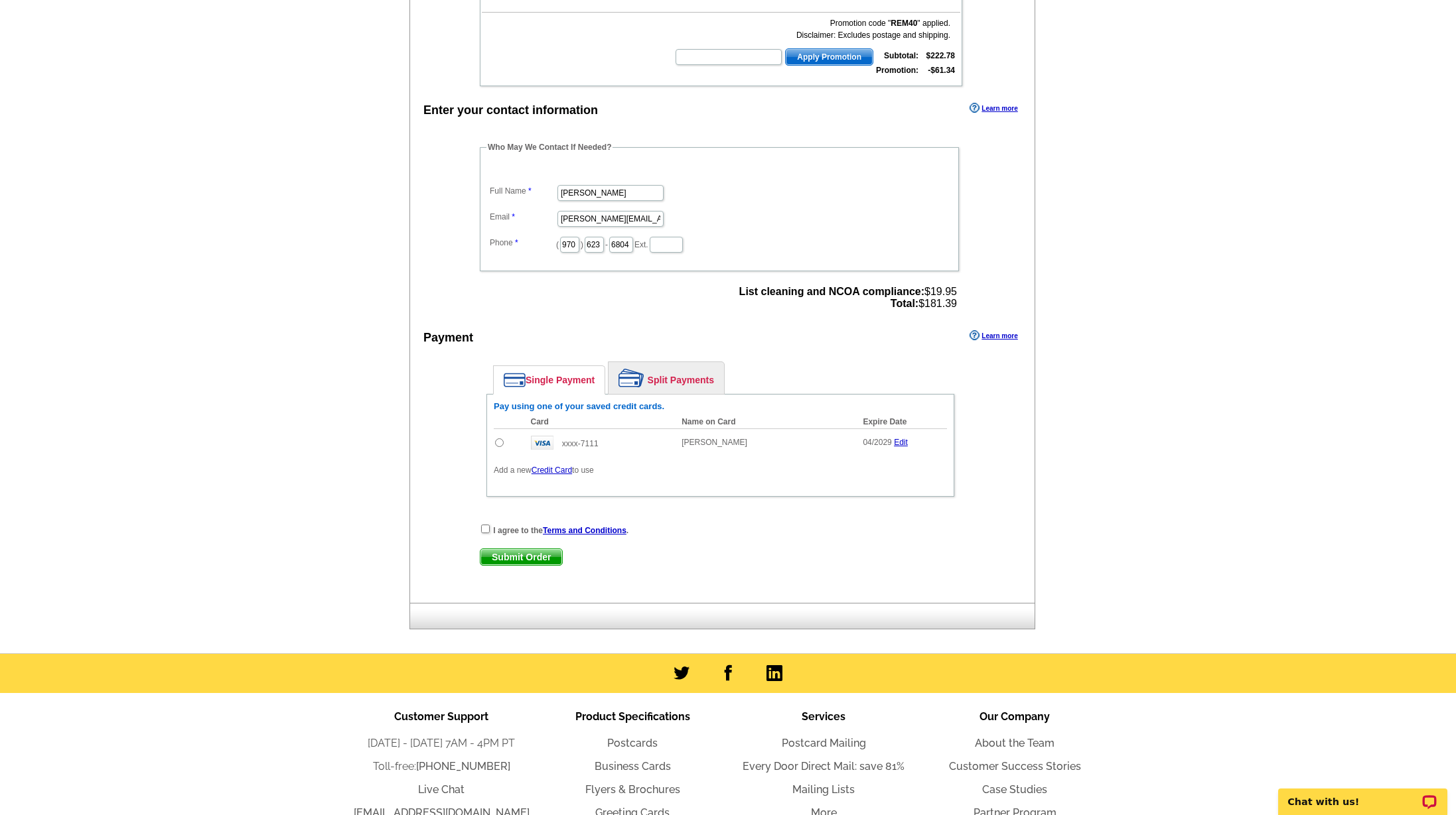
scroll to position [363, 0]
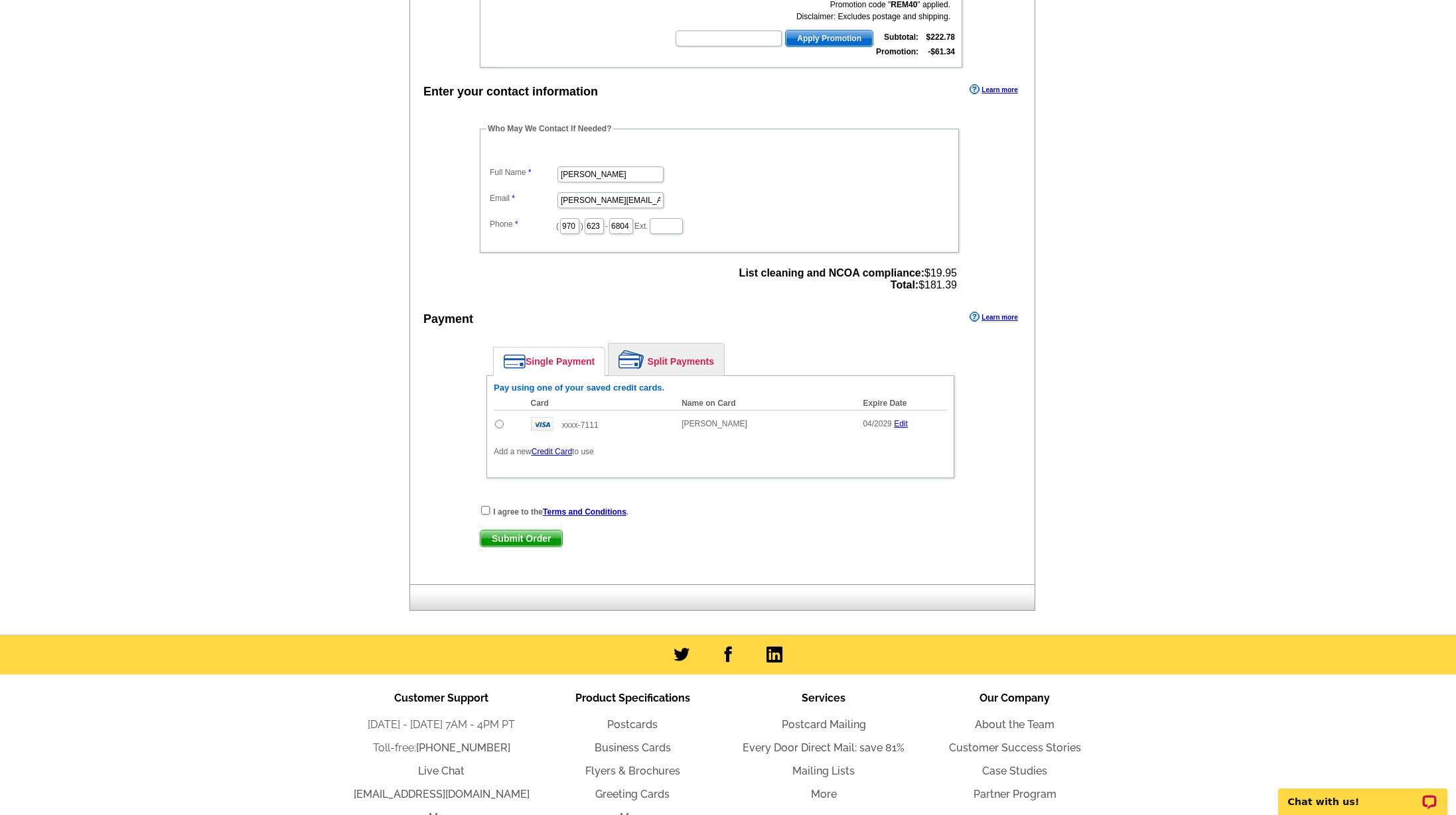
click at [502, 422] on input "radio" at bounding box center [499, 424] width 8 height 8
radio input "true"
click at [483, 509] on input "checkbox" at bounding box center [486, 510] width 8 height 8
checkbox input "true"
click at [524, 534] on span "Submit Order" at bounding box center [521, 538] width 81 height 16
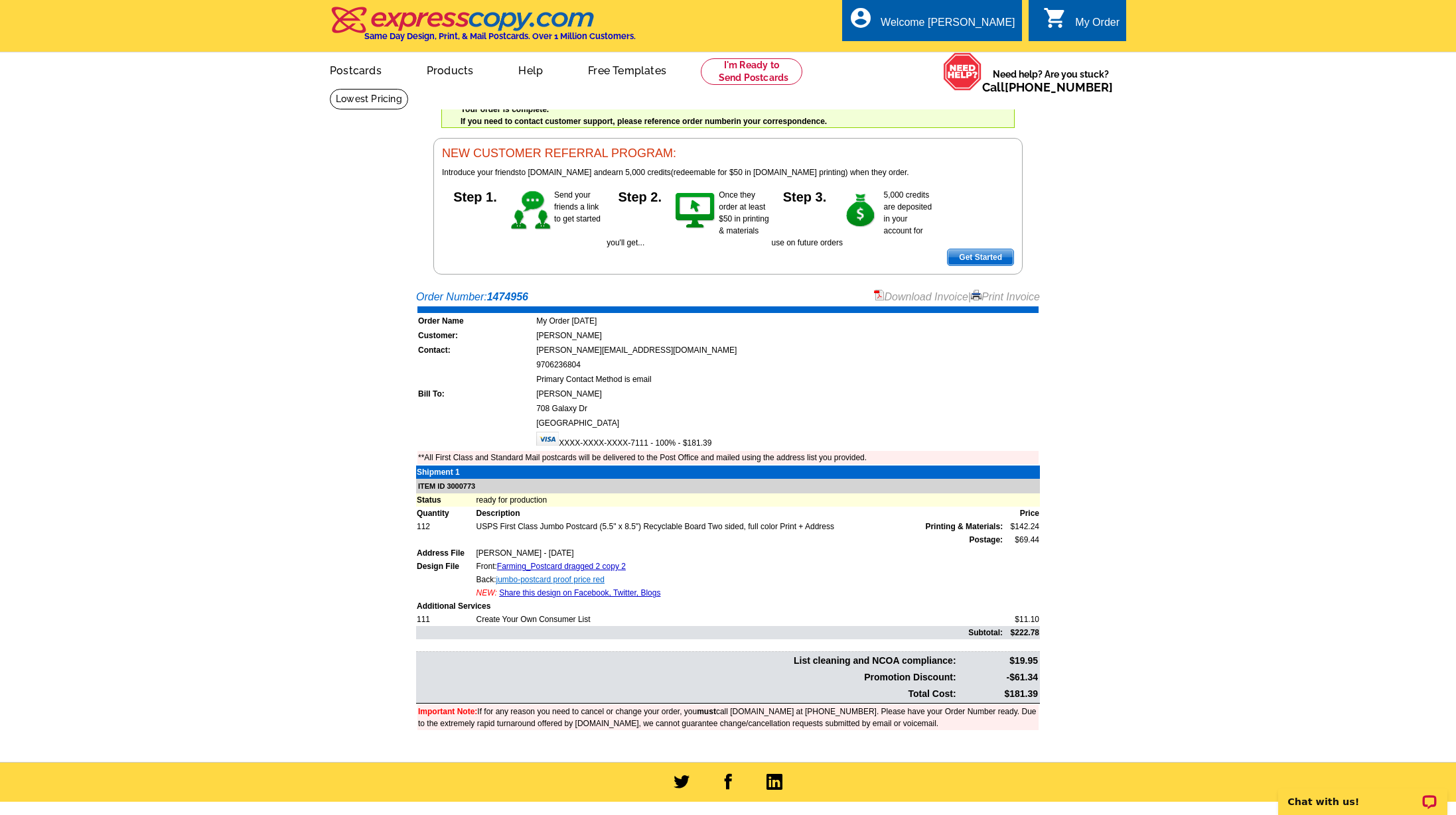
click at [522, 577] on link "jumbo-postcard proof price red" at bounding box center [550, 579] width 108 height 9
